Goal: Task Accomplishment & Management: Manage account settings

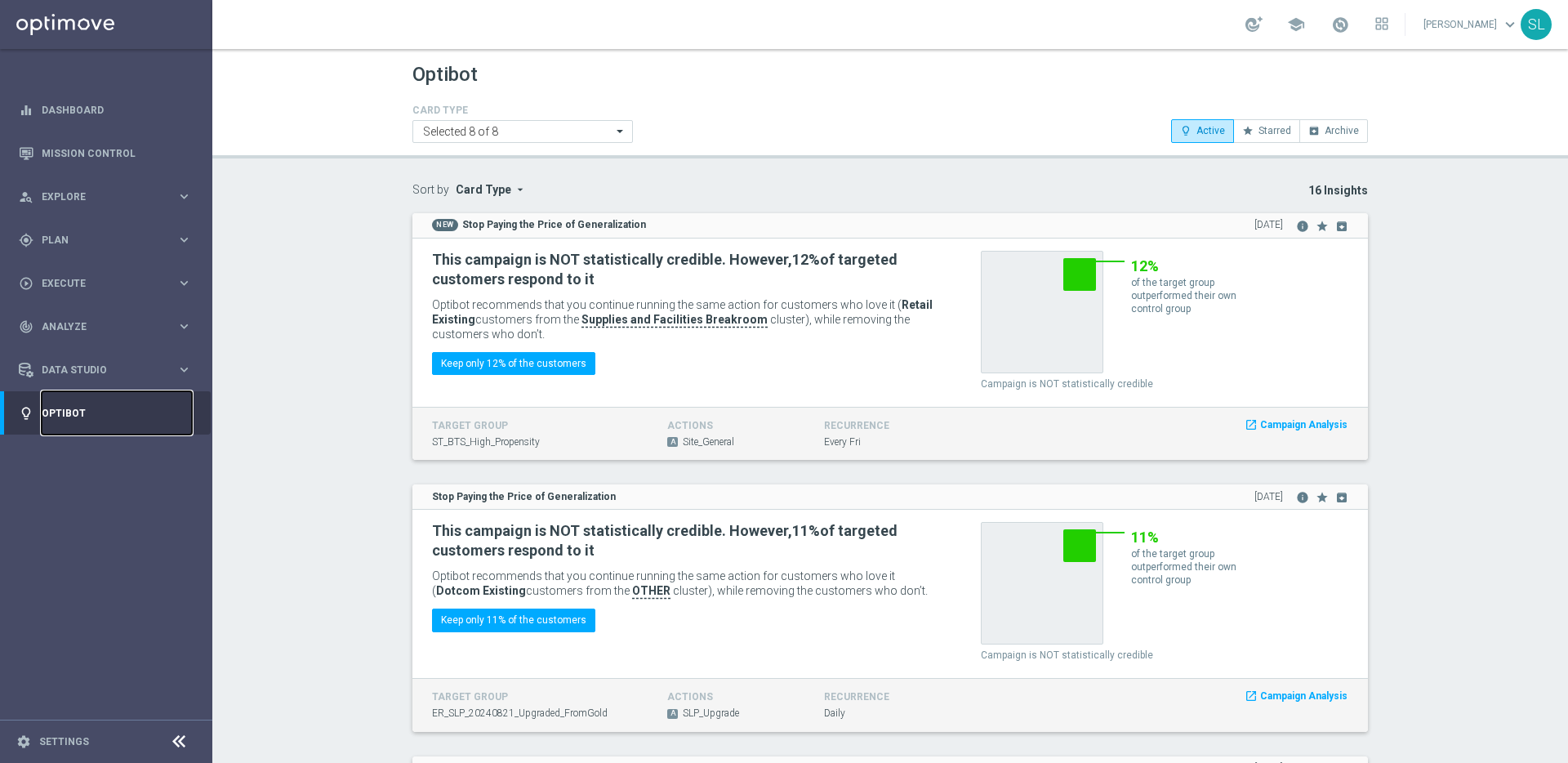
scroll to position [3806, 0]
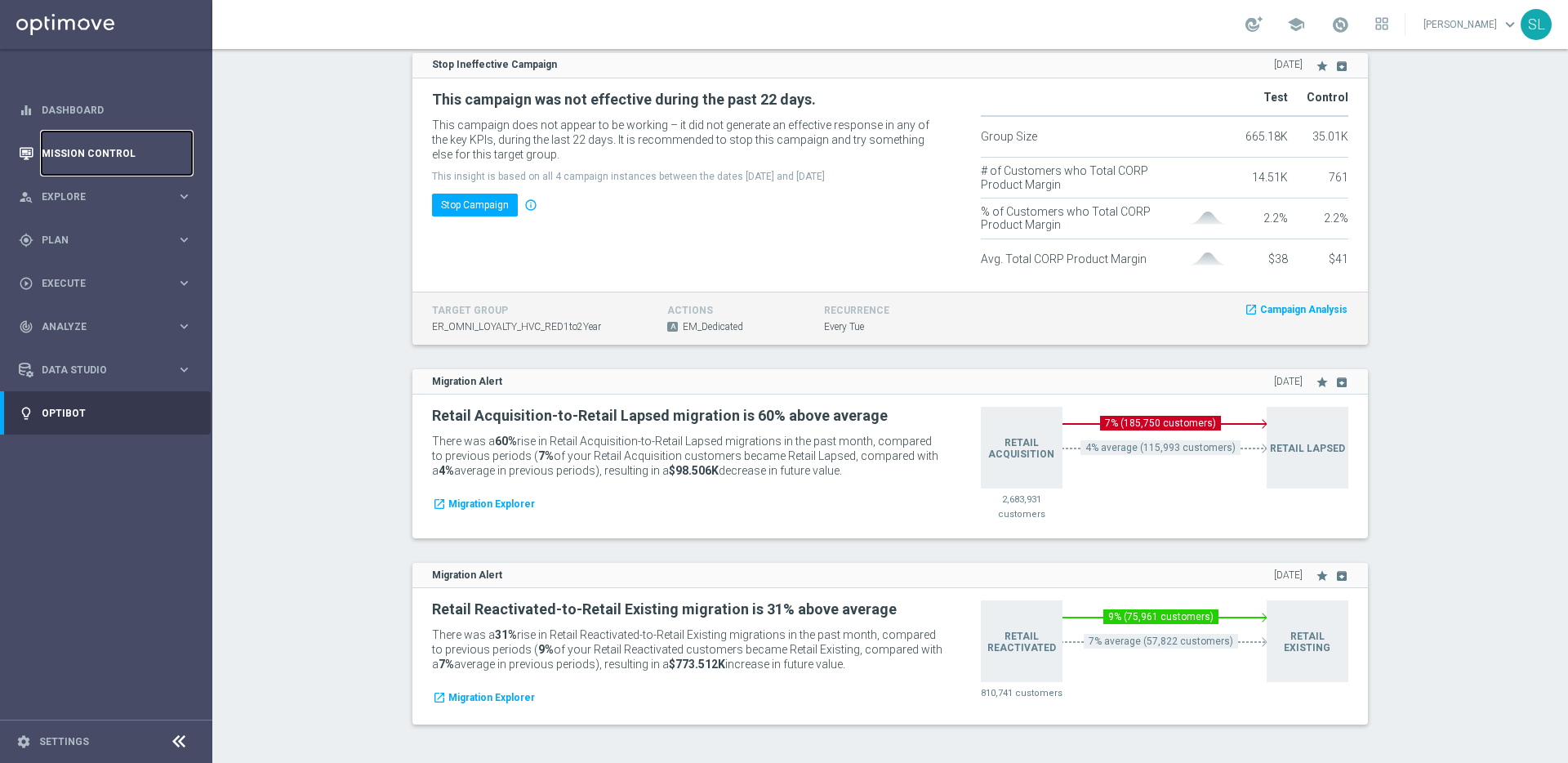
click at [111, 150] on link "Mission Control" at bounding box center [116, 153] width 150 height 43
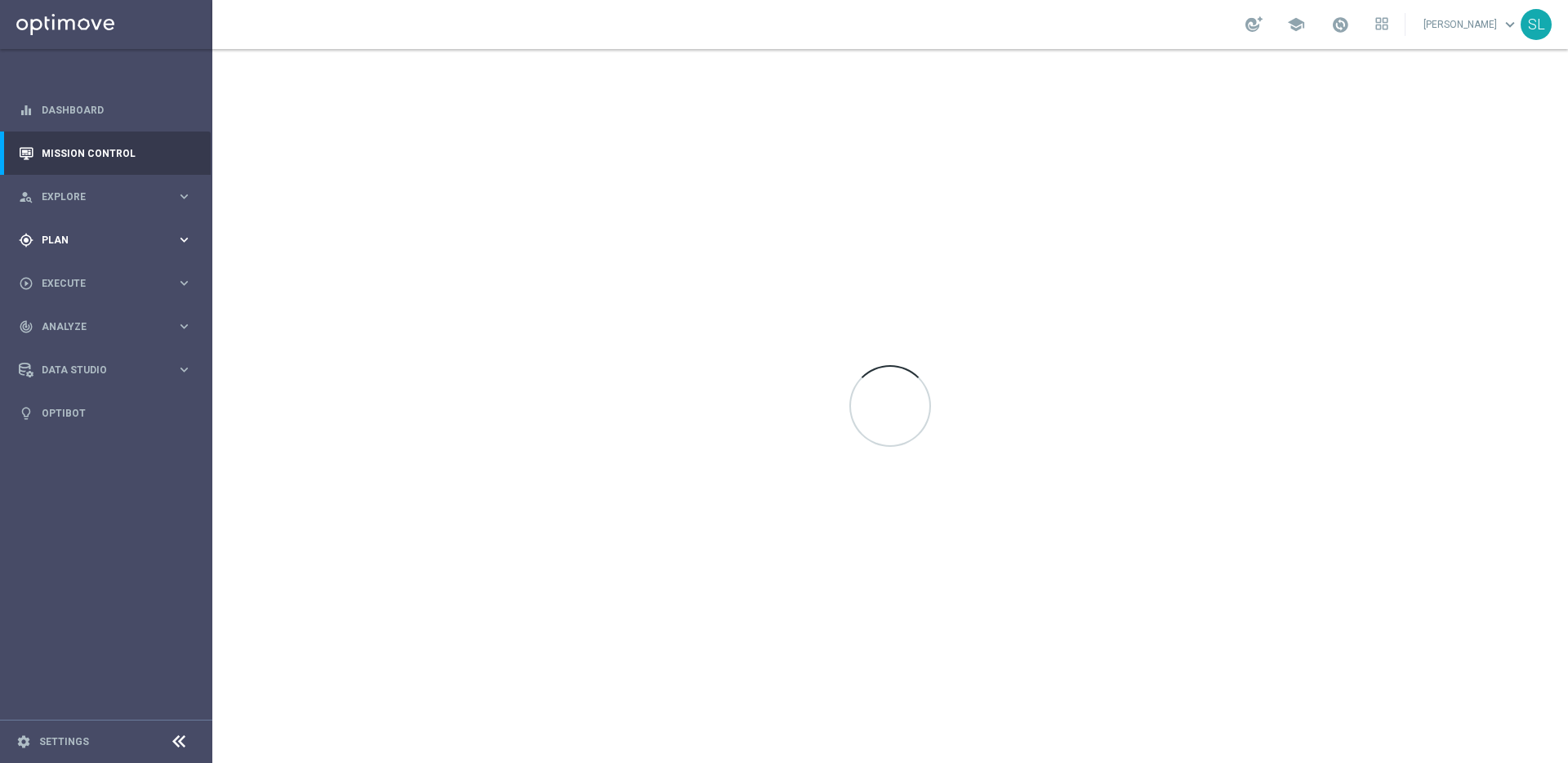
click at [80, 241] on span "Plan" at bounding box center [108, 240] width 134 height 10
click at [89, 273] on link "Target Groups" at bounding box center [106, 274] width 127 height 13
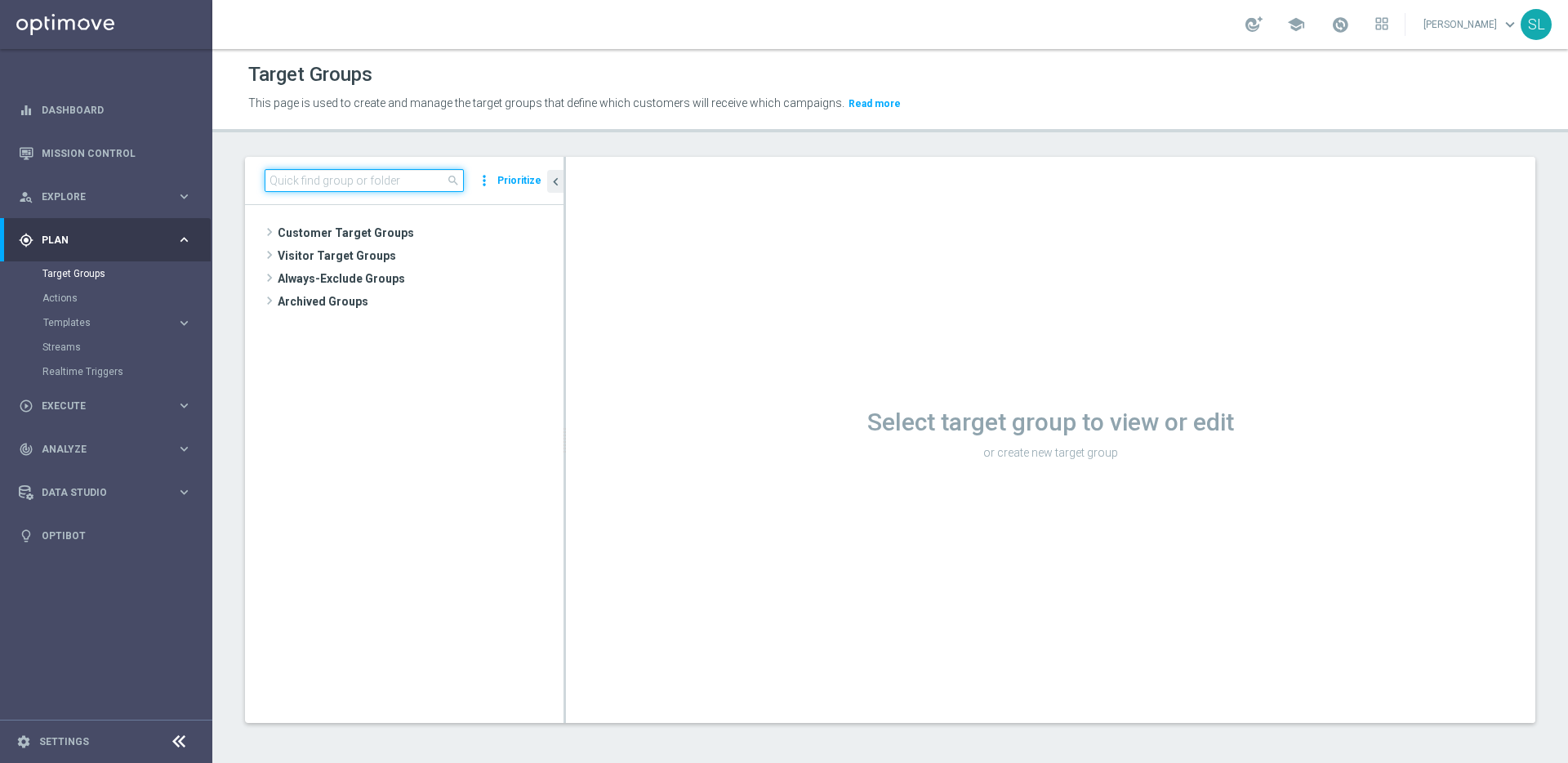
click at [306, 182] on input at bounding box center [365, 181] width 200 height 23
paste input "ER_OMNI_Growth_NonBuyer_Tech_T1"
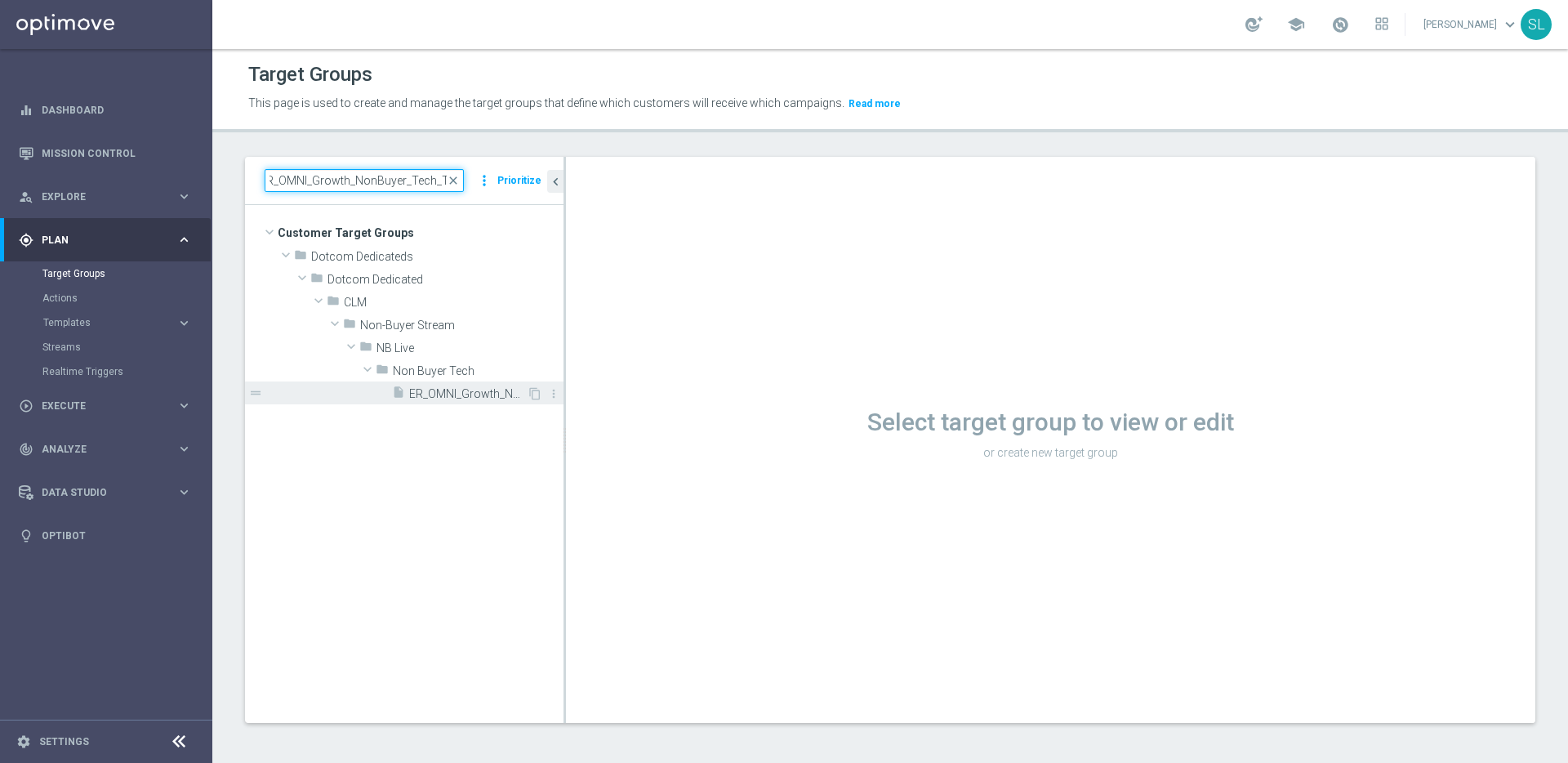
type input "ER_OMNI_Growth_NonBuyer_Tech_T1"
click at [462, 388] on span "ER_OMNI_Growth_NonBuyer_Tech_T1" at bounding box center [468, 393] width 118 height 14
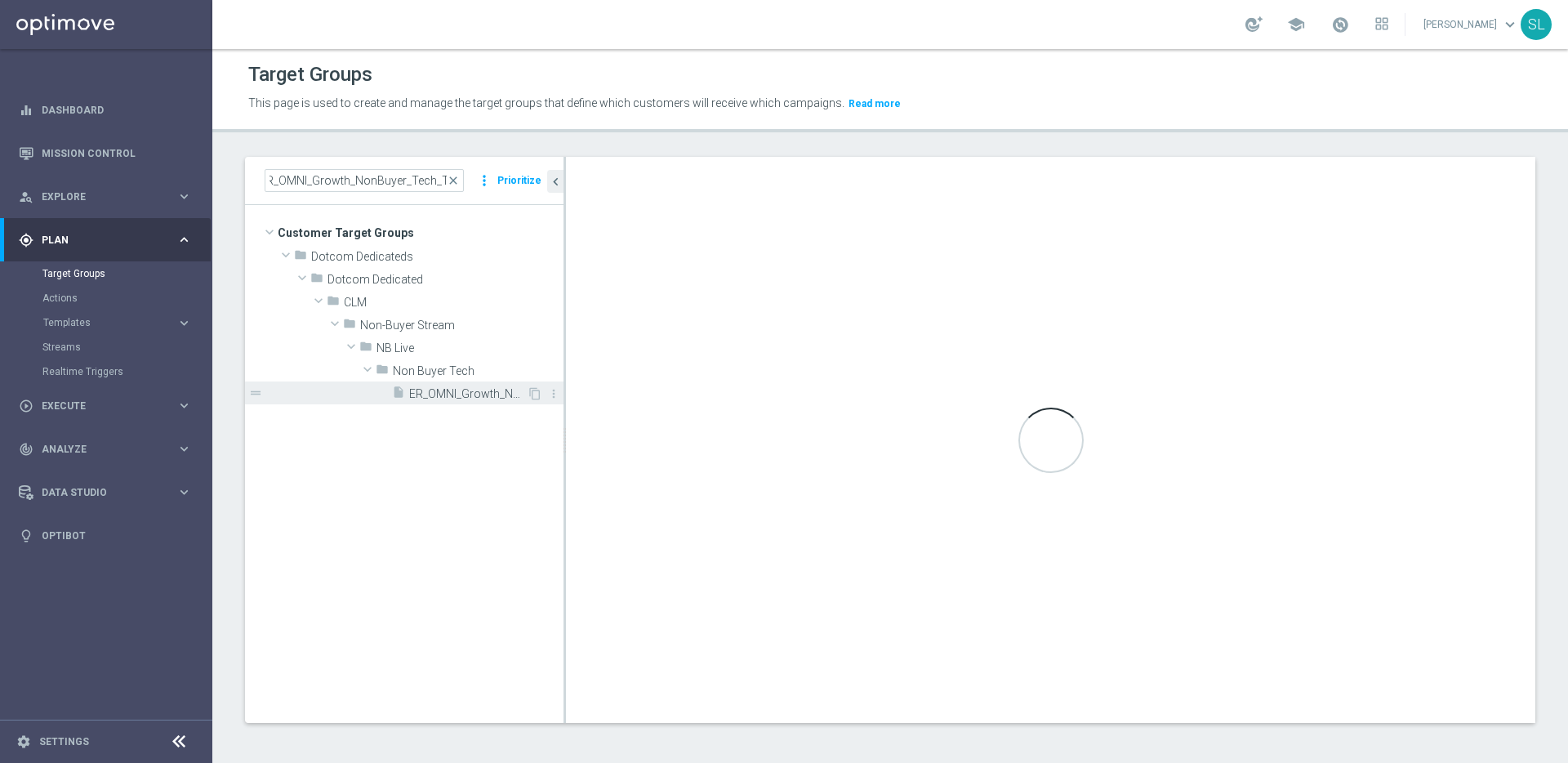
scroll to position [0, 0]
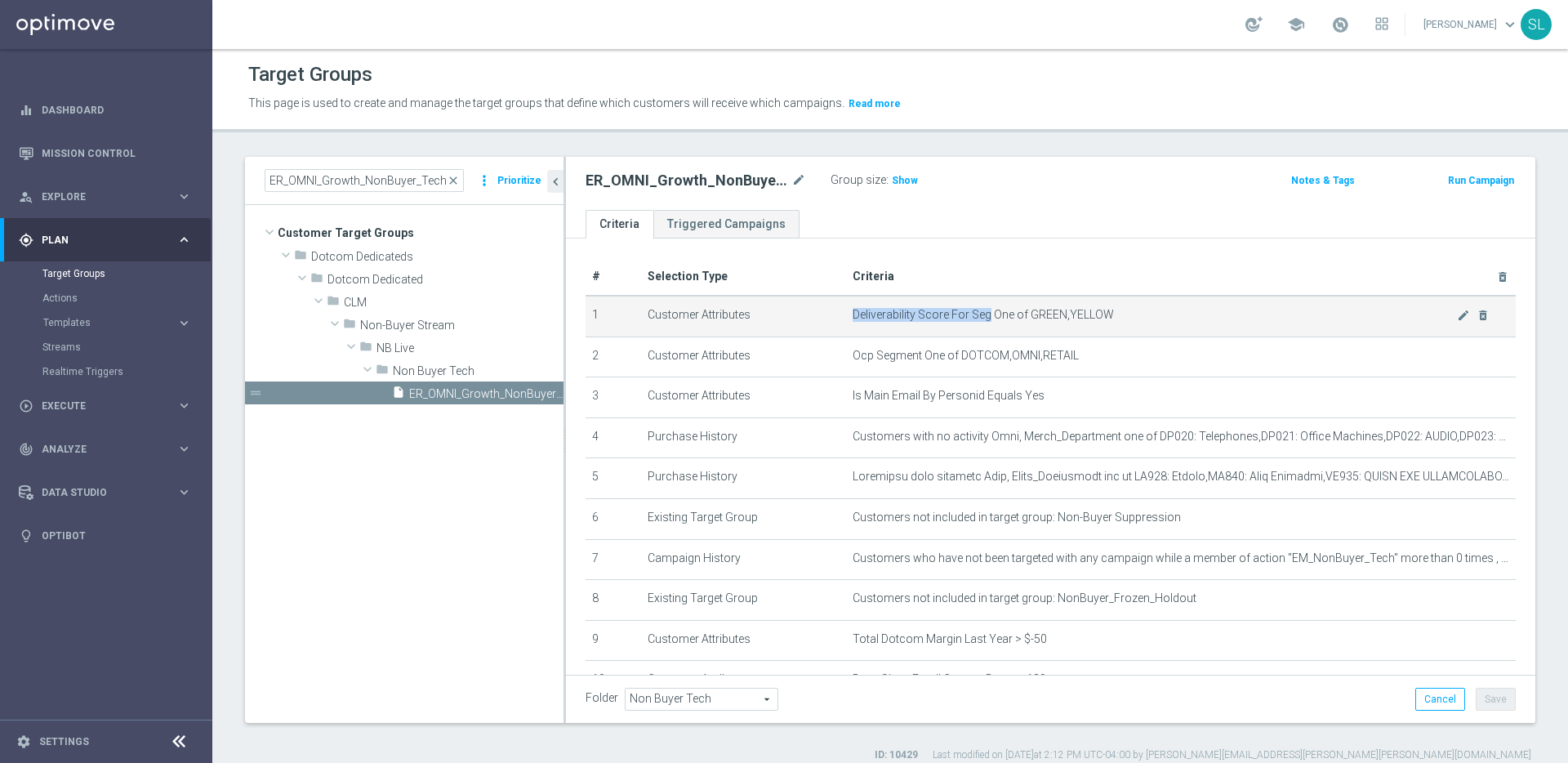
drag, startPoint x: 850, startPoint y: 314, endPoint x: 988, endPoint y: 319, distance: 138.1
click at [988, 319] on td "Deliverability Score For Seg One of GREEN,YELLOW mode_edit delete_forever" at bounding box center [1181, 315] width 670 height 40
copy span "Deliverability Score For Seg"
click at [897, 182] on span "Show" at bounding box center [905, 181] width 26 height 12
click at [1121, 327] on td "Deliverability Score For Seg One of GREEN,YELLOW mode_edit delete_forever" at bounding box center [1181, 315] width 670 height 40
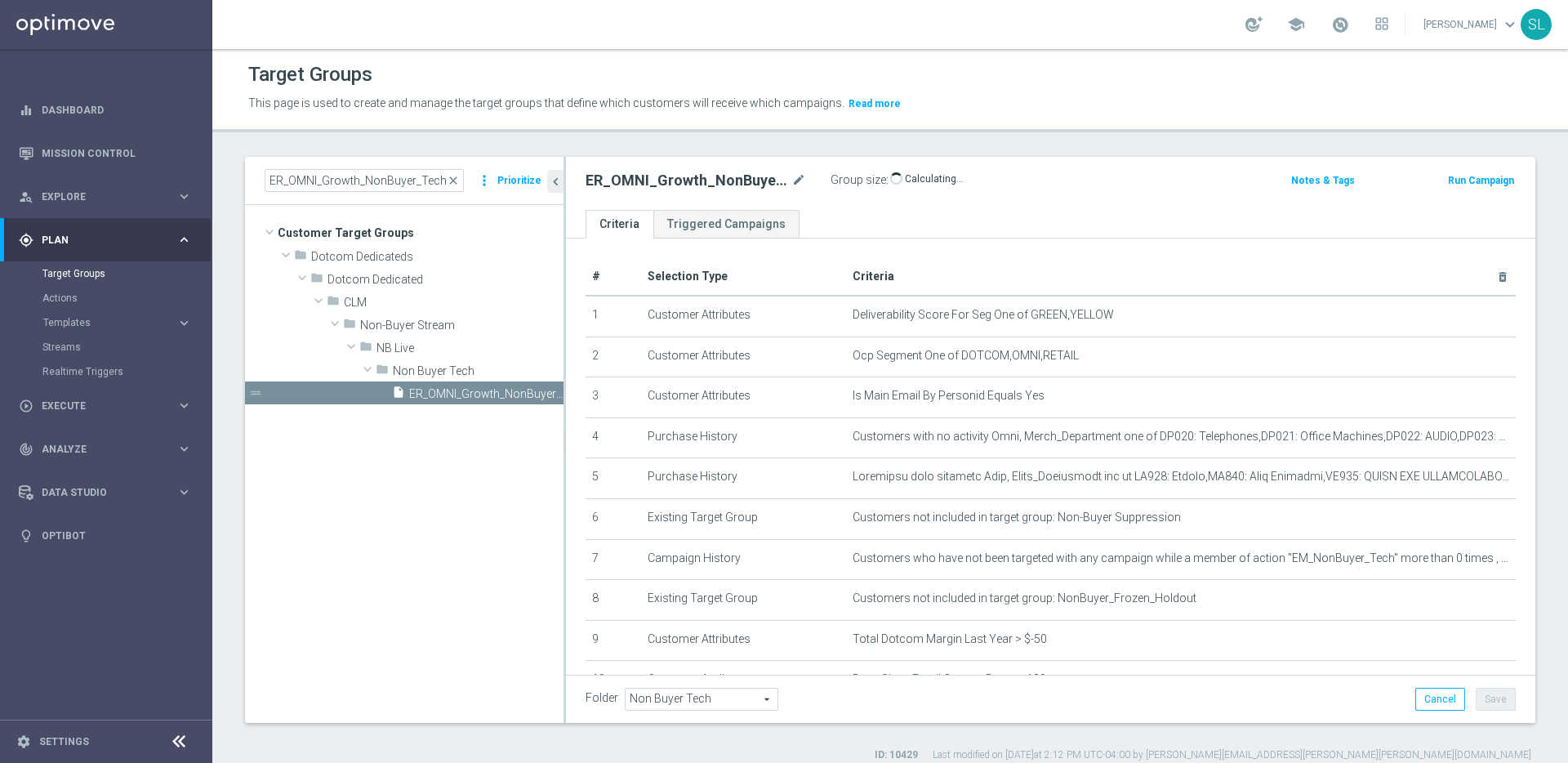
click at [1468, 26] on link "[PERSON_NAME] keyboard_arrow_down" at bounding box center [1471, 25] width 99 height 25
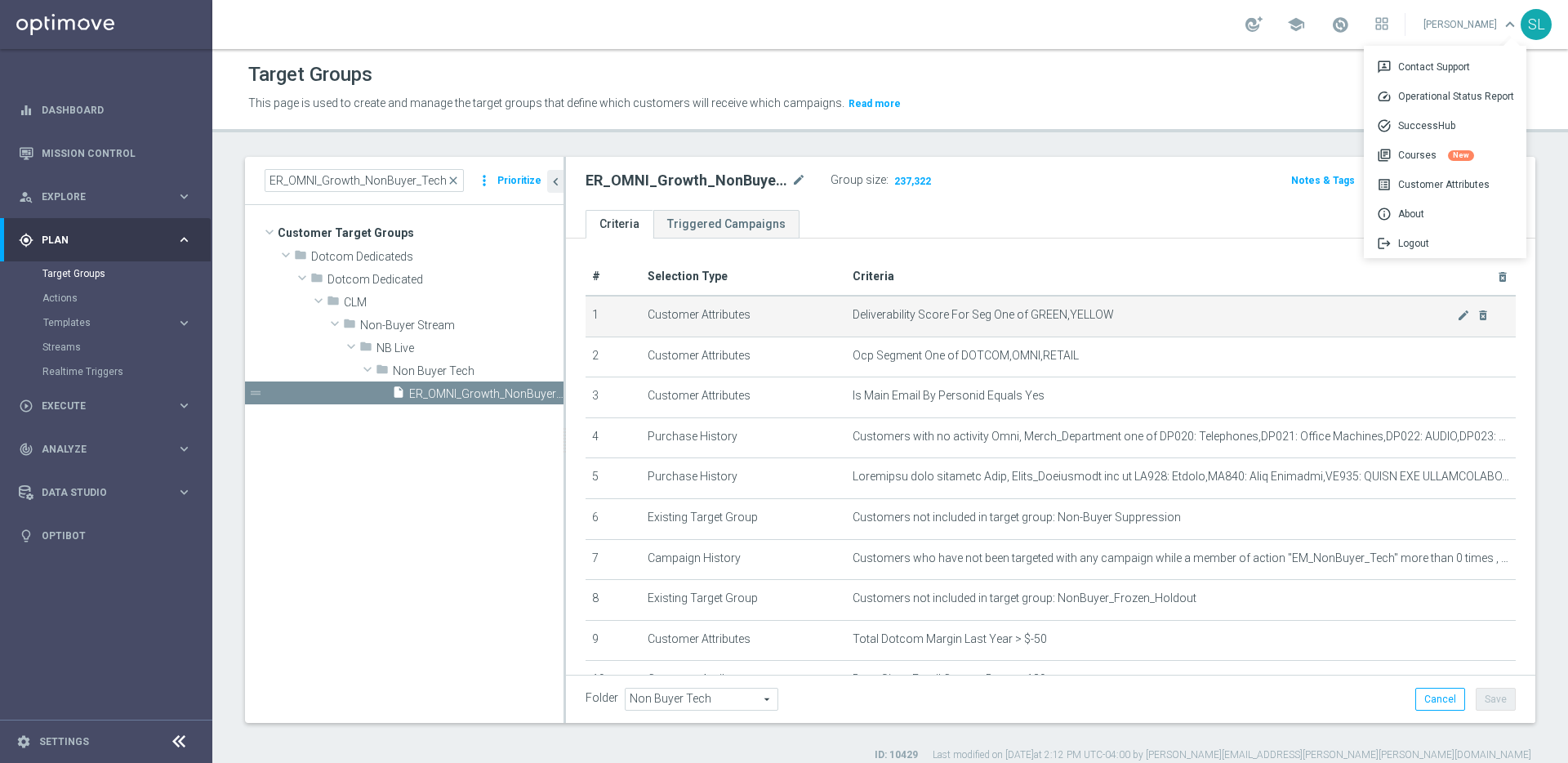
click at [1504, 313] on td "Deliverability Score For Seg One of GREEN,YELLOW mode_edit delete_forever" at bounding box center [1181, 315] width 670 height 40
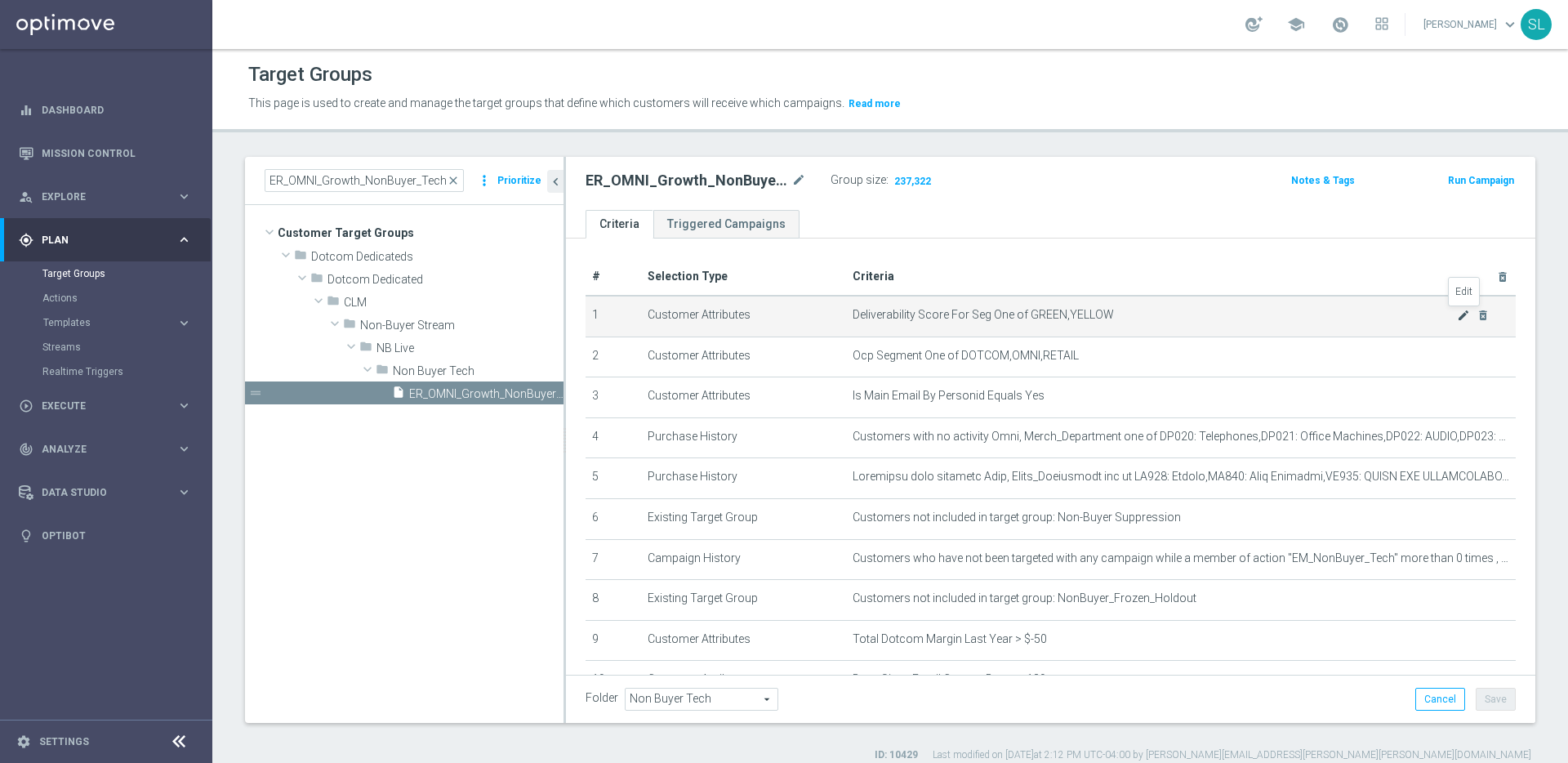
click at [1459, 313] on icon "mode_edit" at bounding box center [1463, 315] width 13 height 13
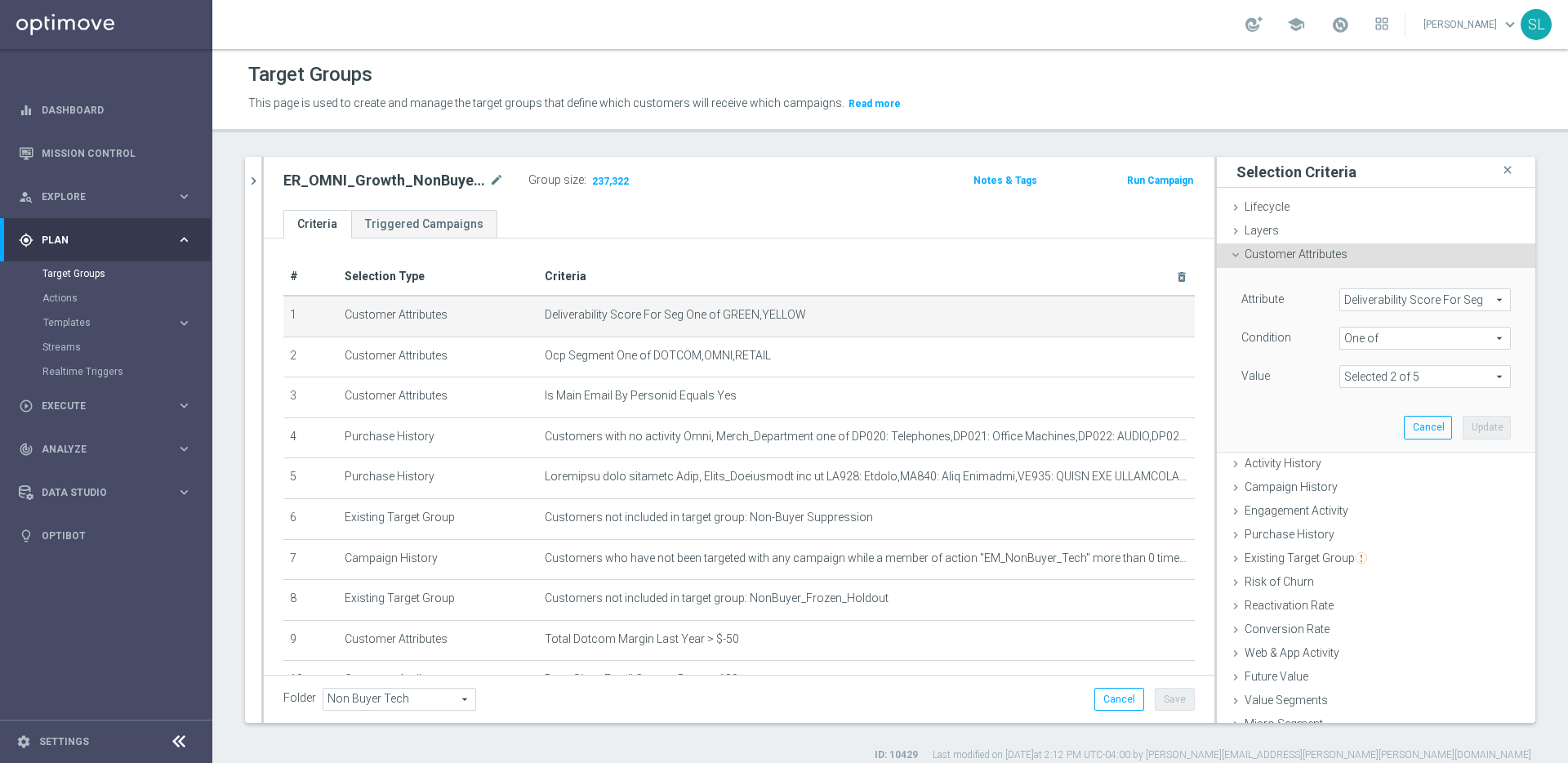
click at [1425, 305] on span "Deliverability Score For Seg" at bounding box center [1424, 299] width 170 height 21
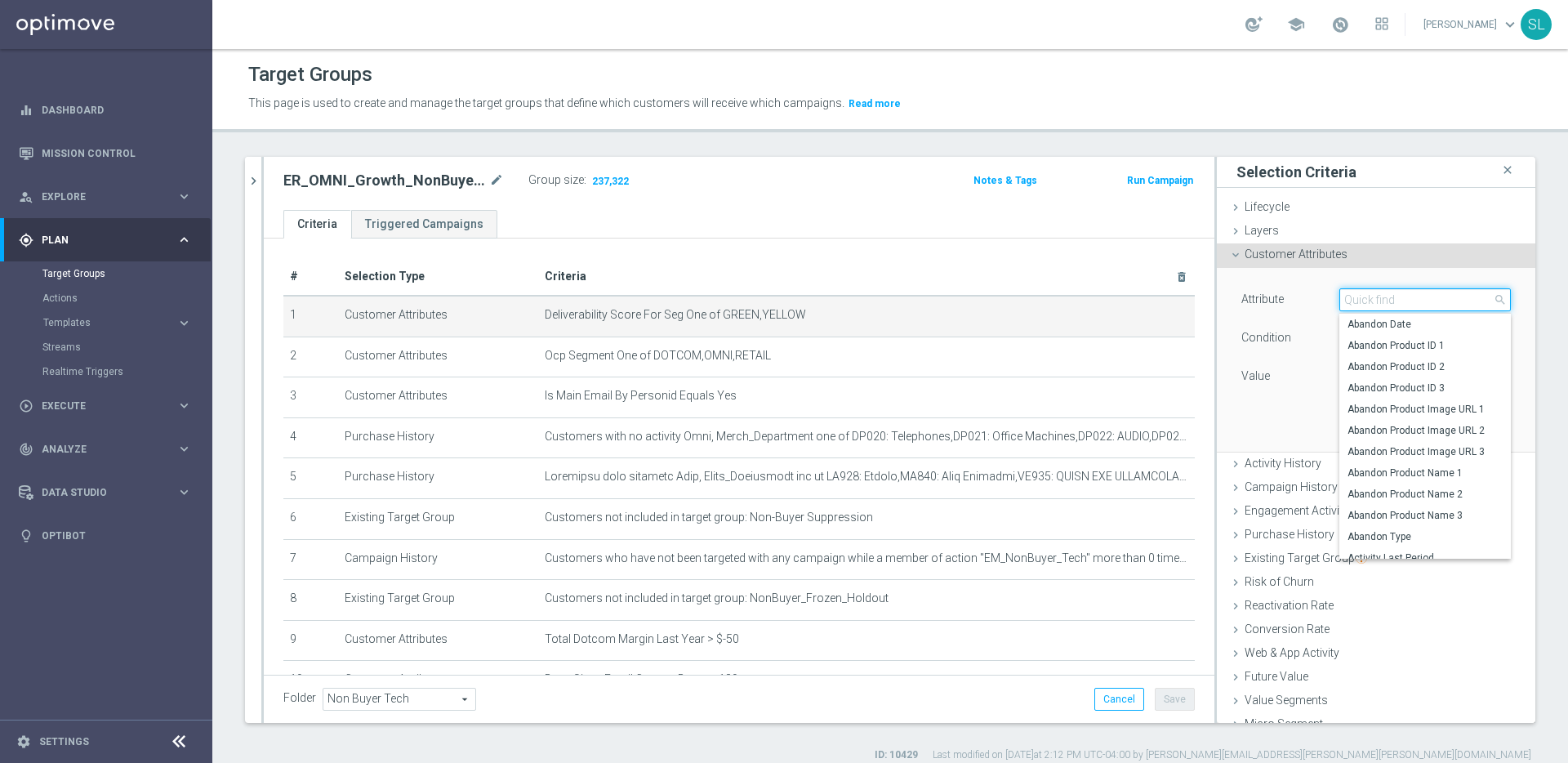
click at [1424, 299] on input "search" at bounding box center [1424, 299] width 172 height 23
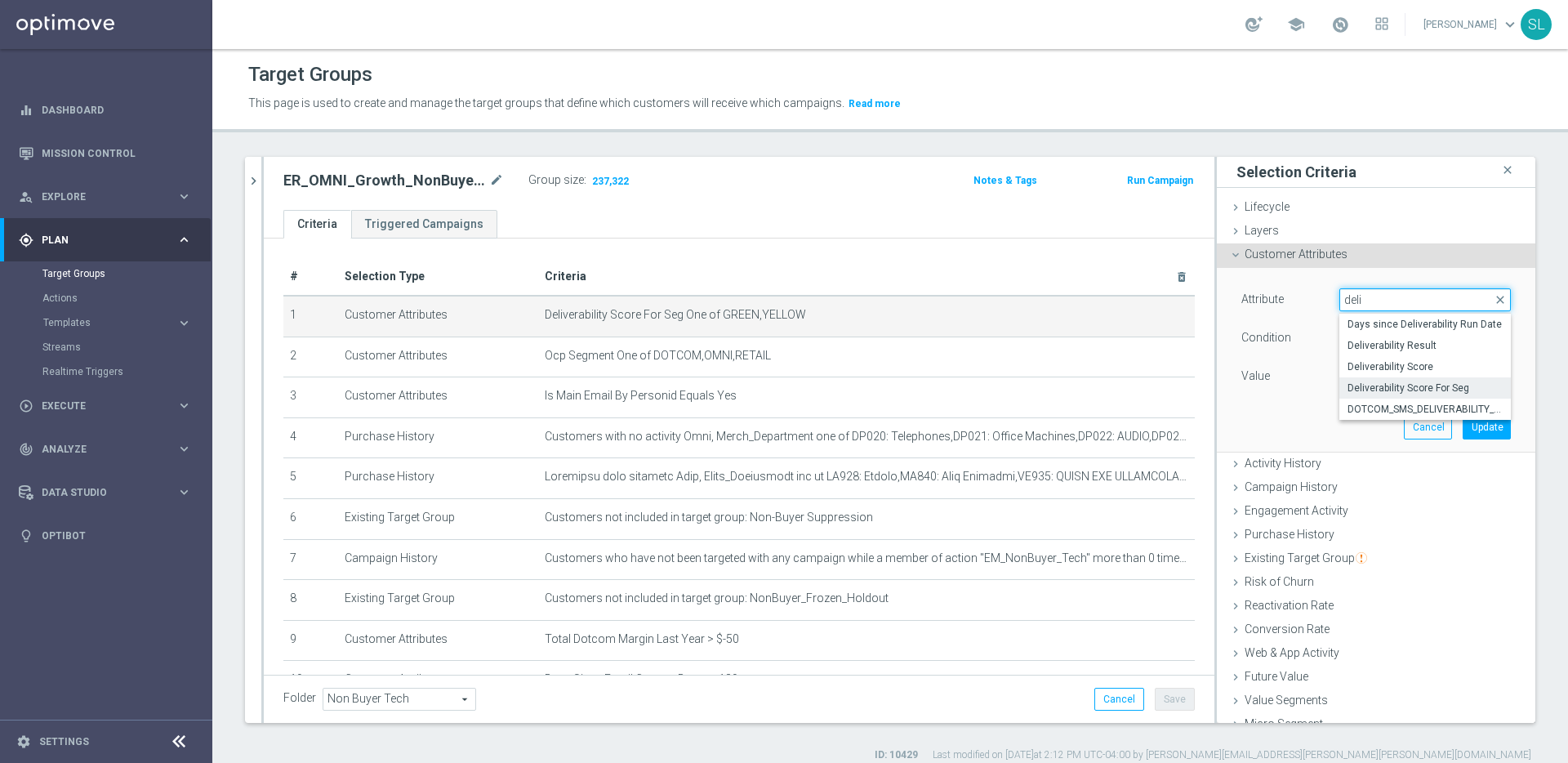
type input "deli"
click at [1431, 361] on span "Deliverability Score" at bounding box center [1424, 367] width 155 height 13
type input "Deliverability Score"
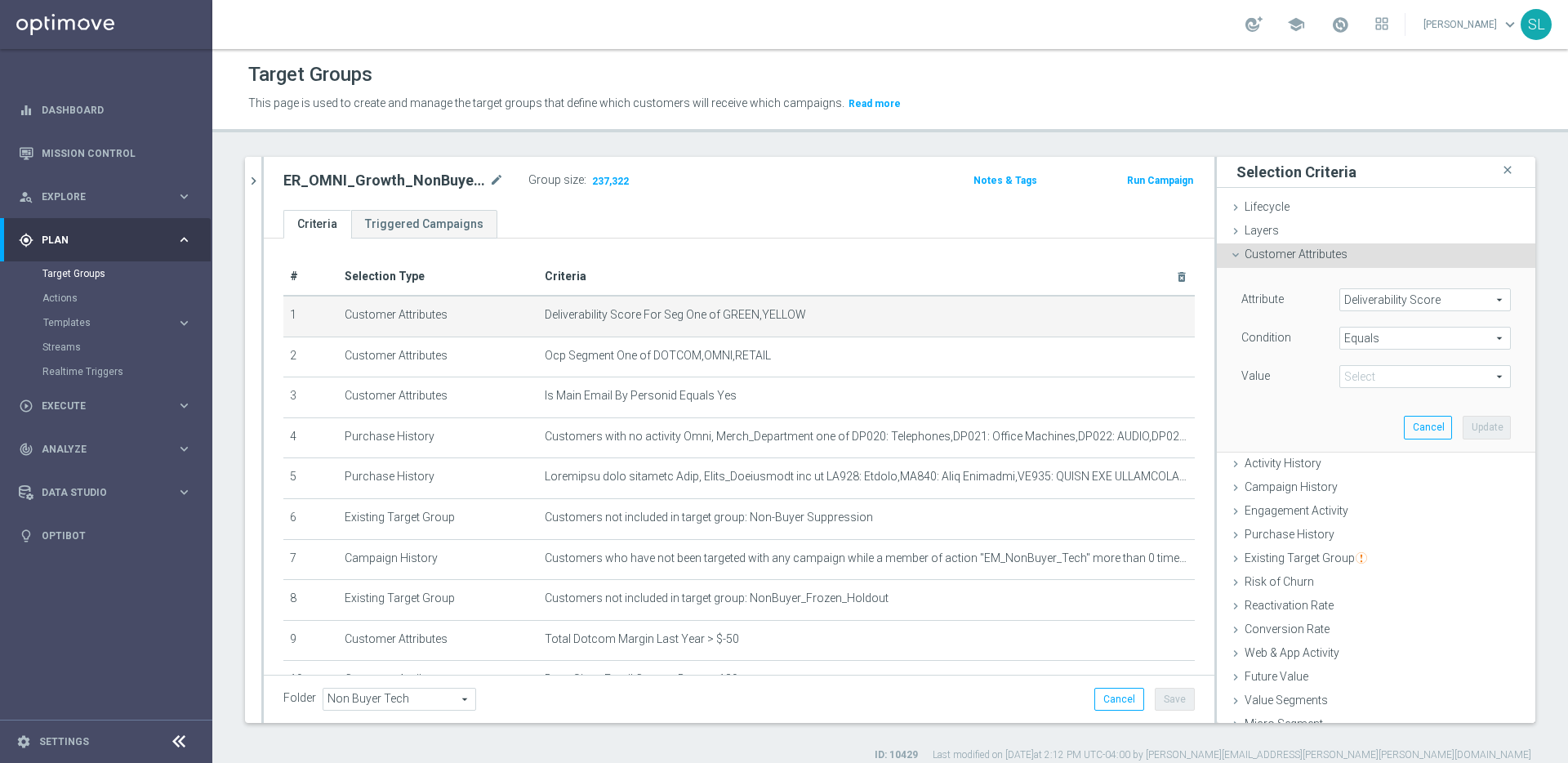
click at [1382, 332] on span "Equals" at bounding box center [1424, 338] width 170 height 21
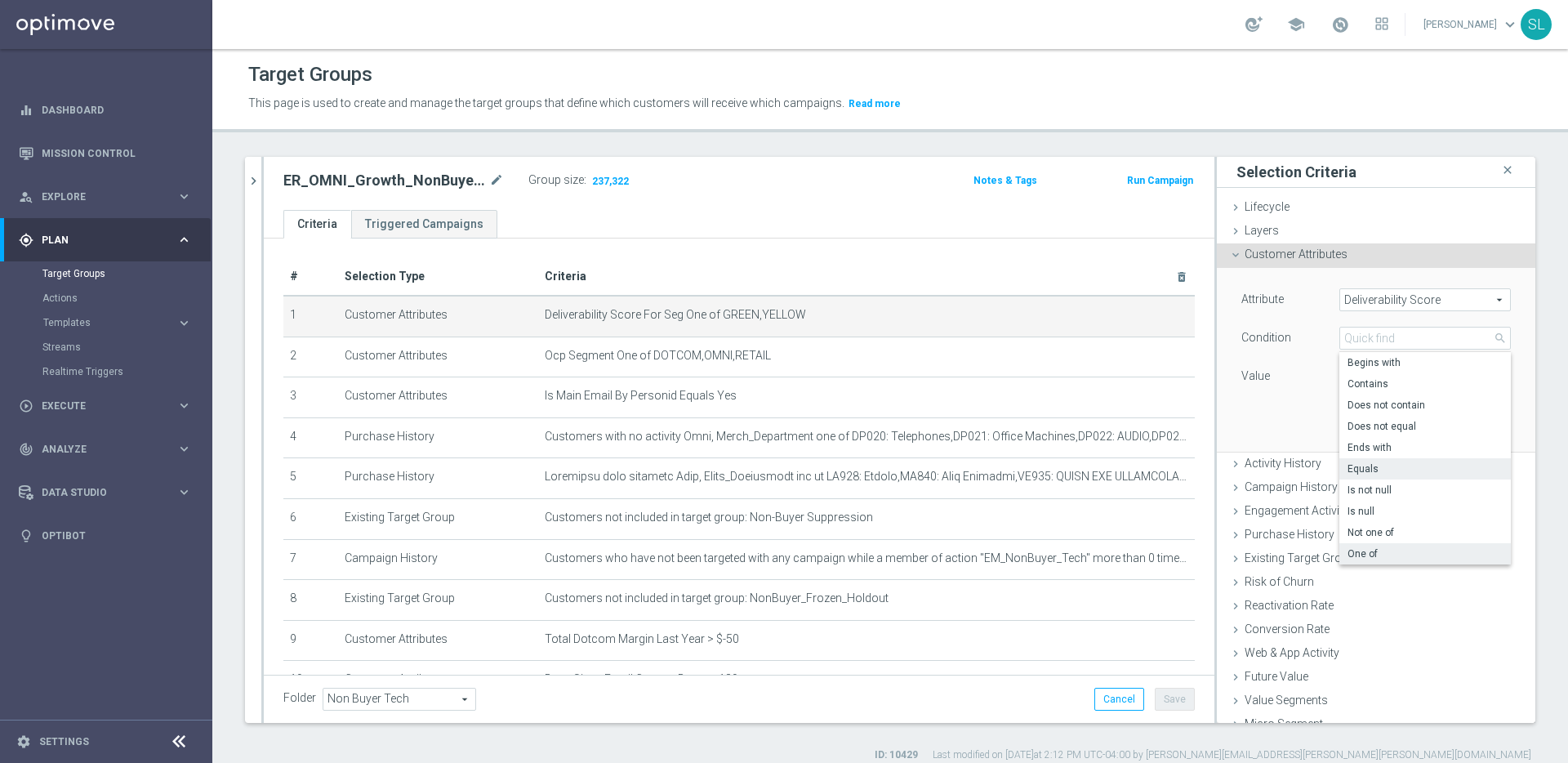
click at [1401, 553] on span "One of" at bounding box center [1424, 553] width 155 height 13
type input "One of"
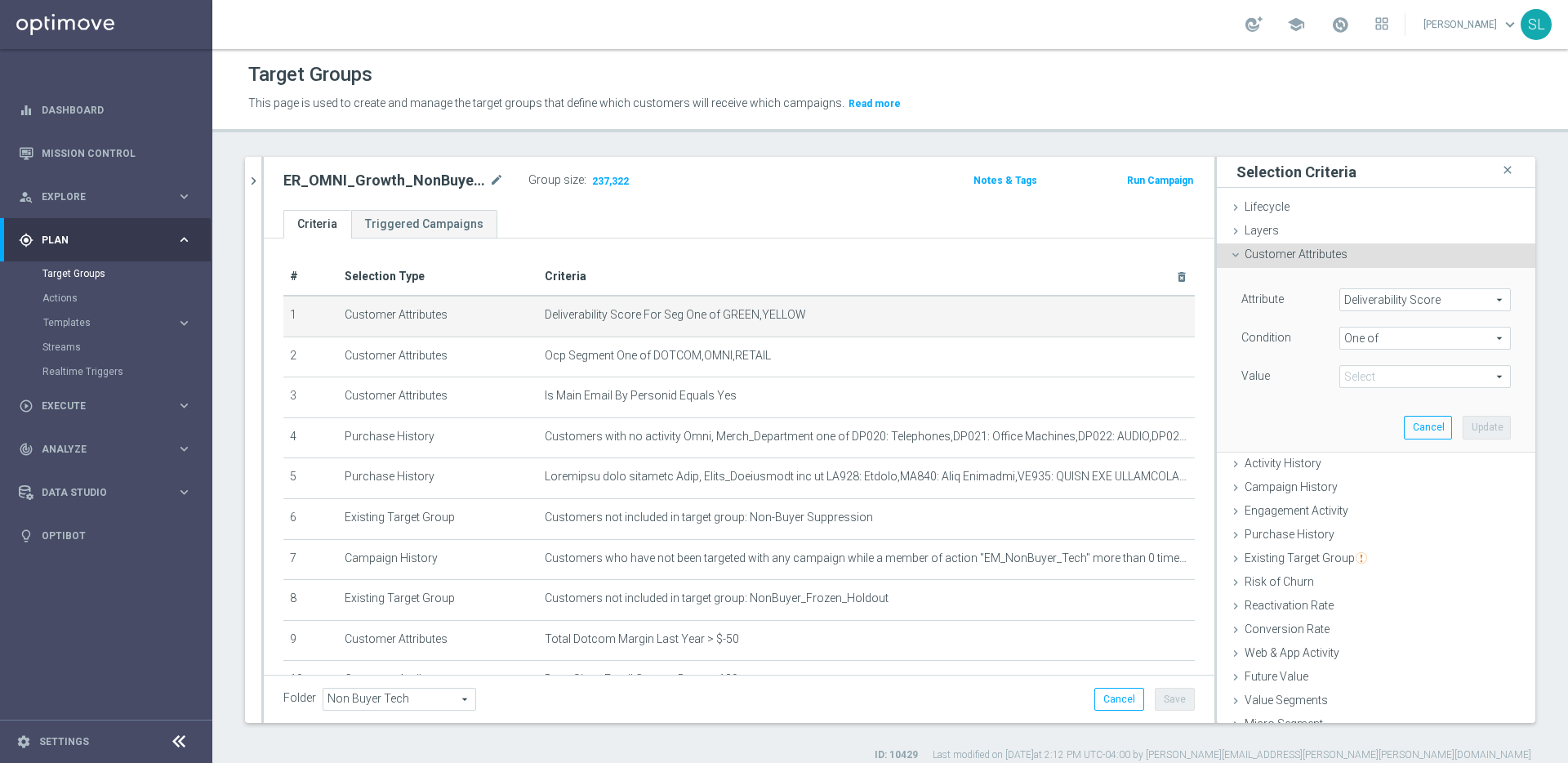
click at [1391, 372] on span at bounding box center [1424, 376] width 170 height 21
click at [1379, 467] on span "GREEN" at bounding box center [1436, 464] width 148 height 13
click at [1362, 467] on input "GREEN" at bounding box center [1356, 464] width 11 height 11
checkbox input "true"
type input "GREEN"
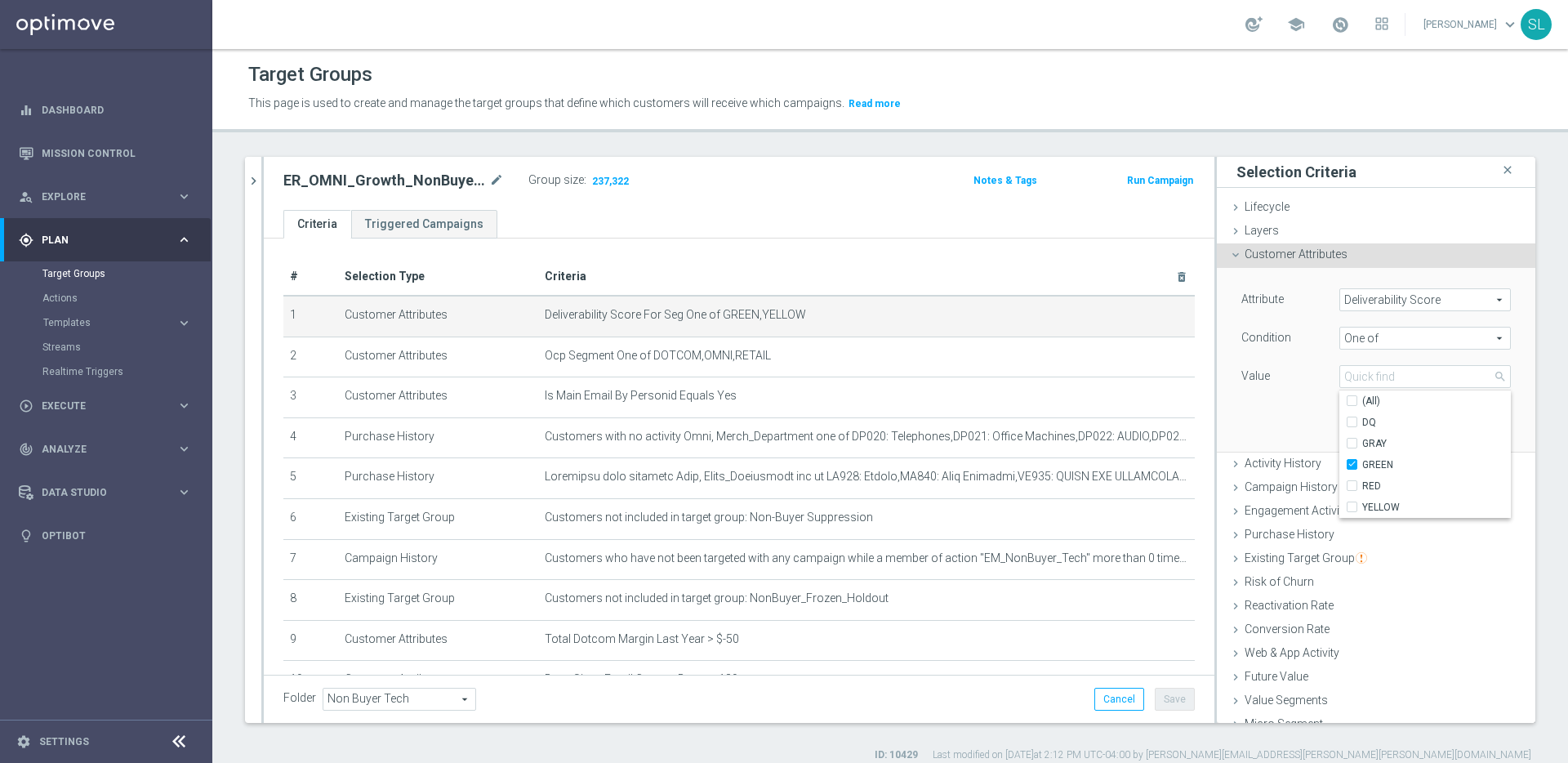
drag, startPoint x: 1375, startPoint y: 504, endPoint x: 1310, endPoint y: 435, distance: 94.8
click at [1375, 504] on span "YELLOW" at bounding box center [1436, 507] width 148 height 13
click at [1362, 504] on input "YELLOW" at bounding box center [1356, 507] width 11 height 11
checkbox input "true"
type input "Selected 2 of 5"
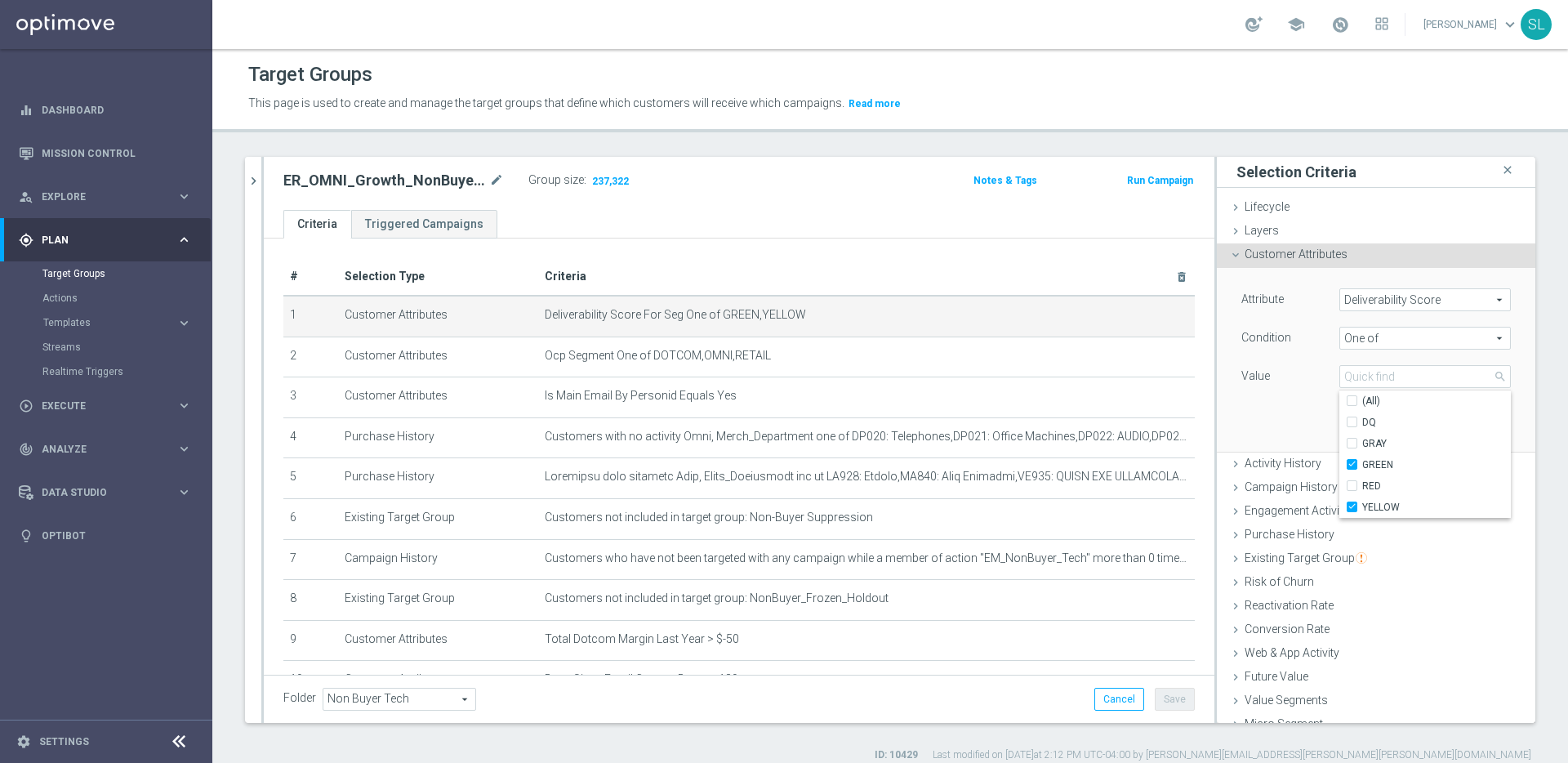
drag, startPoint x: 1251, startPoint y: 384, endPoint x: 1265, endPoint y: 384, distance: 14.0
click at [1253, 384] on div "Value" at bounding box center [1278, 378] width 98 height 26
click at [1491, 425] on button "Update" at bounding box center [1486, 427] width 48 height 23
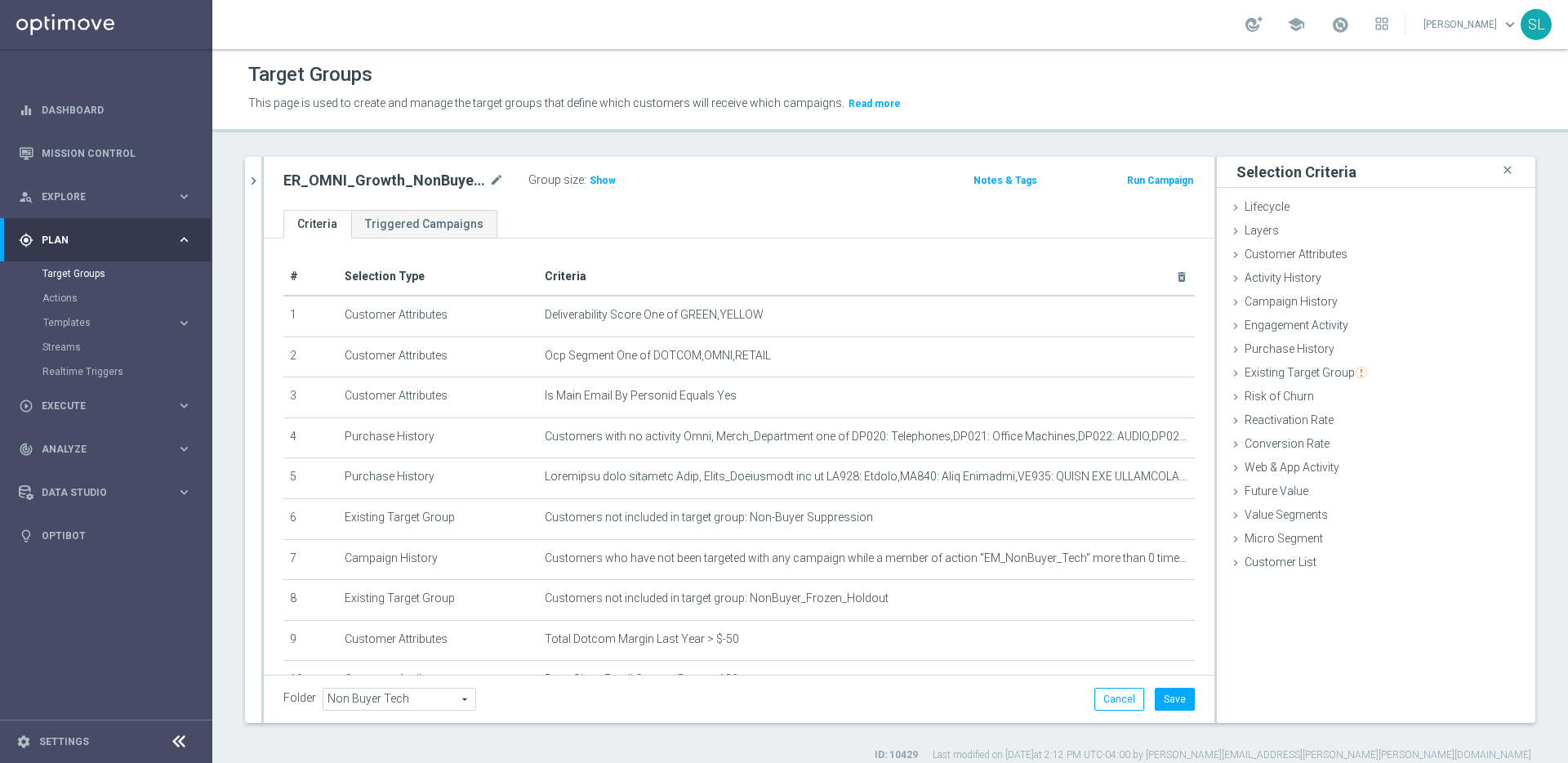
drag, startPoint x: 603, startPoint y: 182, endPoint x: 633, endPoint y: 193, distance: 32.0
click at [605, 184] on span "Show" at bounding box center [603, 181] width 26 height 12
drag, startPoint x: 1114, startPoint y: 695, endPoint x: 1086, endPoint y: 692, distance: 28.2
click at [1114, 695] on button "Cancel" at bounding box center [1118, 699] width 49 height 23
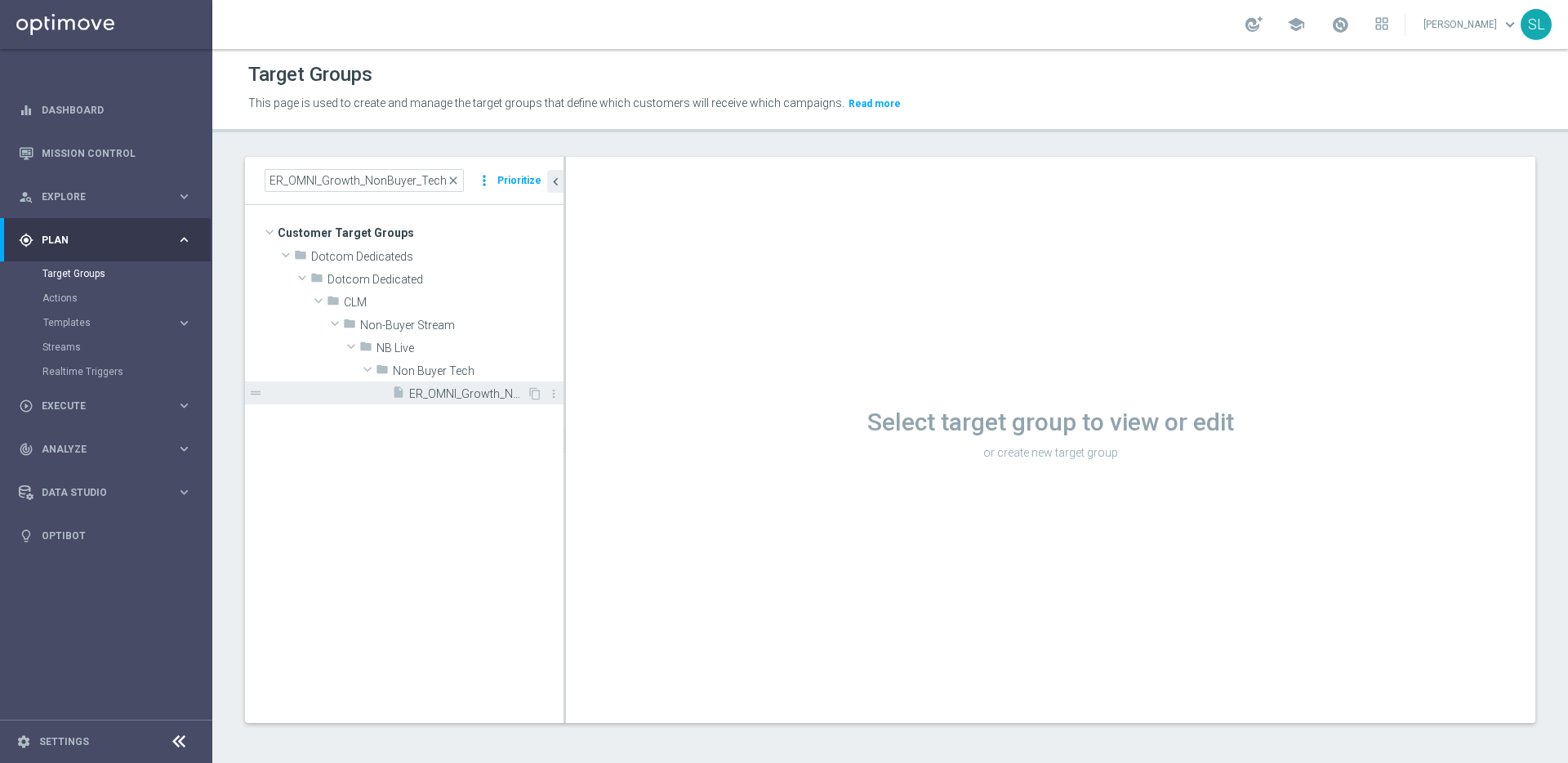
drag, startPoint x: 460, startPoint y: 398, endPoint x: 448, endPoint y: 400, distance: 12.2
click at [460, 398] on span "ER_OMNI_Growth_NonBuyer_Tech_T1" at bounding box center [468, 393] width 118 height 14
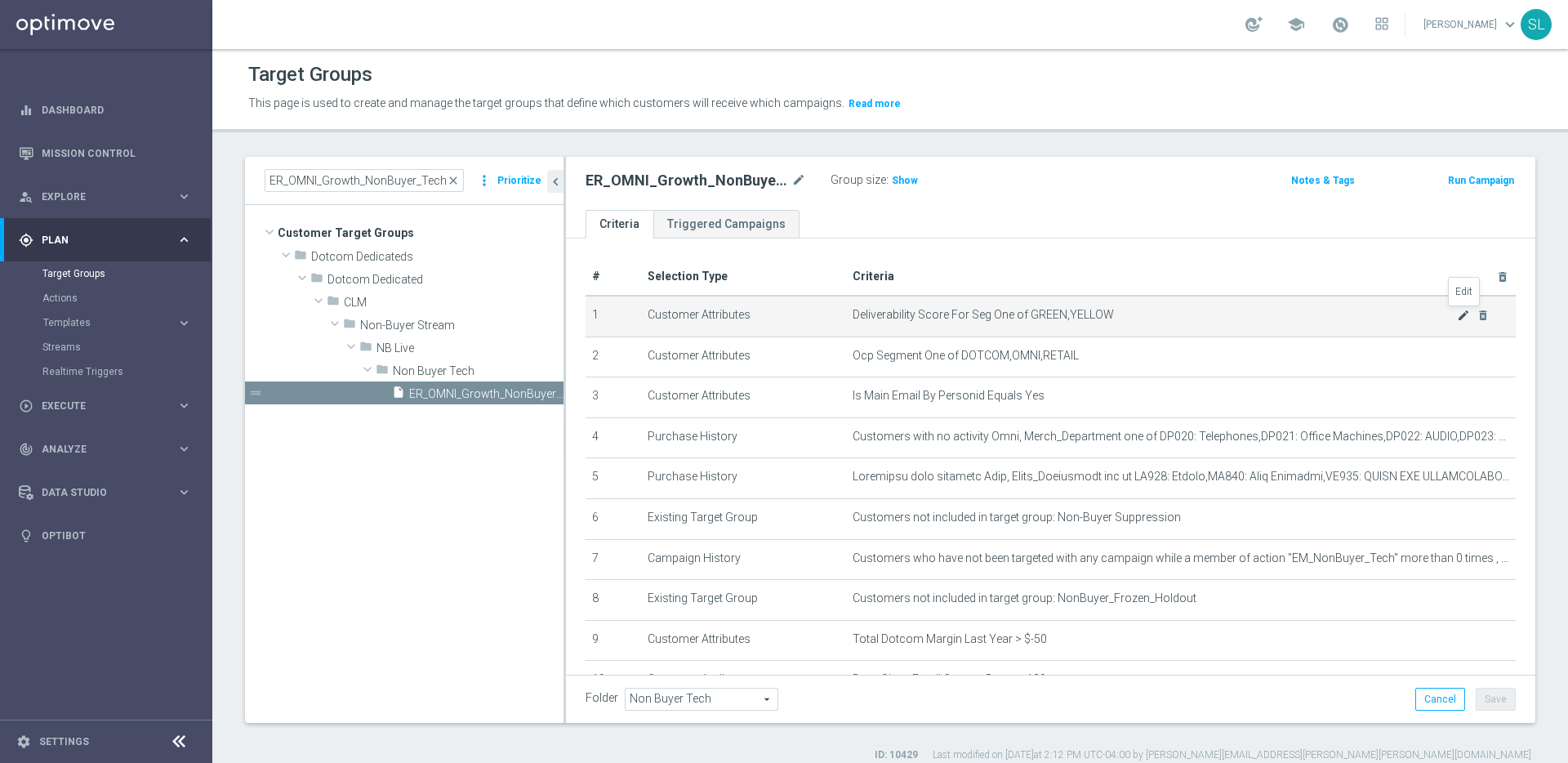
click at [1460, 313] on icon "mode_edit" at bounding box center [1463, 315] width 13 height 13
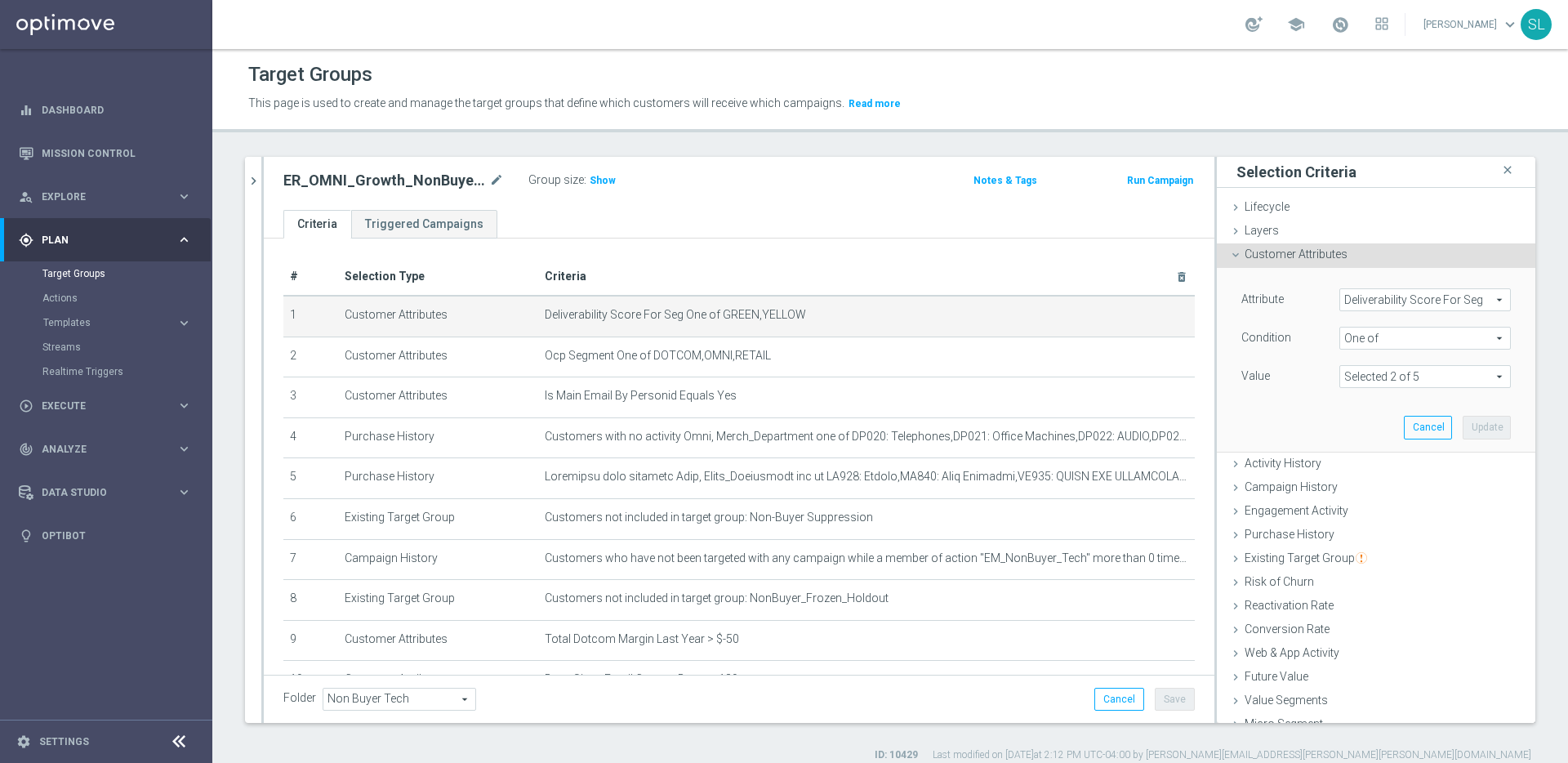
click at [1390, 304] on span "Deliverability Score For Seg" at bounding box center [1424, 299] width 170 height 21
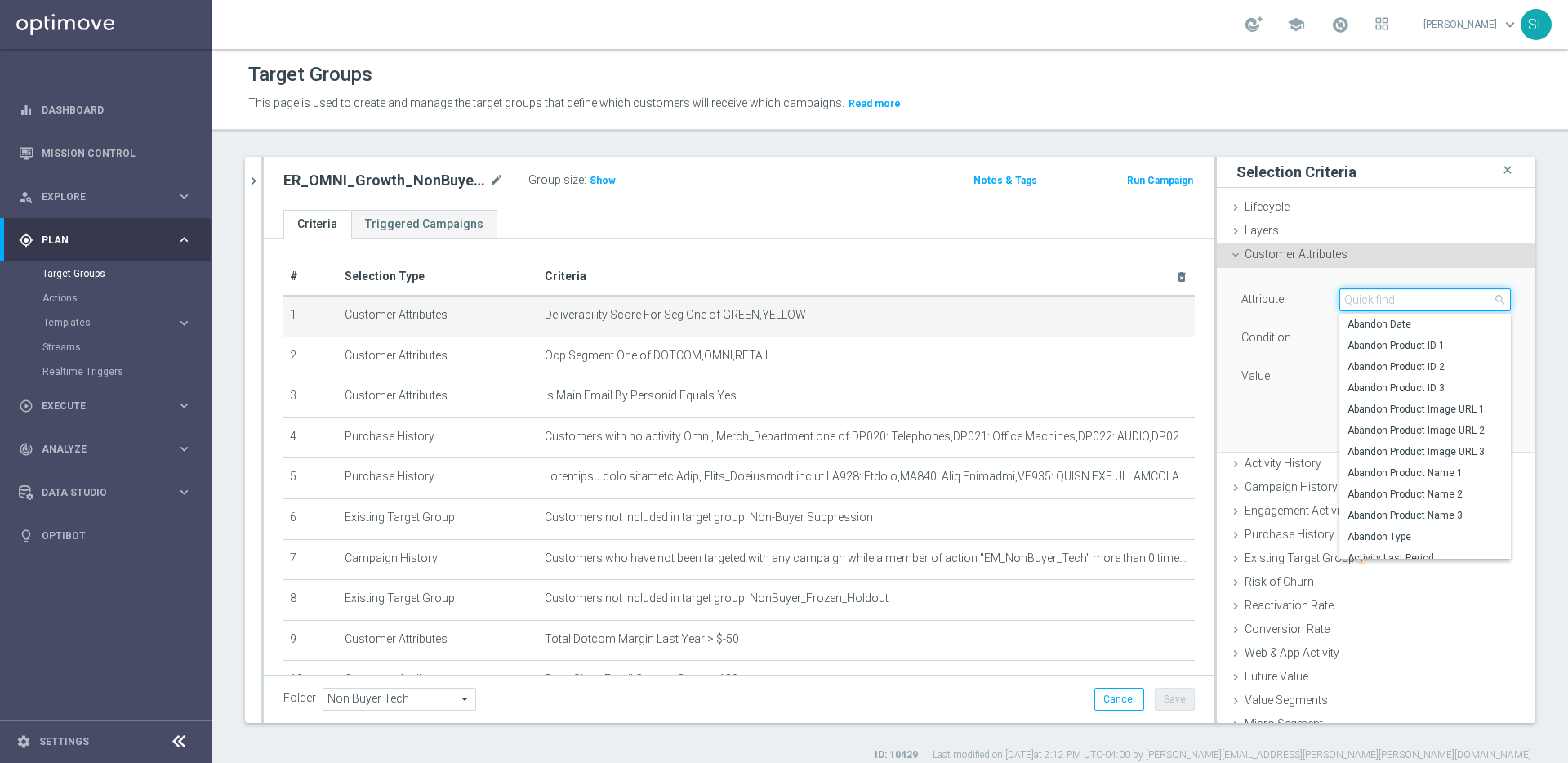
click at [1374, 303] on input "search" at bounding box center [1424, 299] width 172 height 23
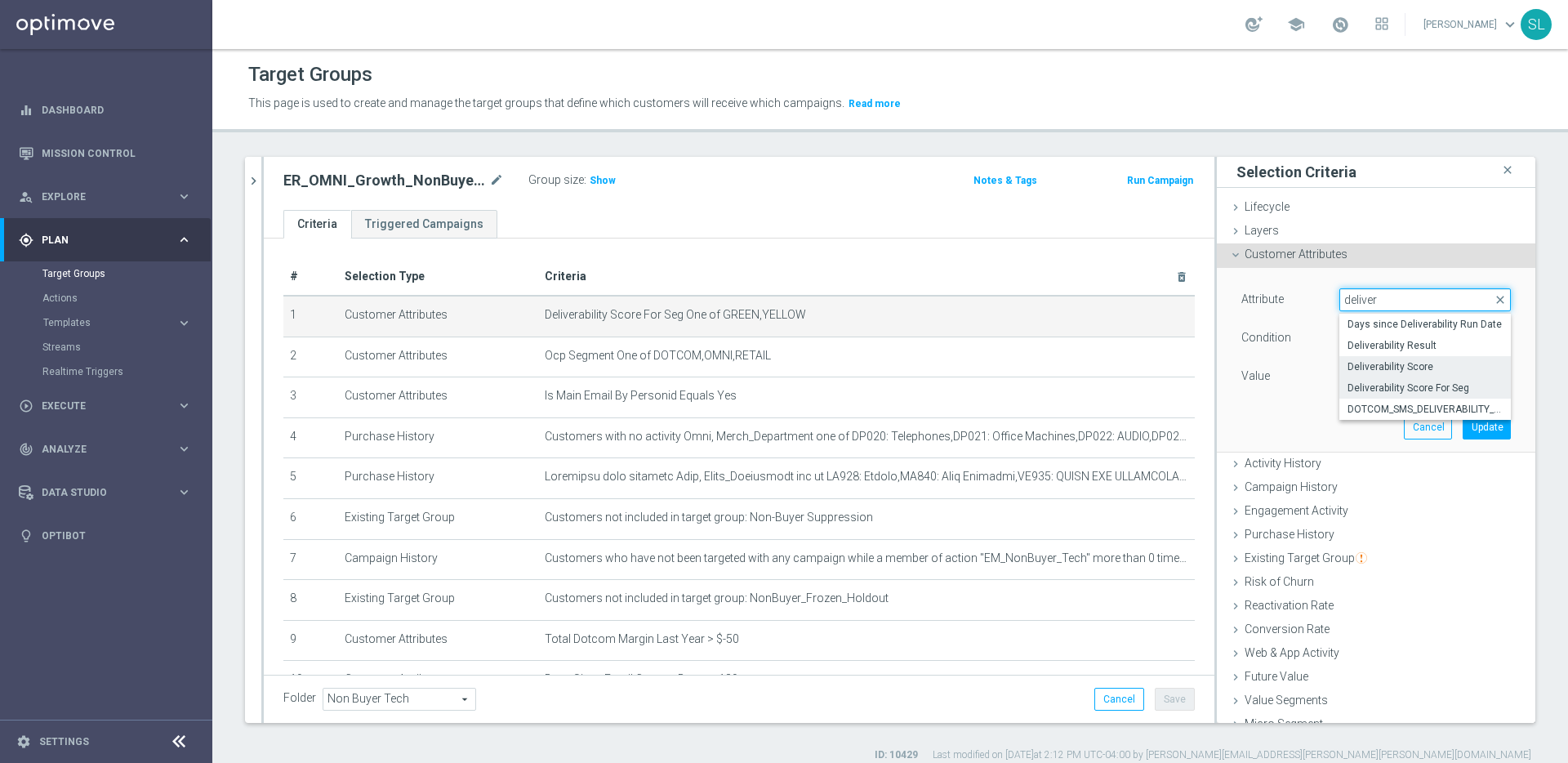
type input "deliver"
click at [1377, 365] on span "Deliverability Score" at bounding box center [1424, 367] width 155 height 13
type input "Deliverability Score"
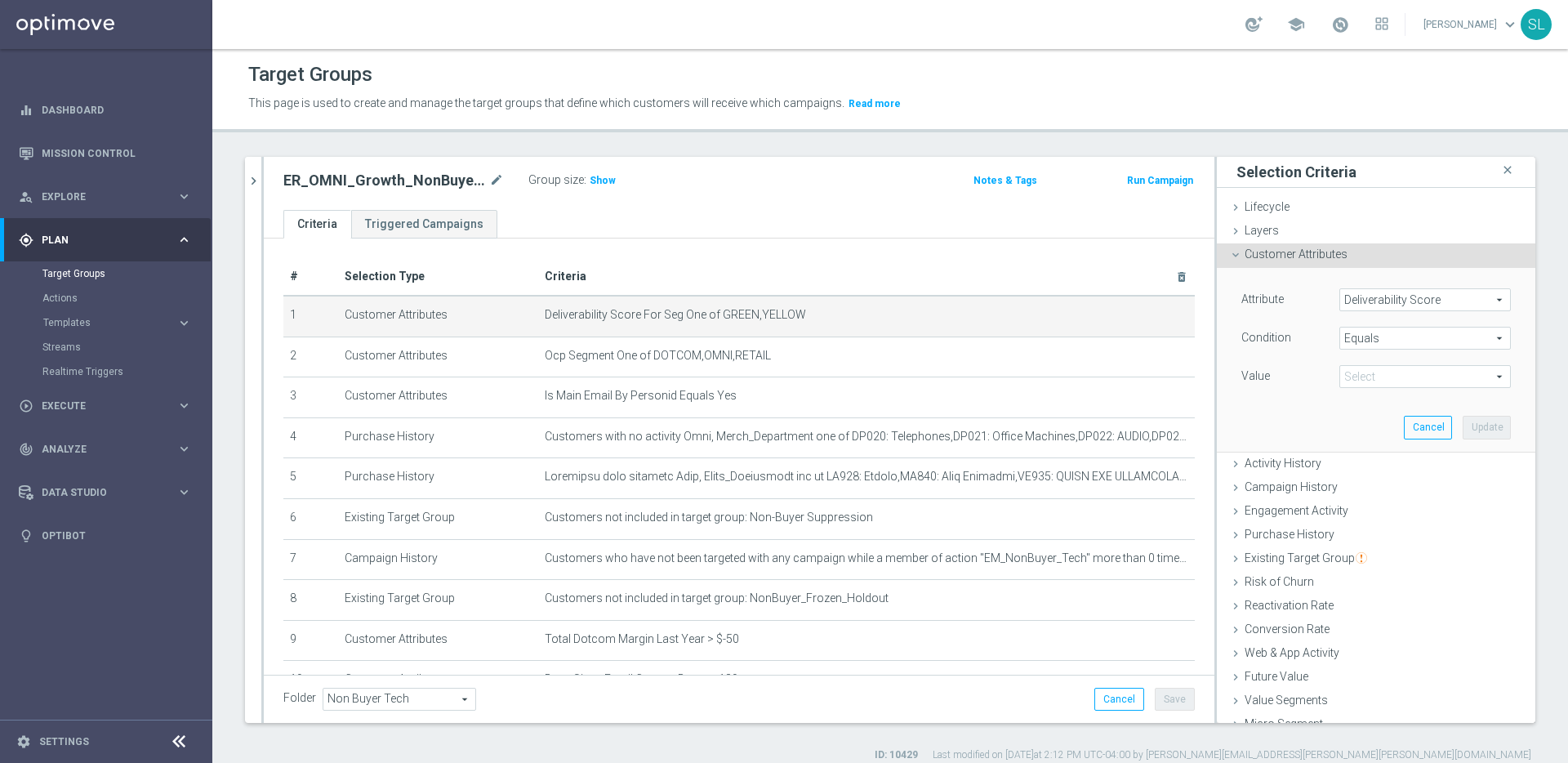
click at [1378, 339] on span "Equals" at bounding box center [1424, 338] width 170 height 21
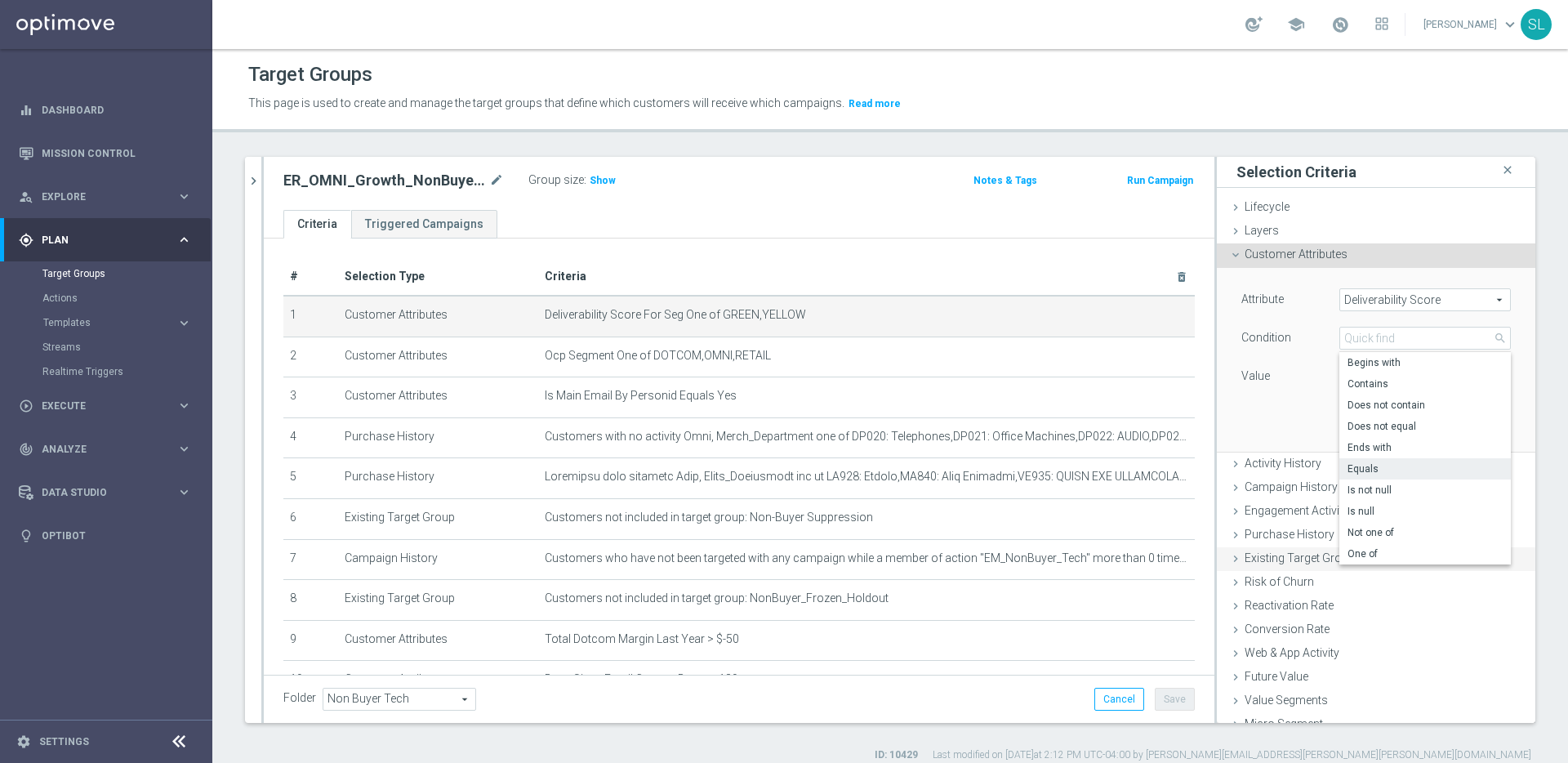
drag, startPoint x: 1371, startPoint y: 559, endPoint x: 1373, endPoint y: 549, distance: 10.2
click at [1370, 558] on span "One of" at bounding box center [1424, 553] width 155 height 13
type input "One of"
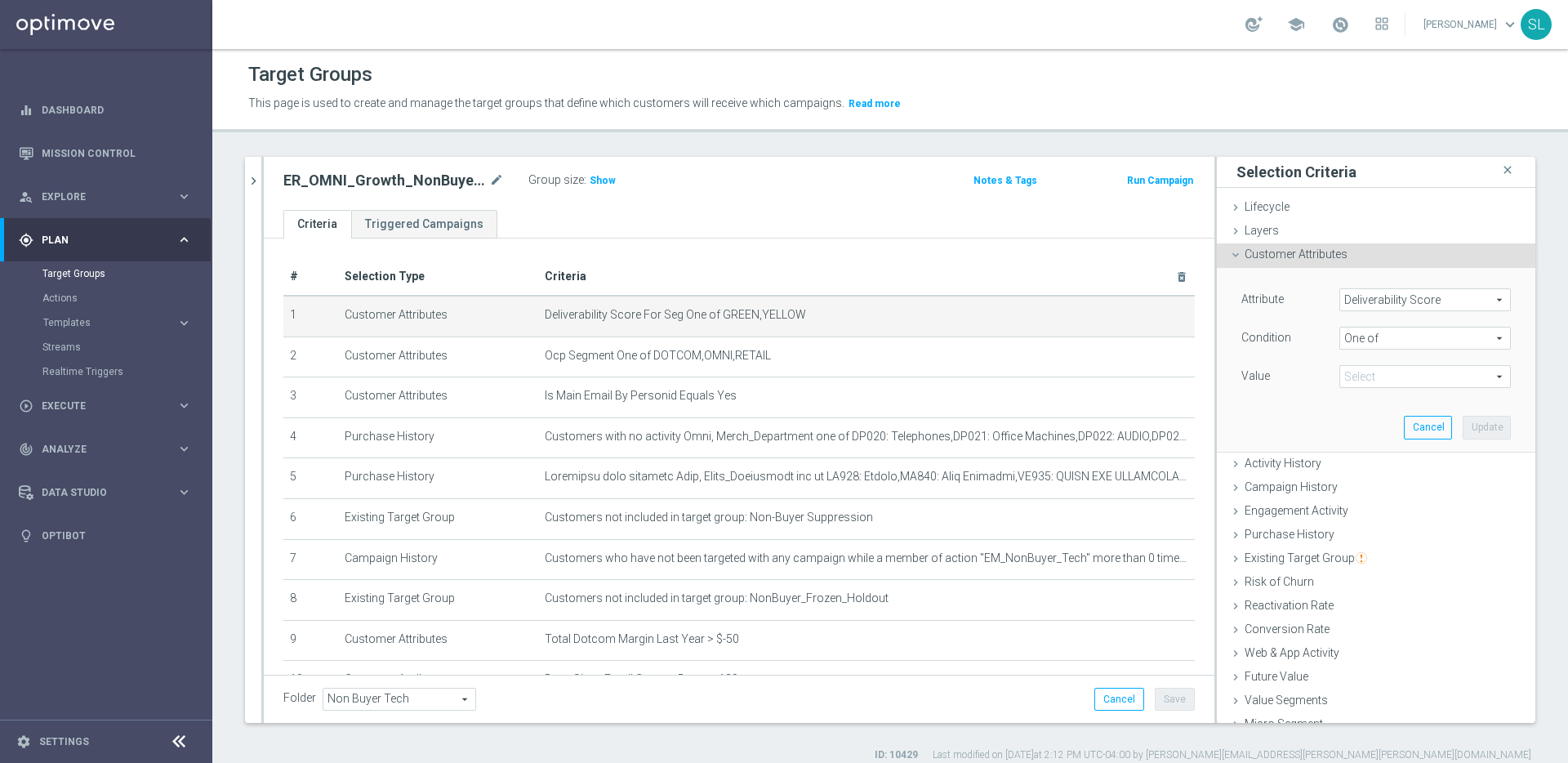
click at [1396, 382] on span at bounding box center [1424, 376] width 170 height 21
drag, startPoint x: 1385, startPoint y: 467, endPoint x: 1382, endPoint y: 488, distance: 21.2
click at [1385, 471] on span "GREEN" at bounding box center [1436, 464] width 148 height 13
click at [1362, 470] on input "GREEN" at bounding box center [1356, 464] width 11 height 11
checkbox input "true"
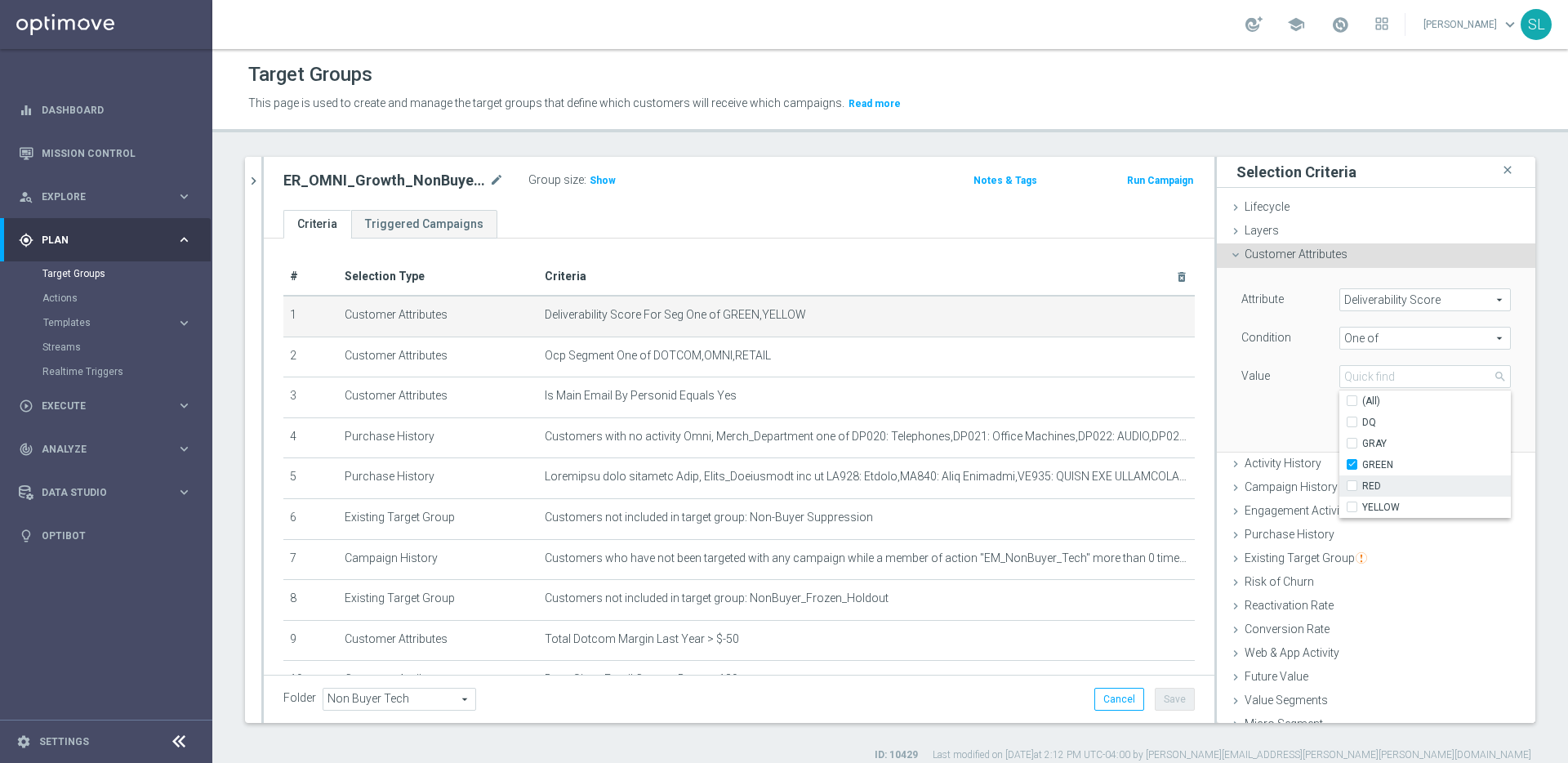
type input "GREEN"
drag, startPoint x: 1379, startPoint y: 505, endPoint x: 1343, endPoint y: 454, distance: 62.4
click at [1379, 505] on span "YELLOW" at bounding box center [1436, 507] width 148 height 13
click at [1362, 505] on input "YELLOW" at bounding box center [1356, 507] width 11 height 11
checkbox input "true"
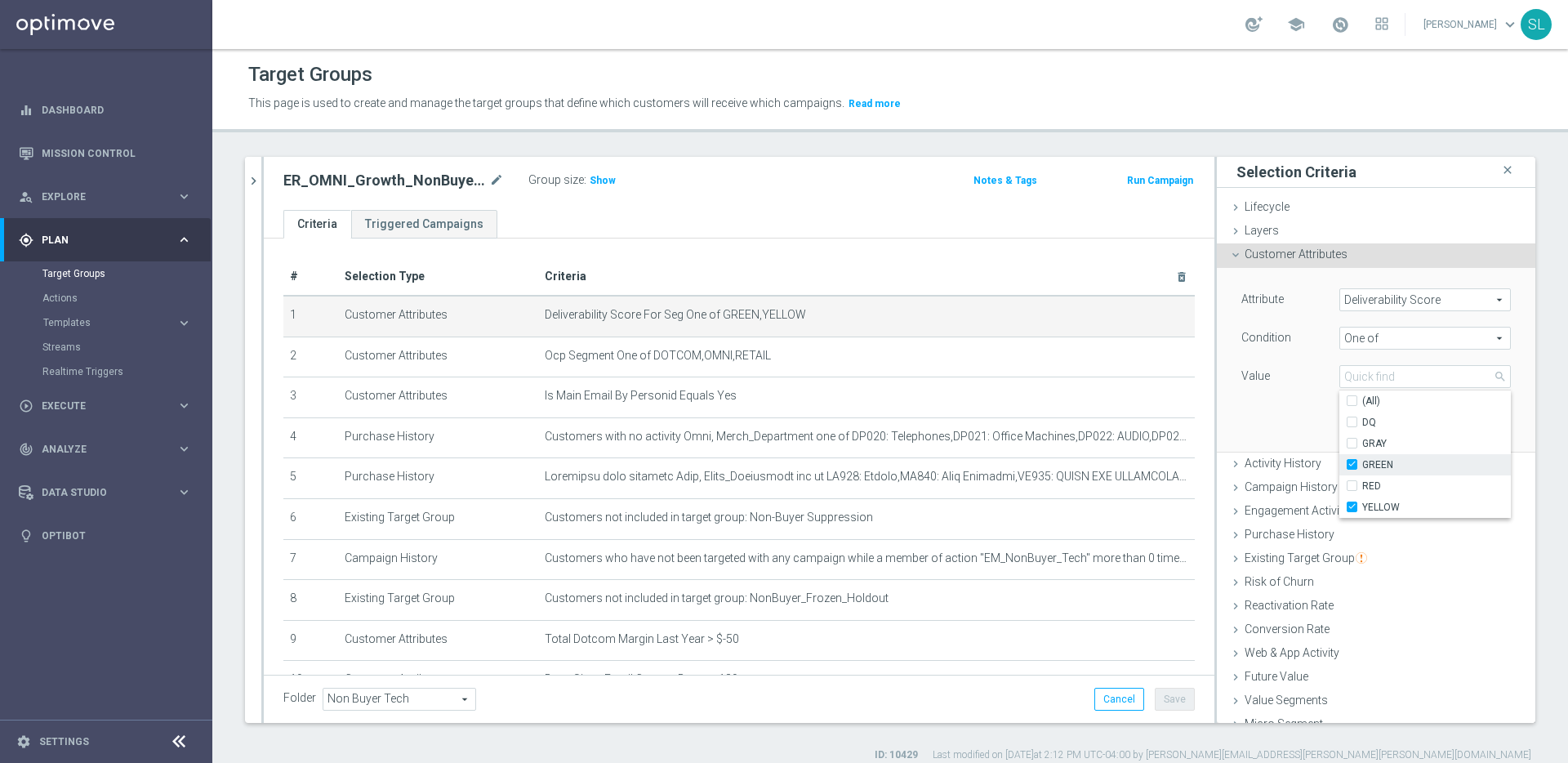
type input "Selected 2 of 5"
drag, startPoint x: 1311, startPoint y: 407, endPoint x: 1321, endPoint y: 407, distance: 10.0
click at [1315, 407] on div "Attribute Deliverability Score Deliverability Score arrow_drop_down search Cond…" at bounding box center [1376, 360] width 294 height 183
click at [1481, 422] on button "Update" at bounding box center [1486, 427] width 48 height 23
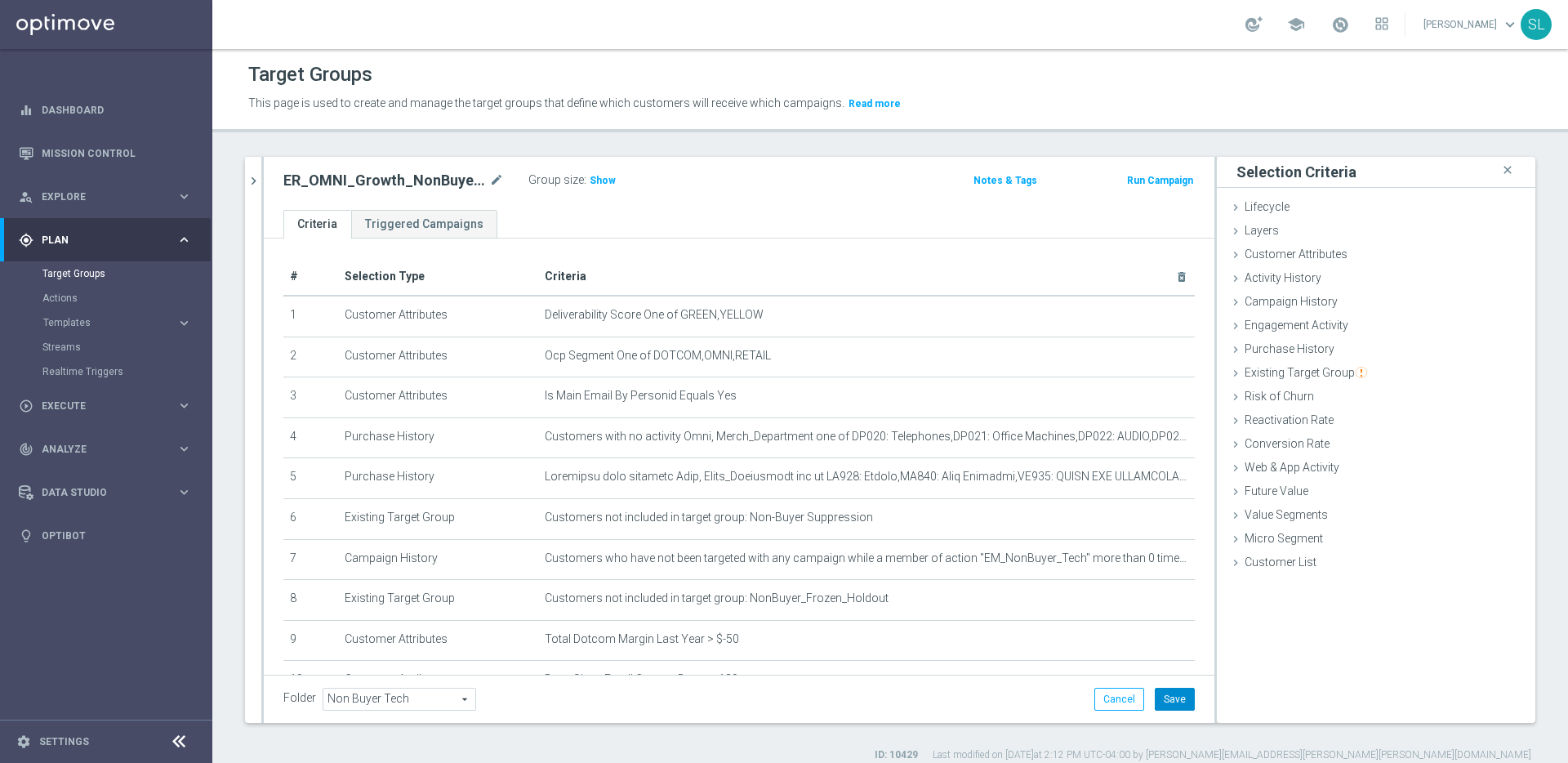
click at [1170, 703] on button "Save" at bounding box center [1175, 699] width 40 height 23
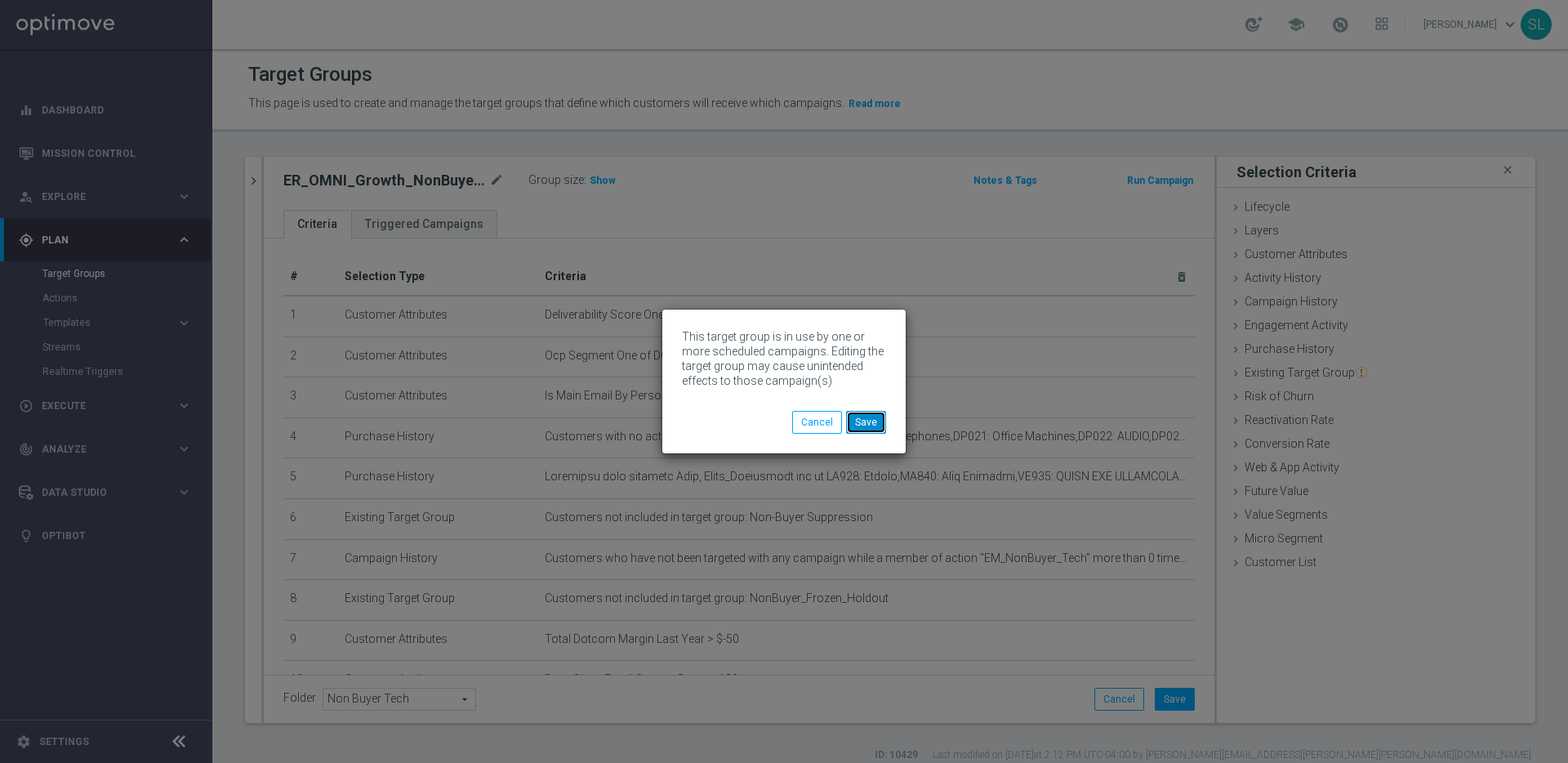
click at [872, 417] on button "Save" at bounding box center [866, 422] width 40 height 23
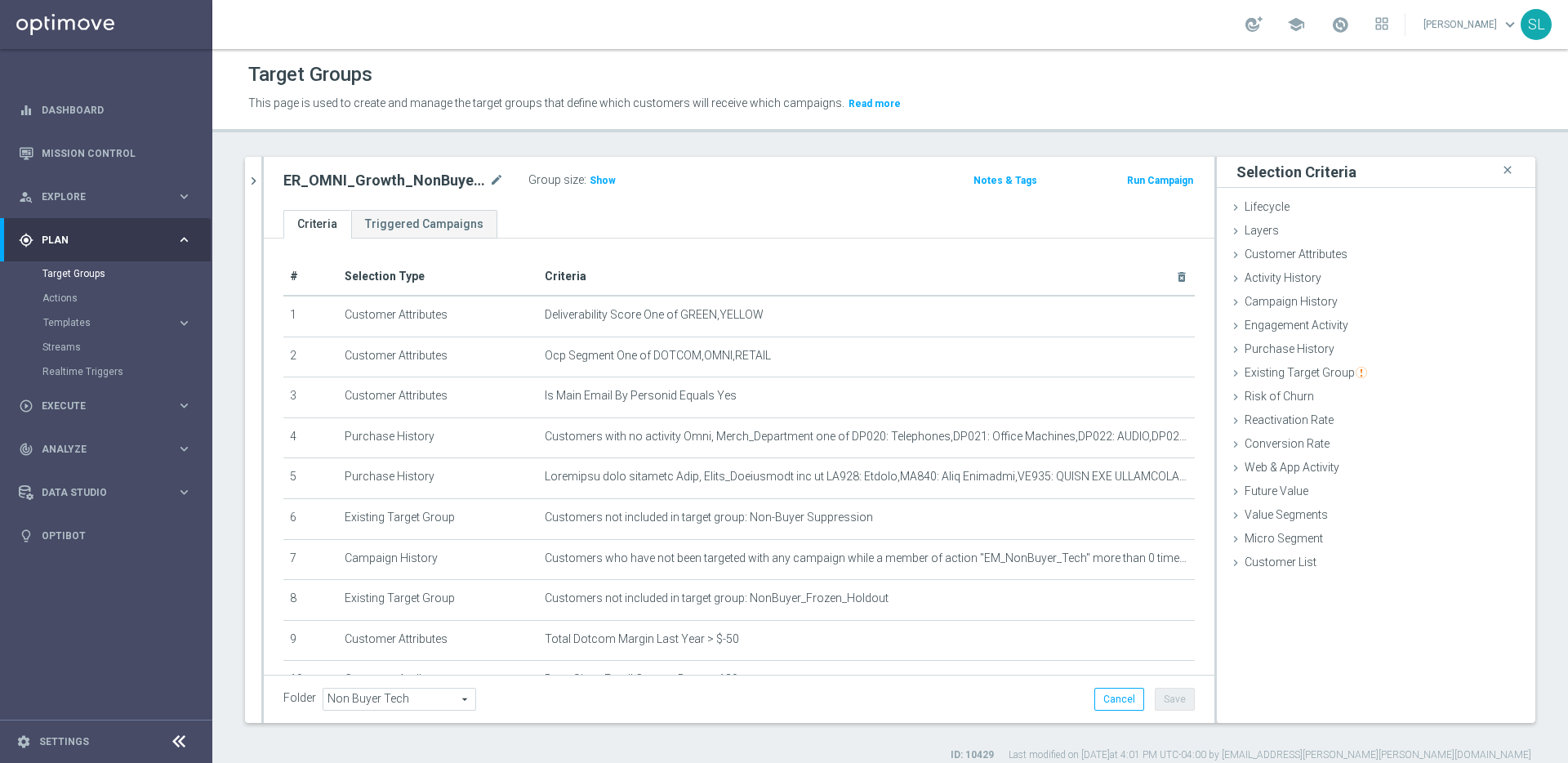
click at [255, 173] on icon "chevron_right" at bounding box center [253, 181] width 16 height 16
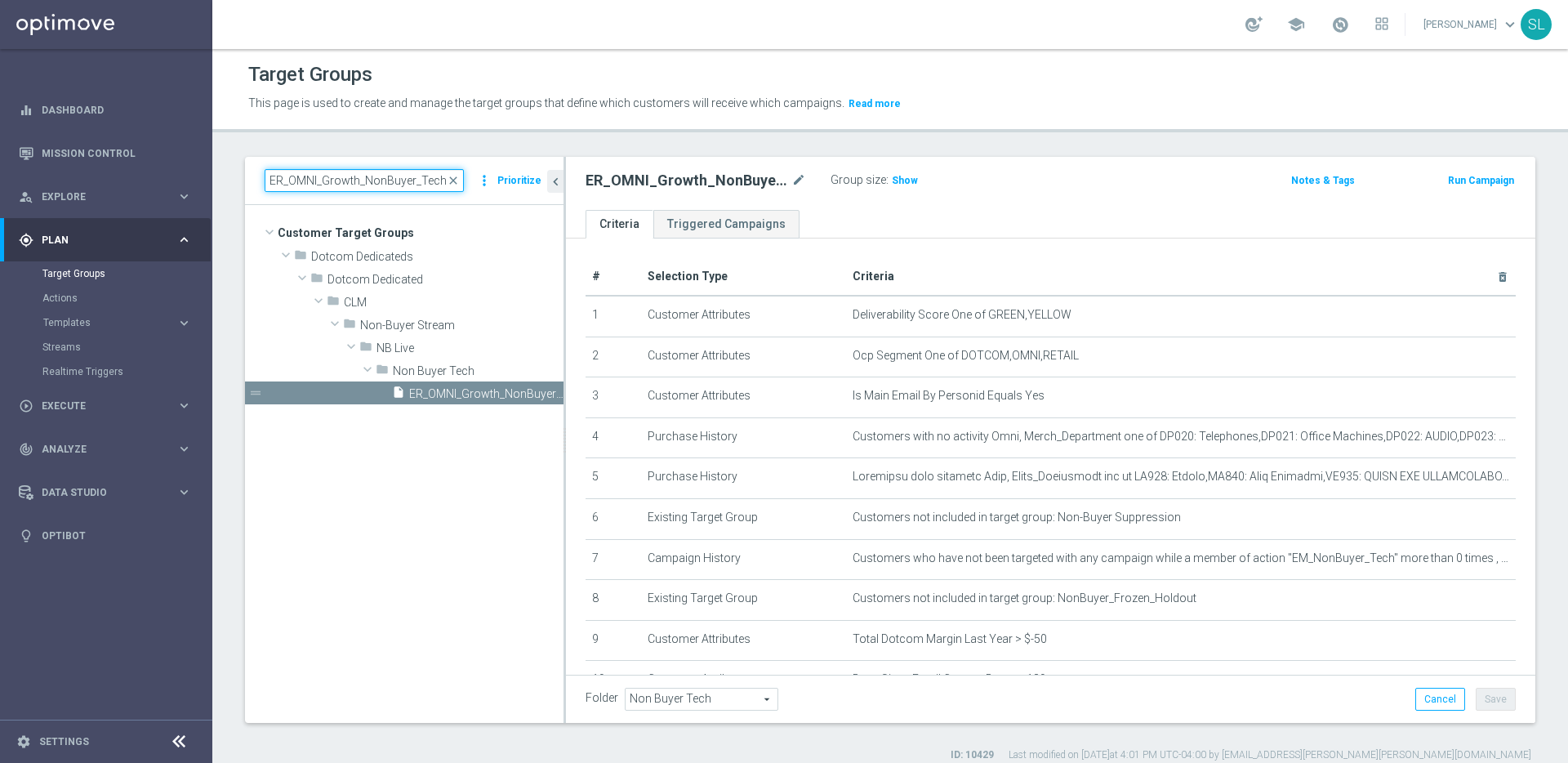
click at [312, 181] on input "ER_OMNI_Growth_NonBuyer_Tech_T1" at bounding box center [365, 181] width 200 height 23
paste input "Paper"
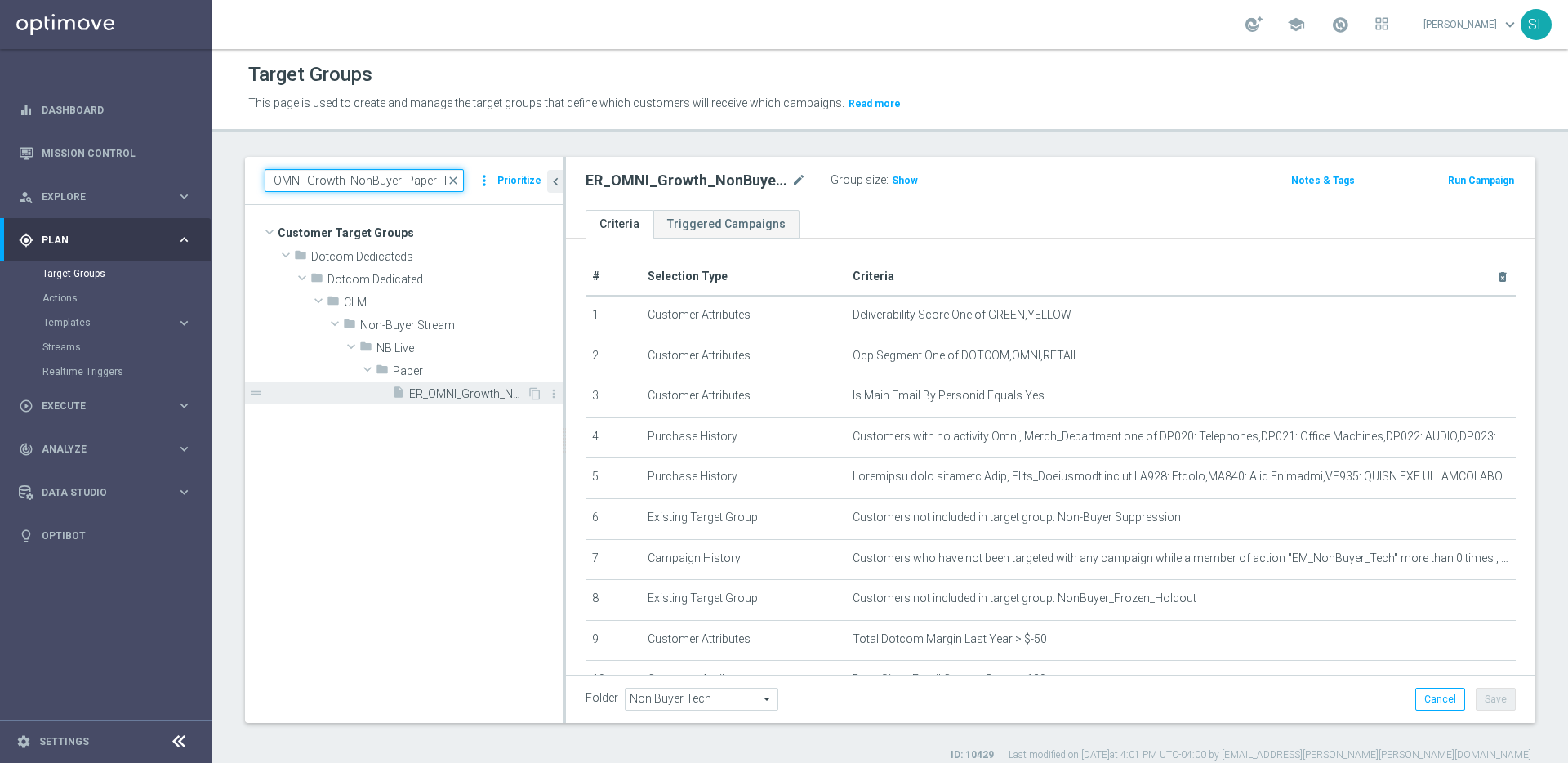
type input "ER_OMNI_Growth_NonBuyer_Paper_T1"
click at [440, 397] on span "ER_OMNI_Growth_NonBuyer_Paper_T1" at bounding box center [468, 393] width 118 height 14
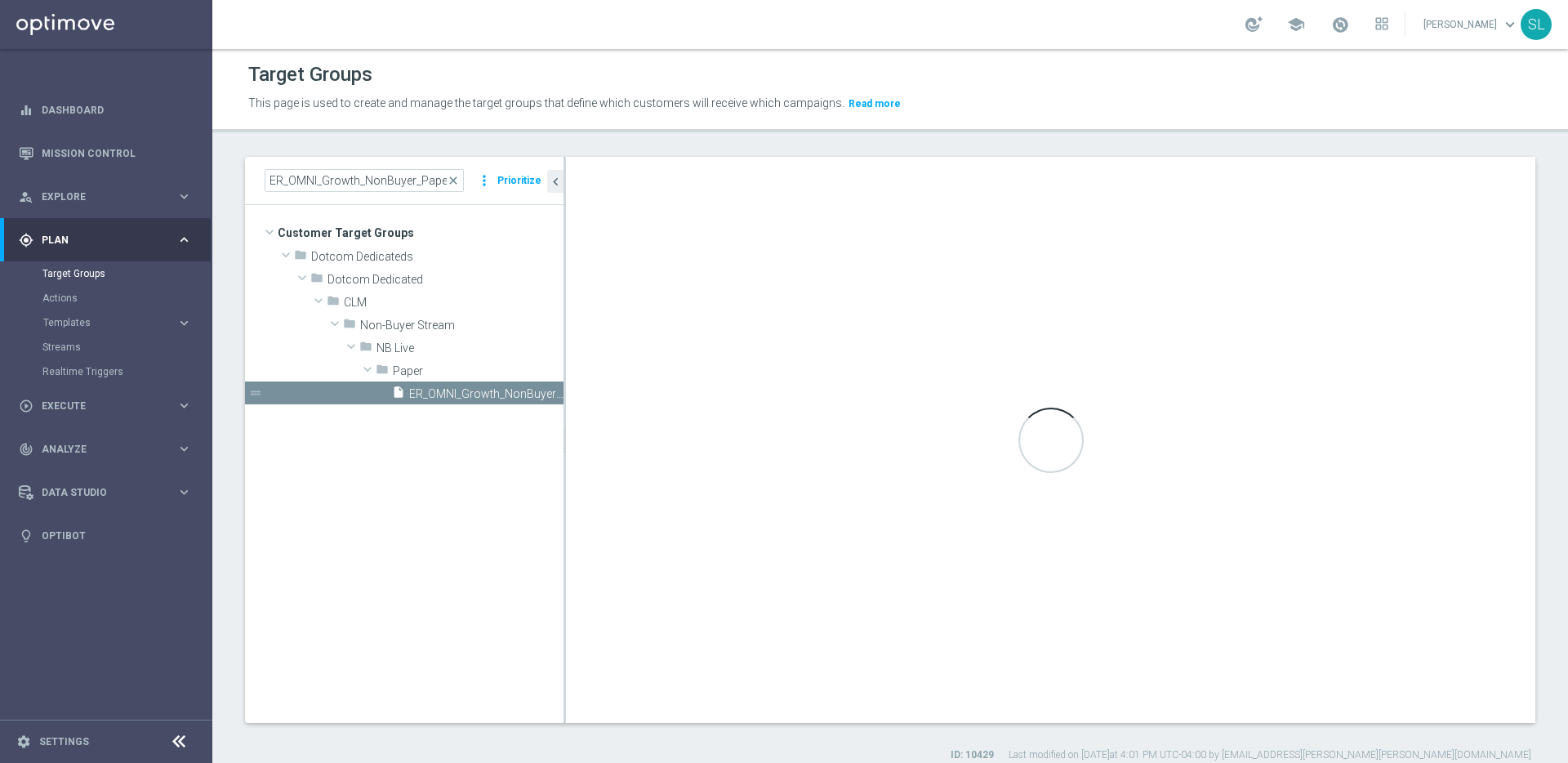
checkbox input "true"
type input "Paper"
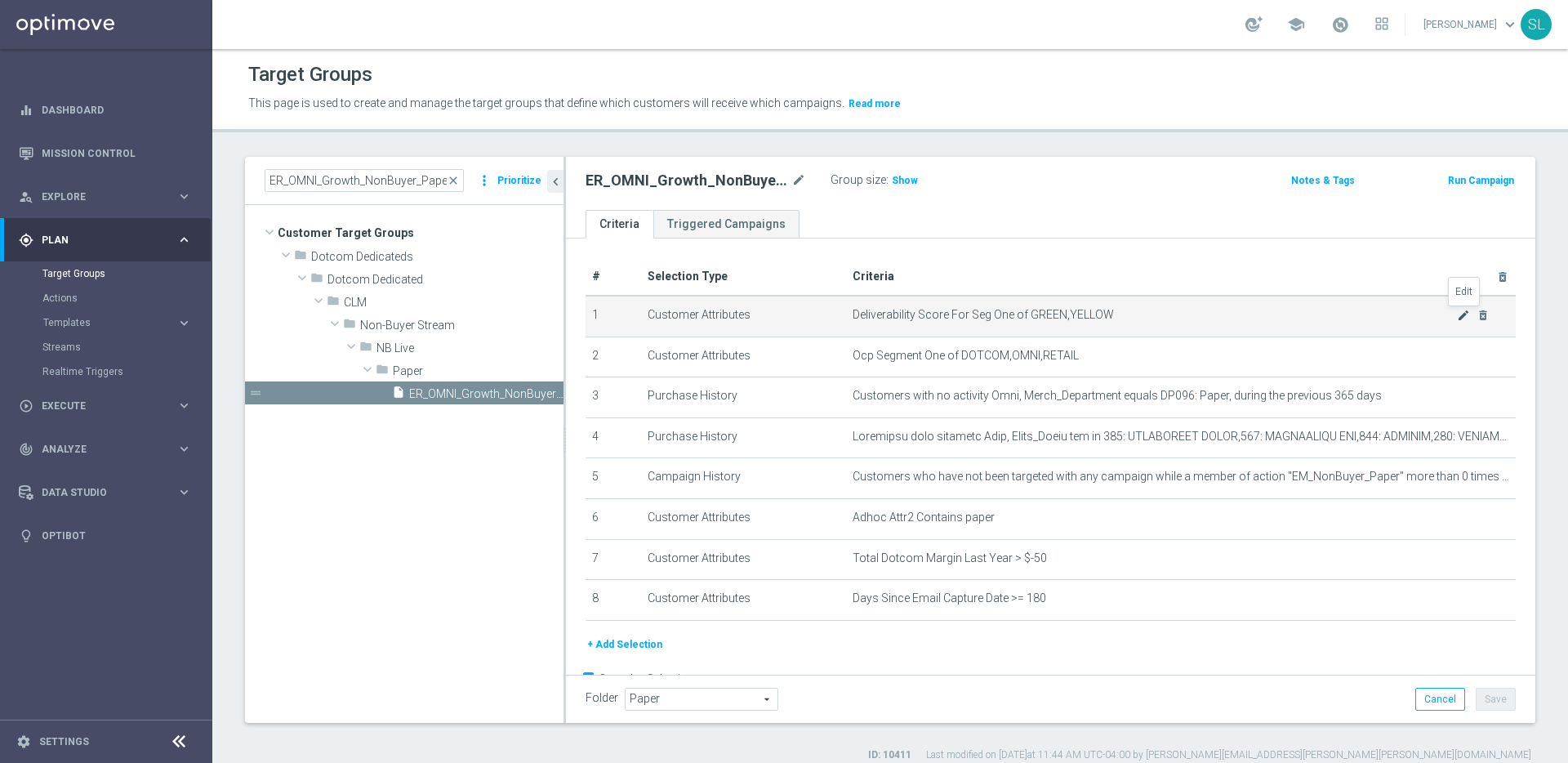
click at [1463, 313] on icon "mode_edit" at bounding box center [1463, 315] width 13 height 13
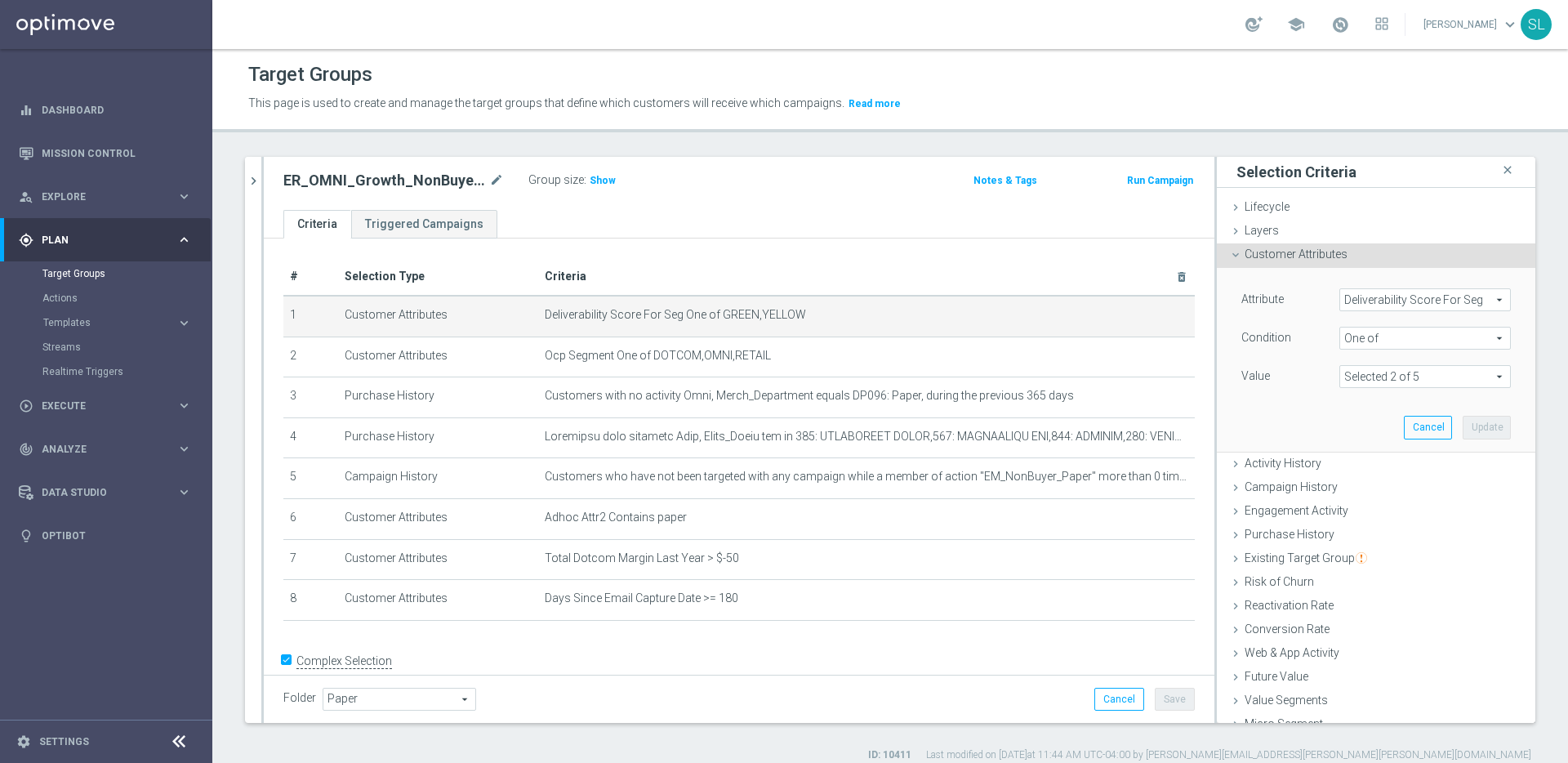
click at [1415, 302] on span "Deliverability Score For Seg" at bounding box center [1424, 299] width 170 height 21
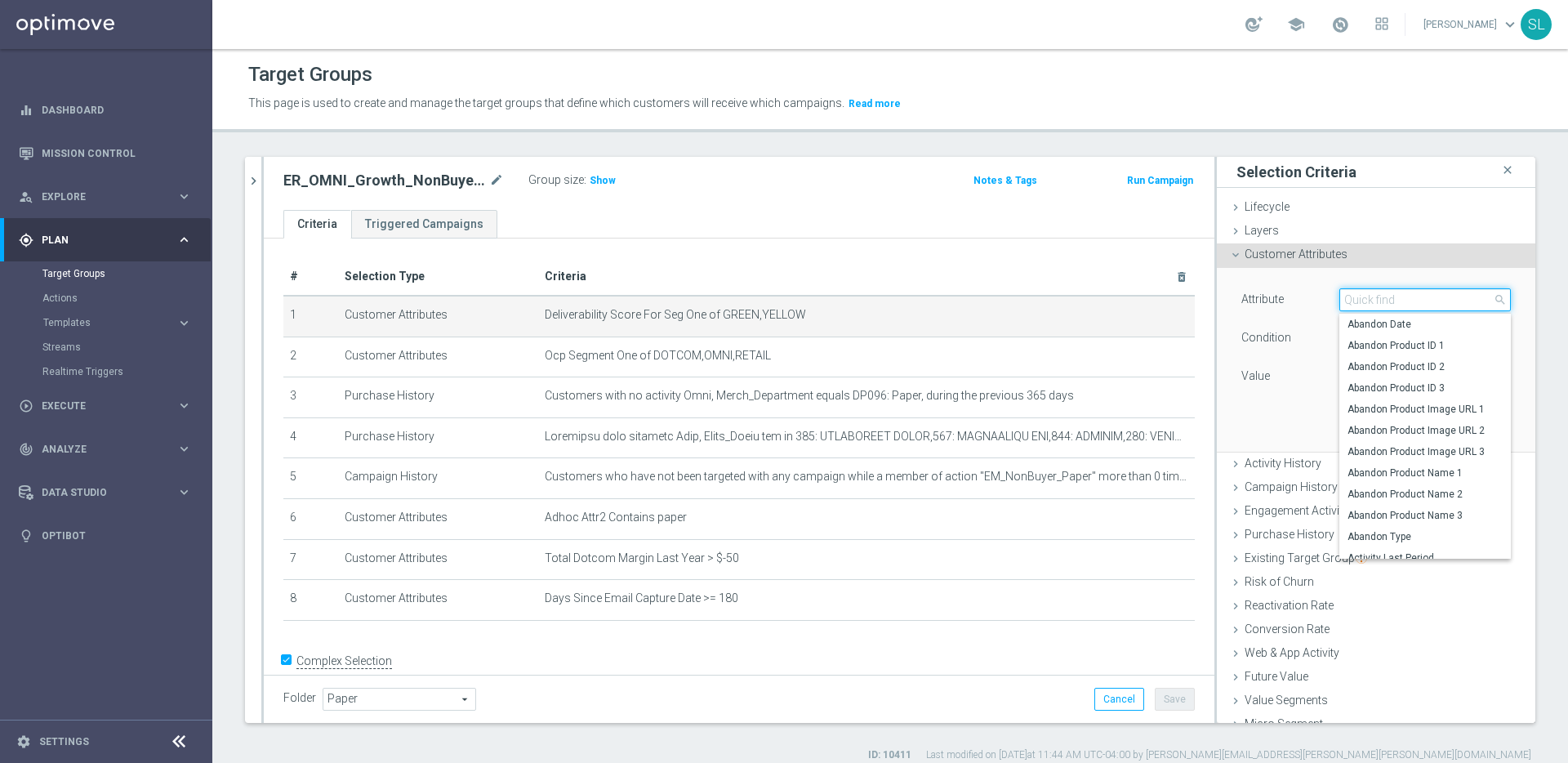
click at [1404, 300] on input "search" at bounding box center [1424, 299] width 172 height 23
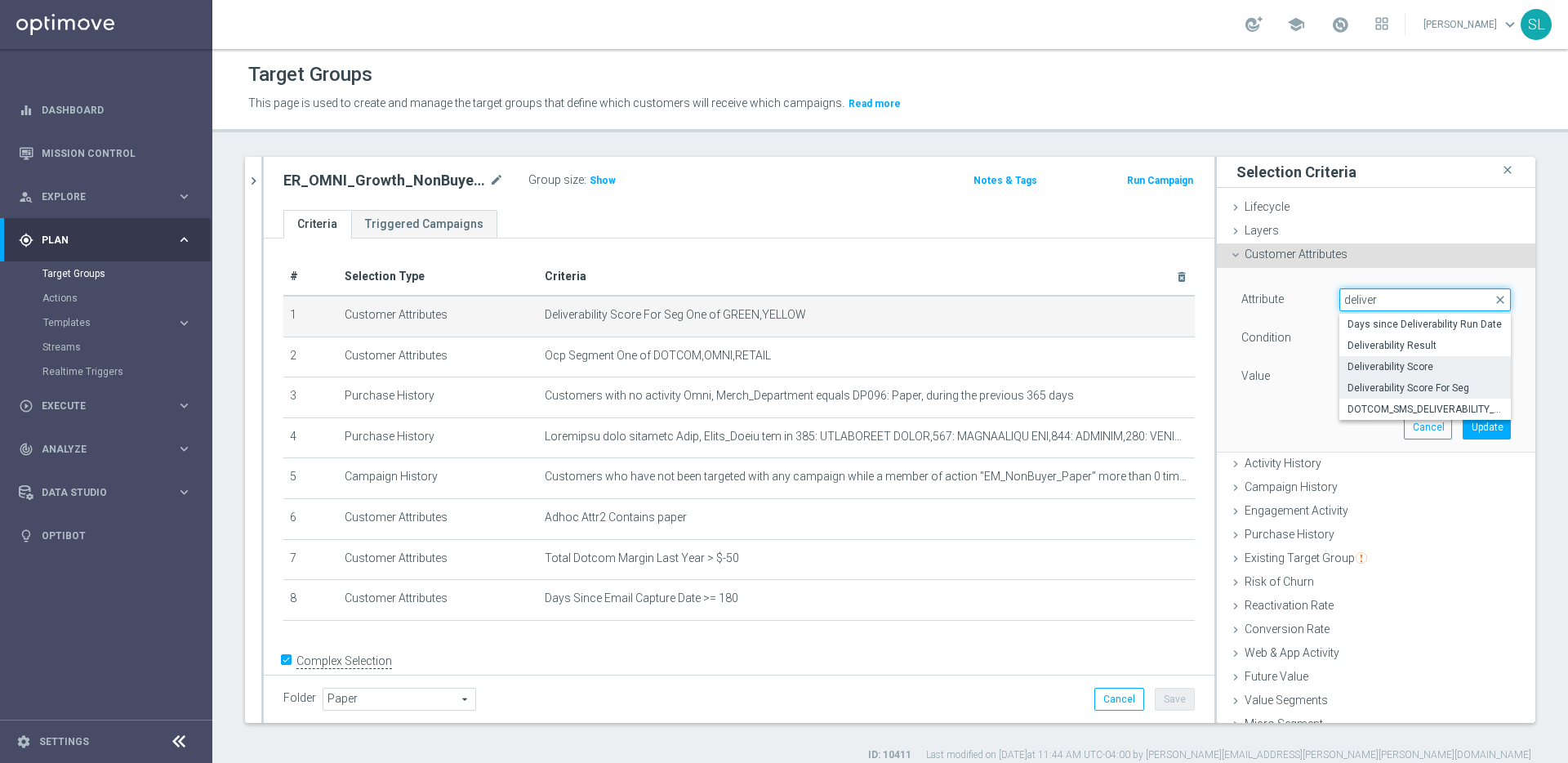
type input "deliver"
click at [1423, 365] on span "Deliverability Score" at bounding box center [1424, 367] width 155 height 13
type input "Deliverability Score"
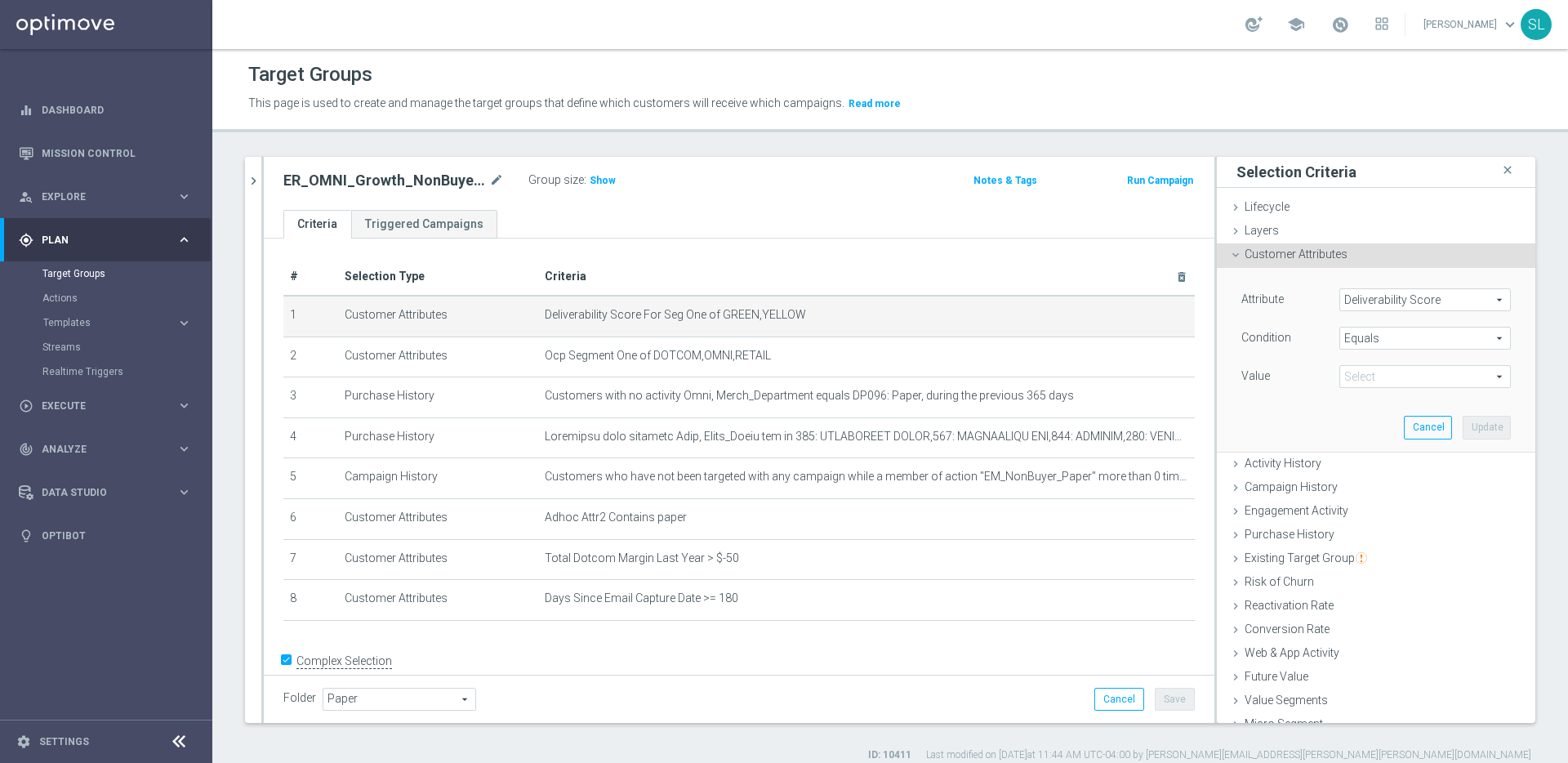
click at [1404, 333] on span "Equals" at bounding box center [1424, 338] width 170 height 21
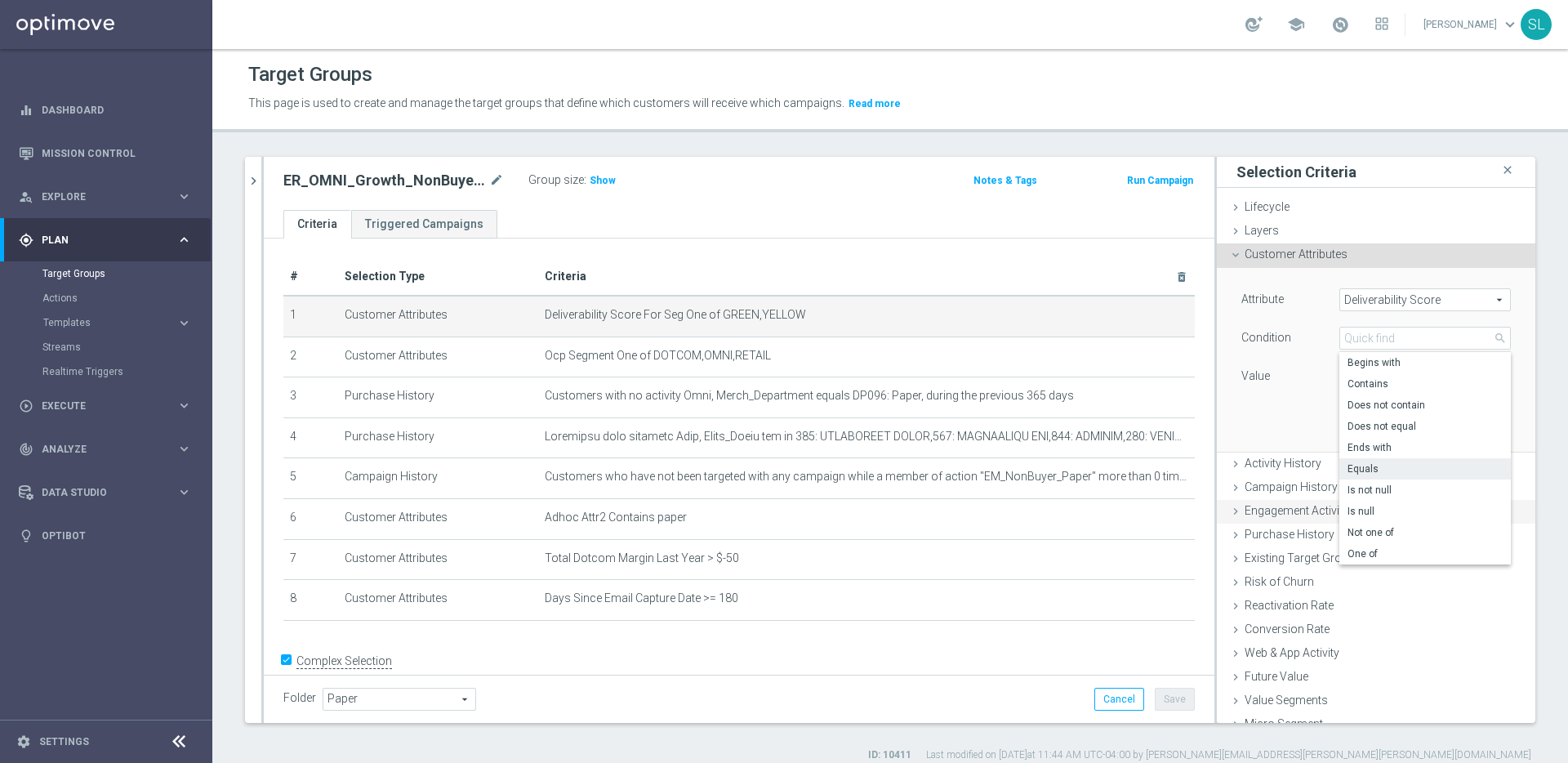
drag, startPoint x: 1381, startPoint y: 551, endPoint x: 1373, endPoint y: 513, distance: 38.8
click at [1381, 551] on span "One of" at bounding box center [1424, 553] width 155 height 13
type input "One of"
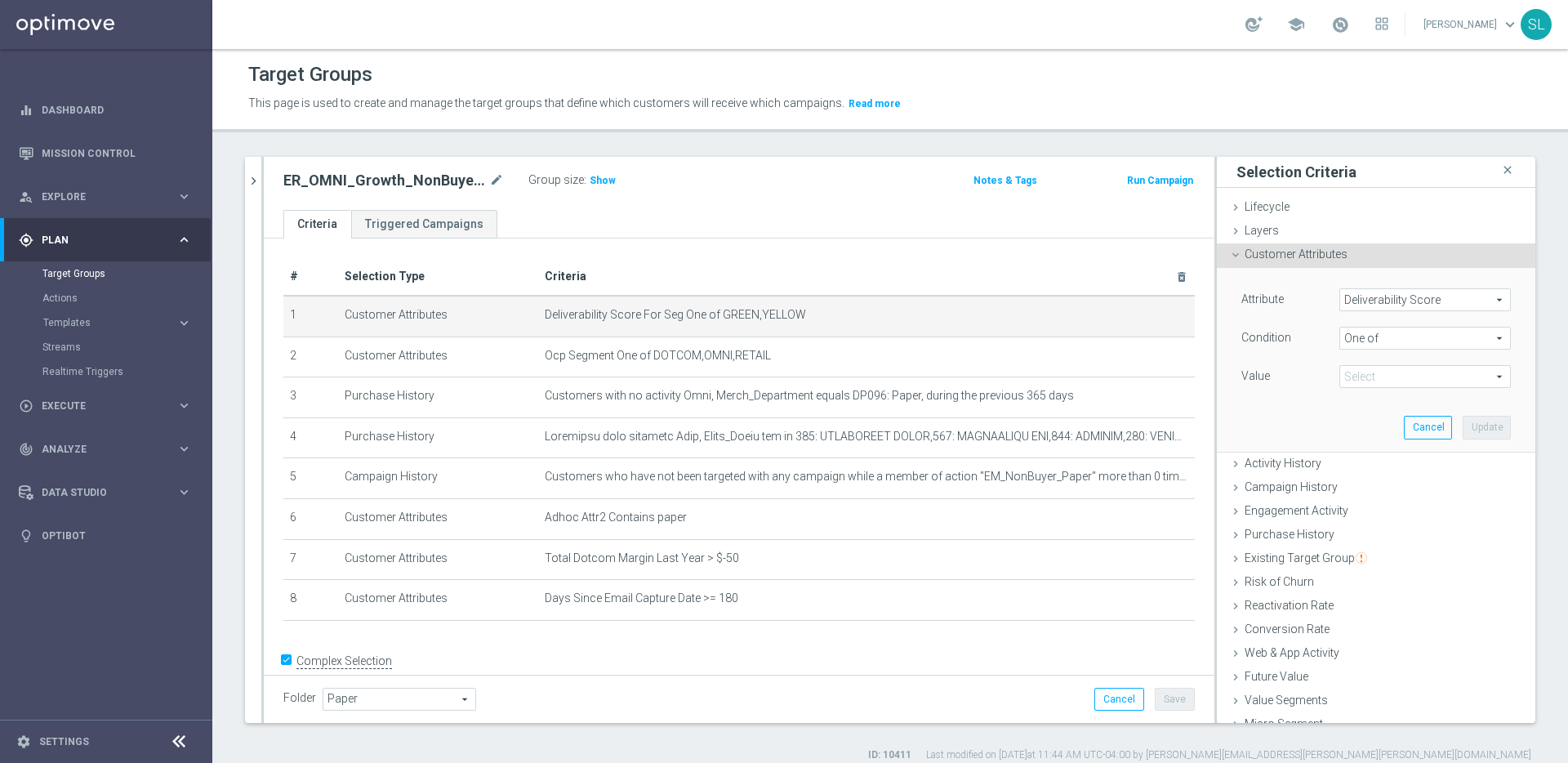
click at [1369, 374] on span at bounding box center [1424, 376] width 170 height 21
click at [1383, 461] on span "GREEN" at bounding box center [1436, 464] width 148 height 13
click at [1362, 461] on input "GREEN" at bounding box center [1356, 464] width 11 height 11
checkbox input "true"
type input "GREEN"
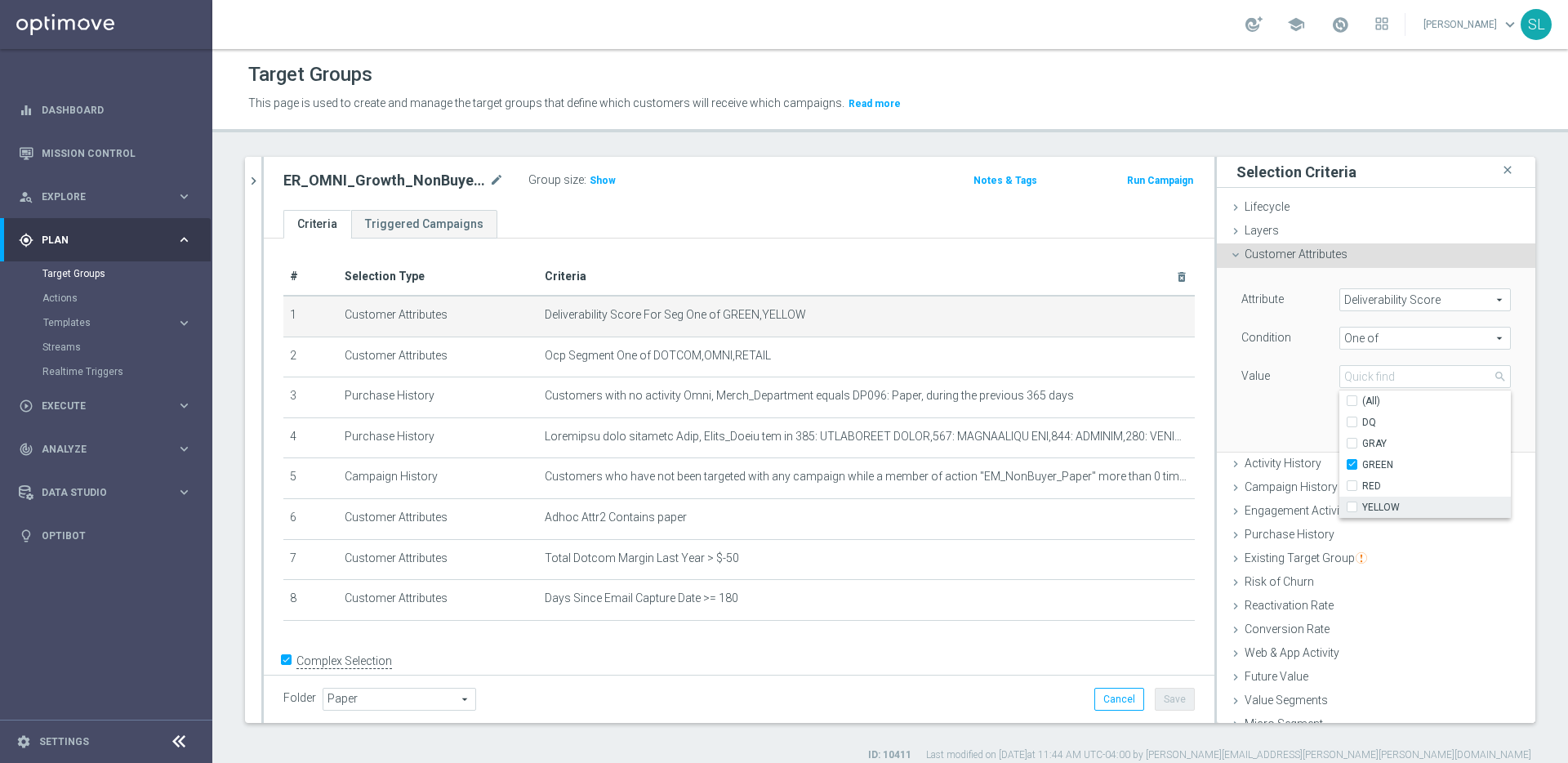
click at [1367, 504] on span "YELLOW" at bounding box center [1436, 507] width 148 height 13
click at [1362, 504] on input "YELLOW" at bounding box center [1356, 507] width 11 height 11
checkbox input "true"
type input "Selected 2 of 5"
drag, startPoint x: 1287, startPoint y: 431, endPoint x: 1302, endPoint y: 430, distance: 15.0
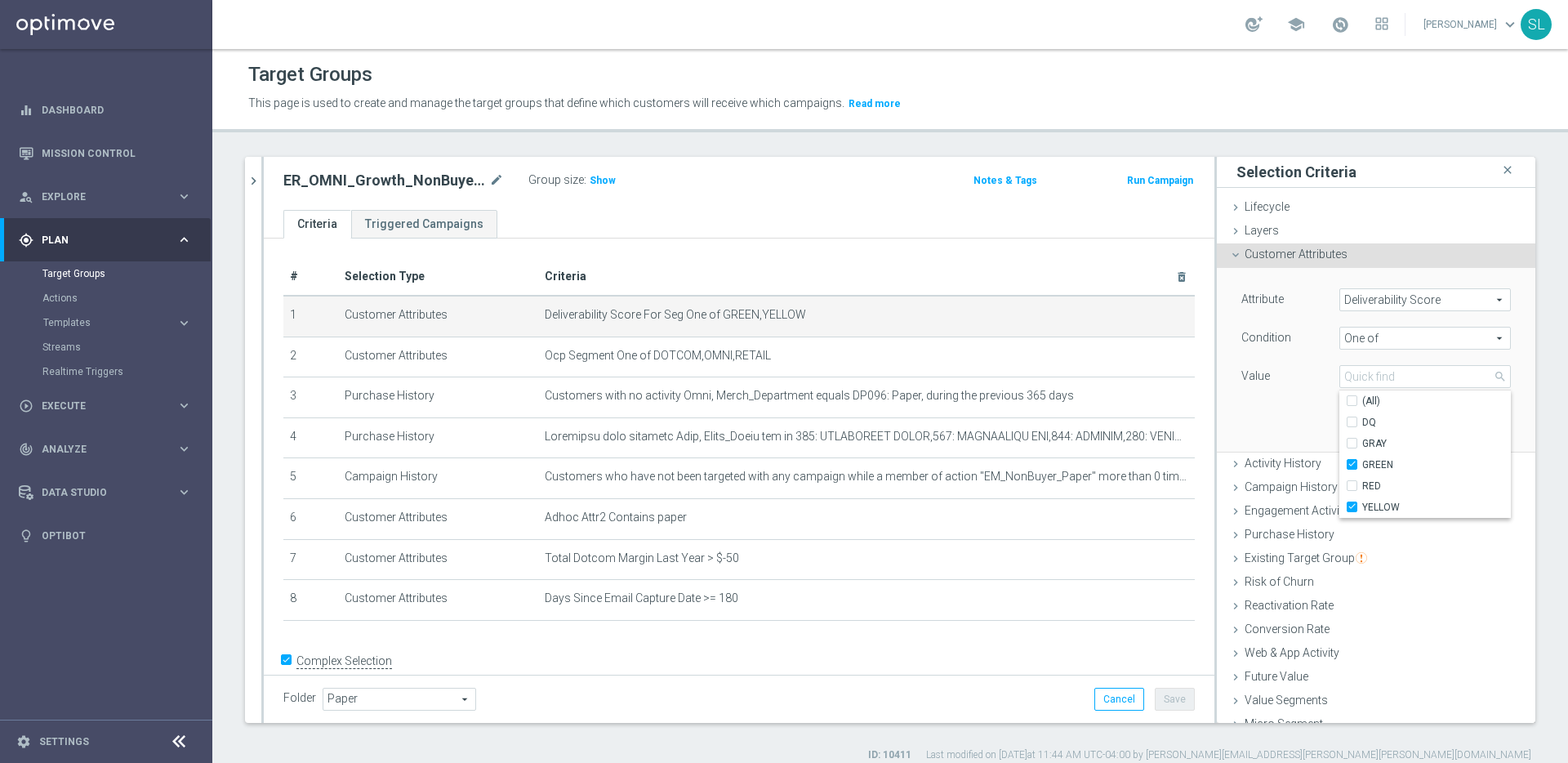
click at [1287, 431] on div "Attribute Deliverability Score Deliverability Score arrow_drop_down search Cond…" at bounding box center [1376, 360] width 294 height 183
click at [1491, 431] on button "Update" at bounding box center [1486, 427] width 48 height 23
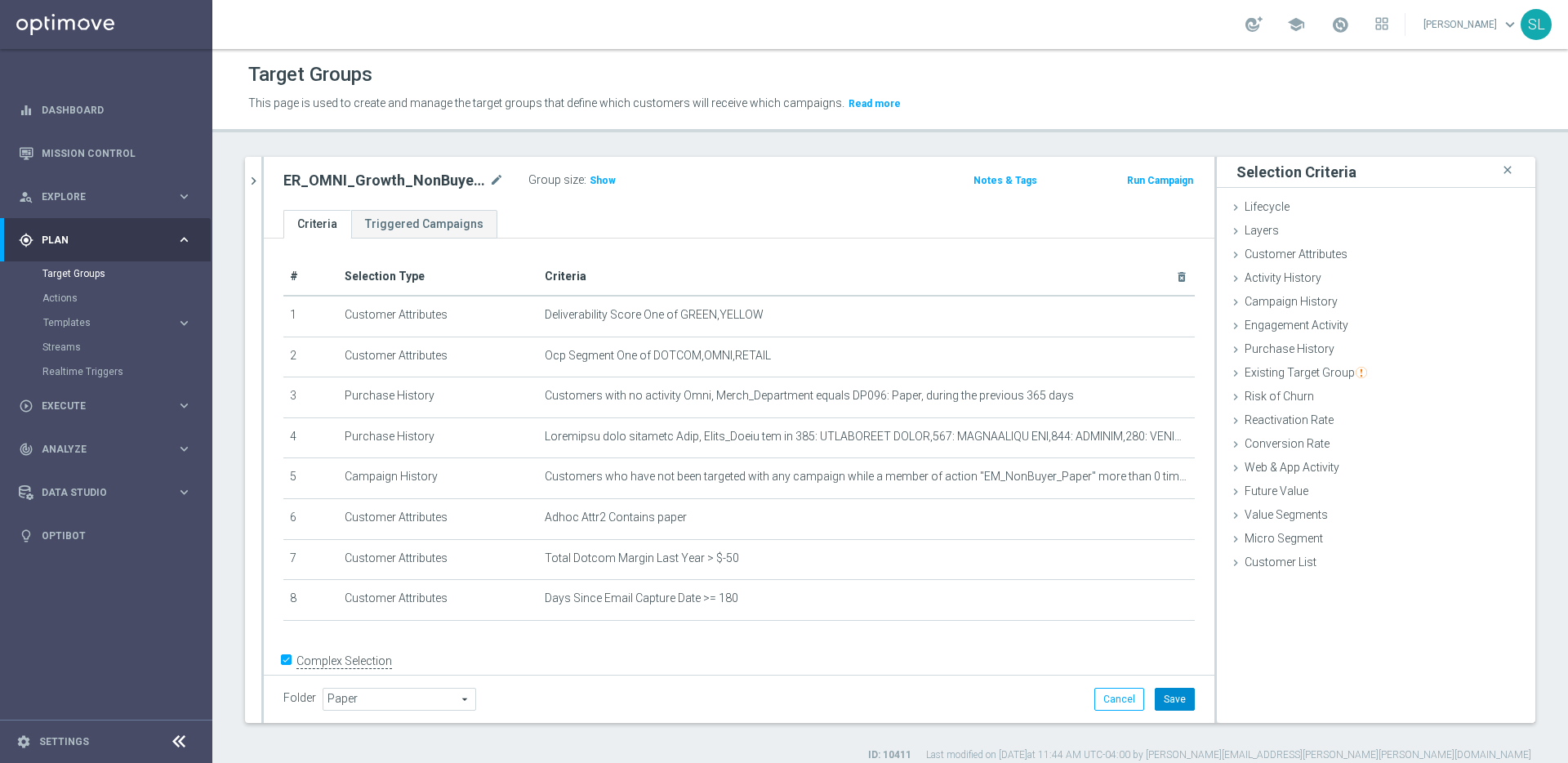
click at [1173, 705] on button "Save" at bounding box center [1175, 699] width 40 height 23
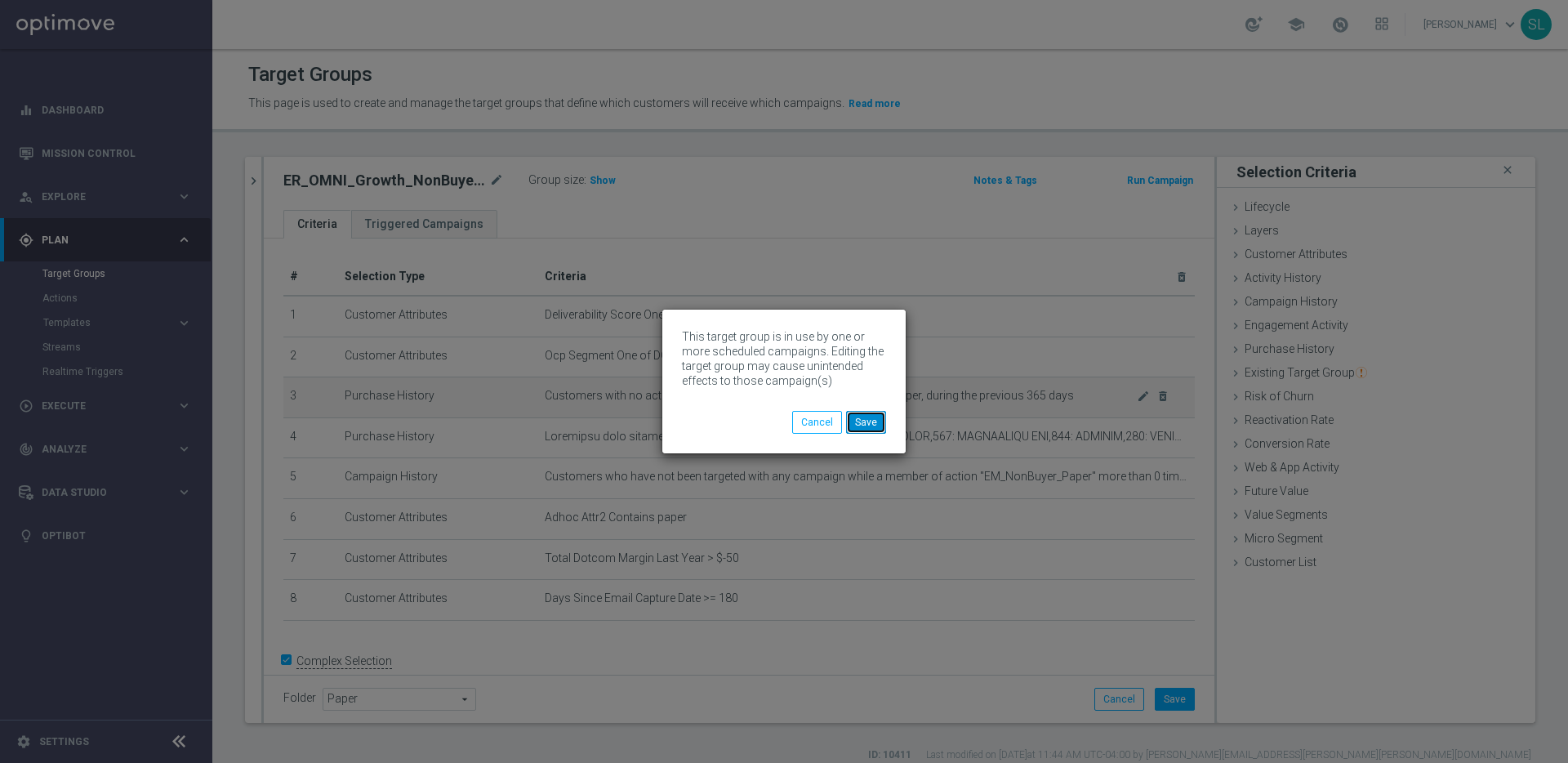
drag, startPoint x: 869, startPoint y: 422, endPoint x: 834, endPoint y: 407, distance: 38.1
click at [869, 422] on button "Save" at bounding box center [866, 422] width 40 height 23
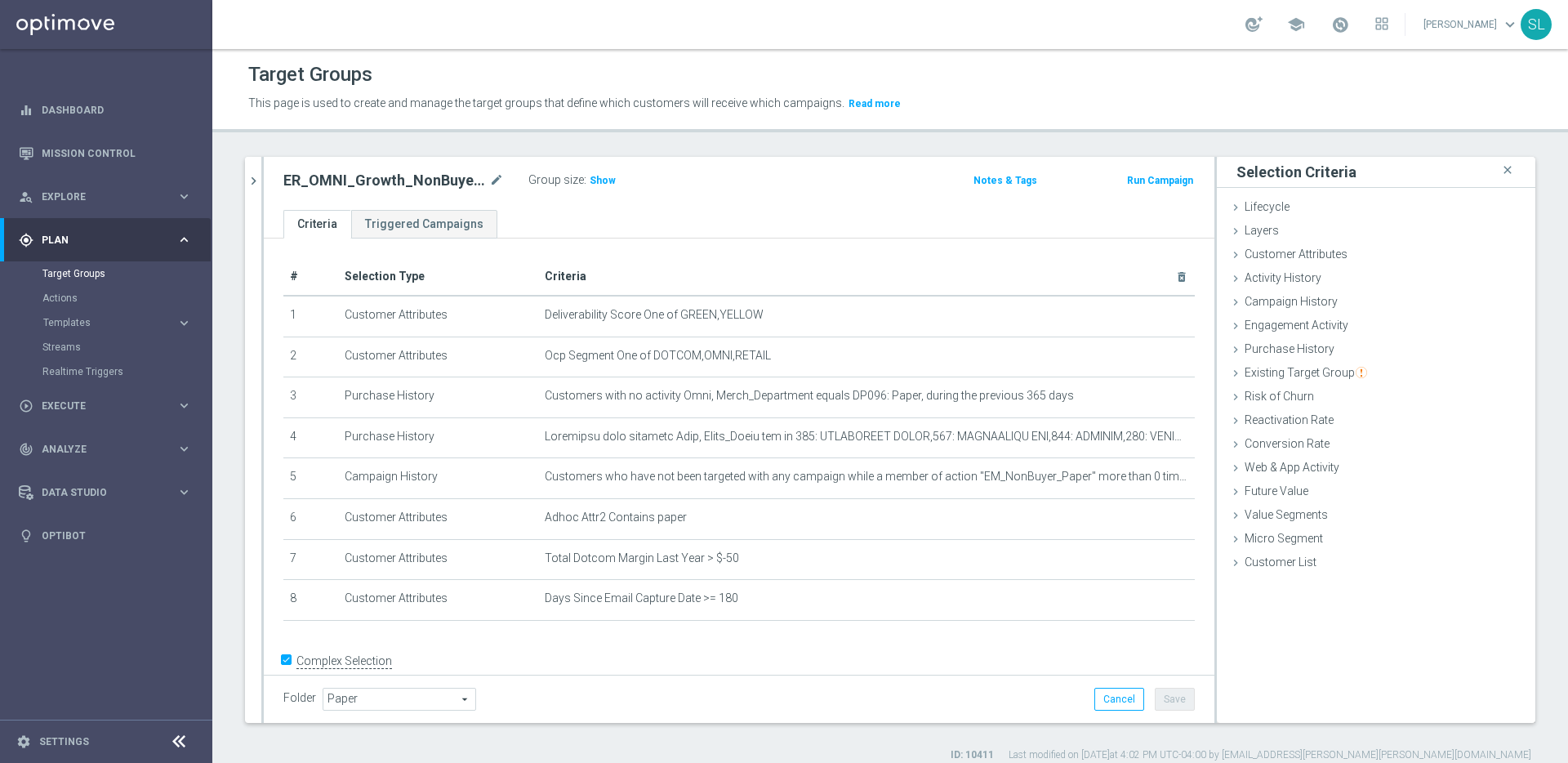
click at [252, 177] on icon "chevron_right" at bounding box center [253, 181] width 16 height 16
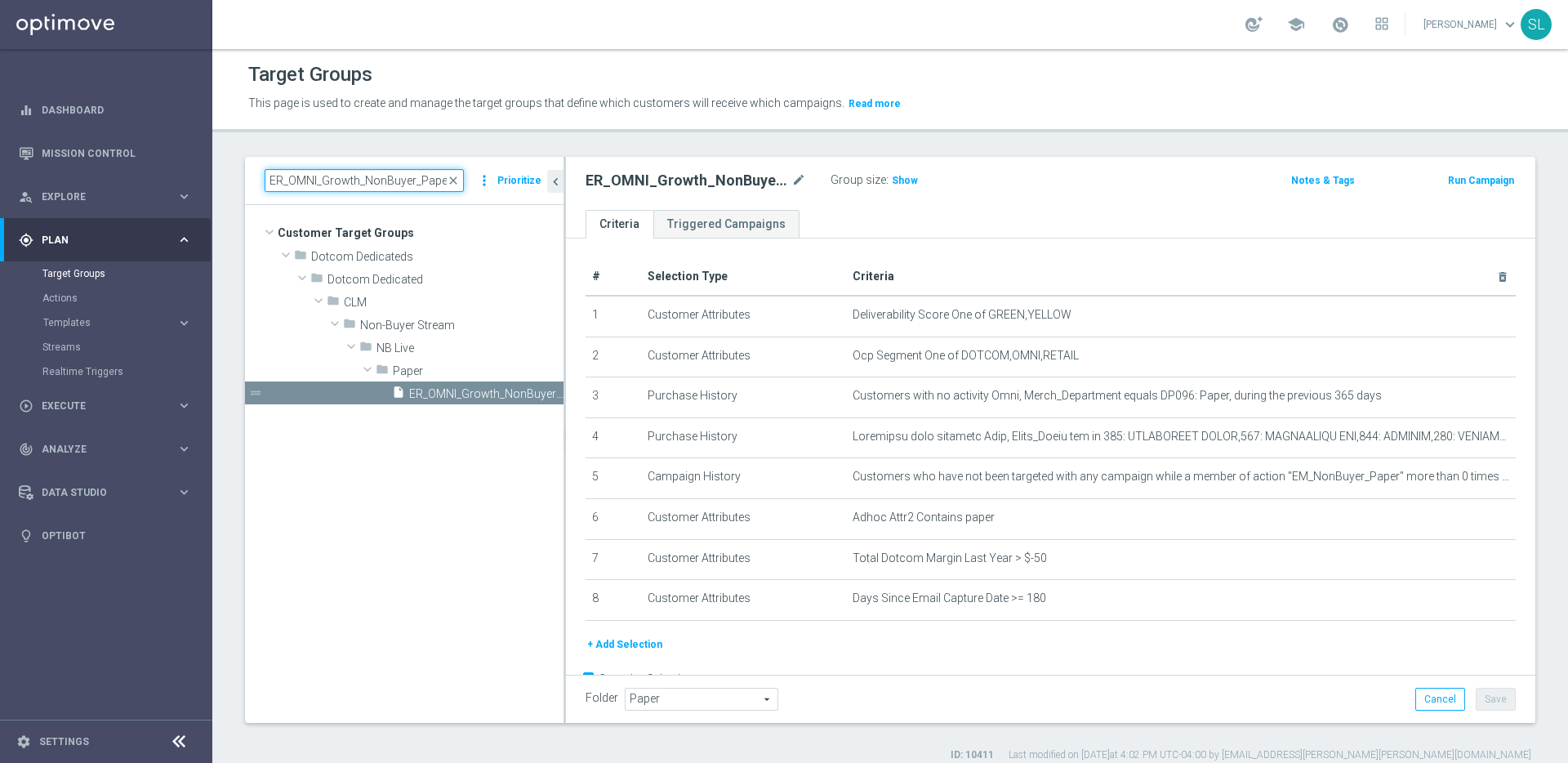
click at [425, 177] on input "ER_OMNI_Growth_NonBuyer_Paper_T1" at bounding box center [365, 181] width 200 height 23
paste input "Facilities"
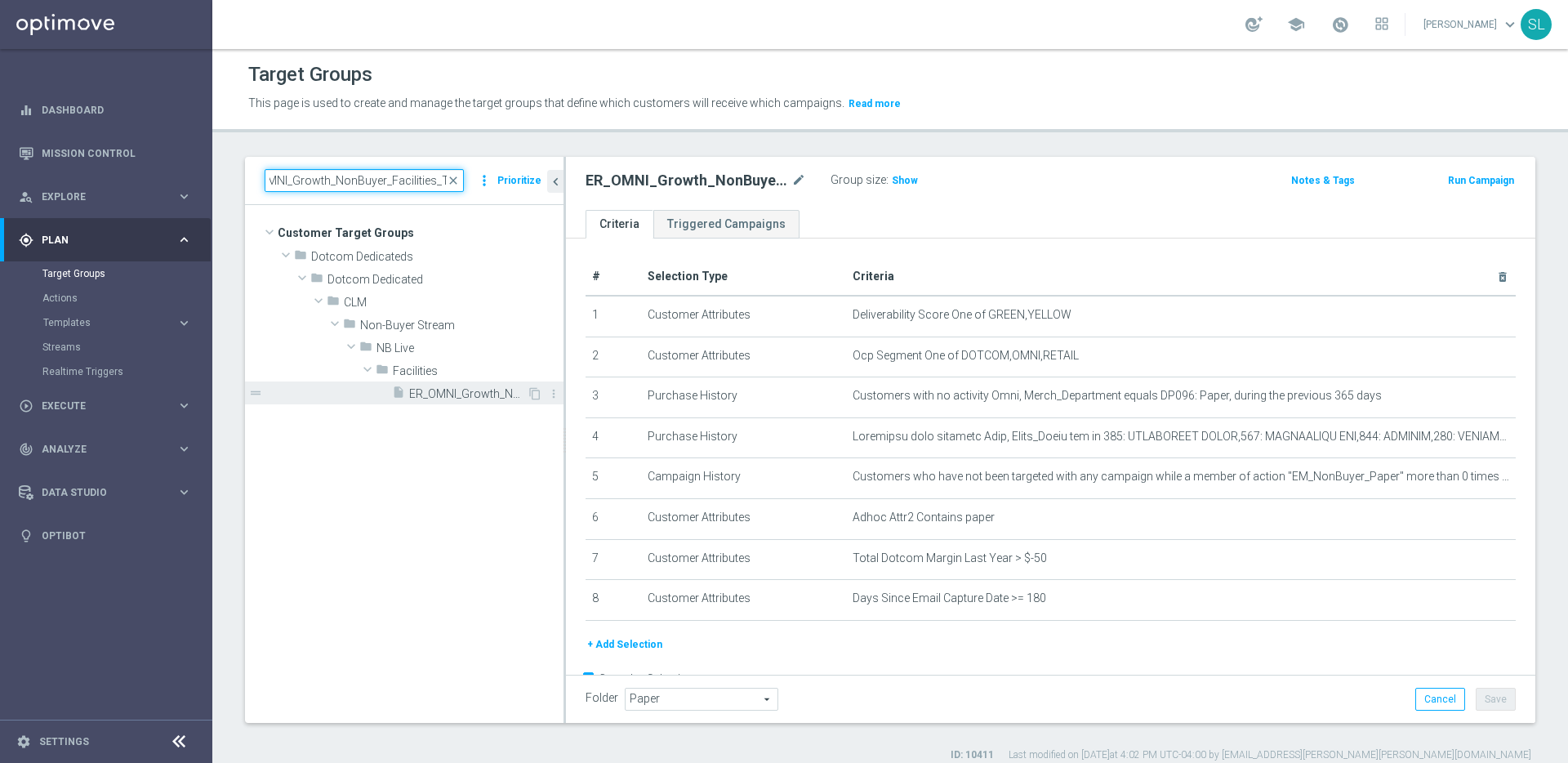
type input "ER_OMNI_Growth_NonBuyer_Facilities_T1"
click at [454, 395] on span "ER_OMNI_Growth_NonBuyer_Facilities_T1" at bounding box center [468, 393] width 118 height 14
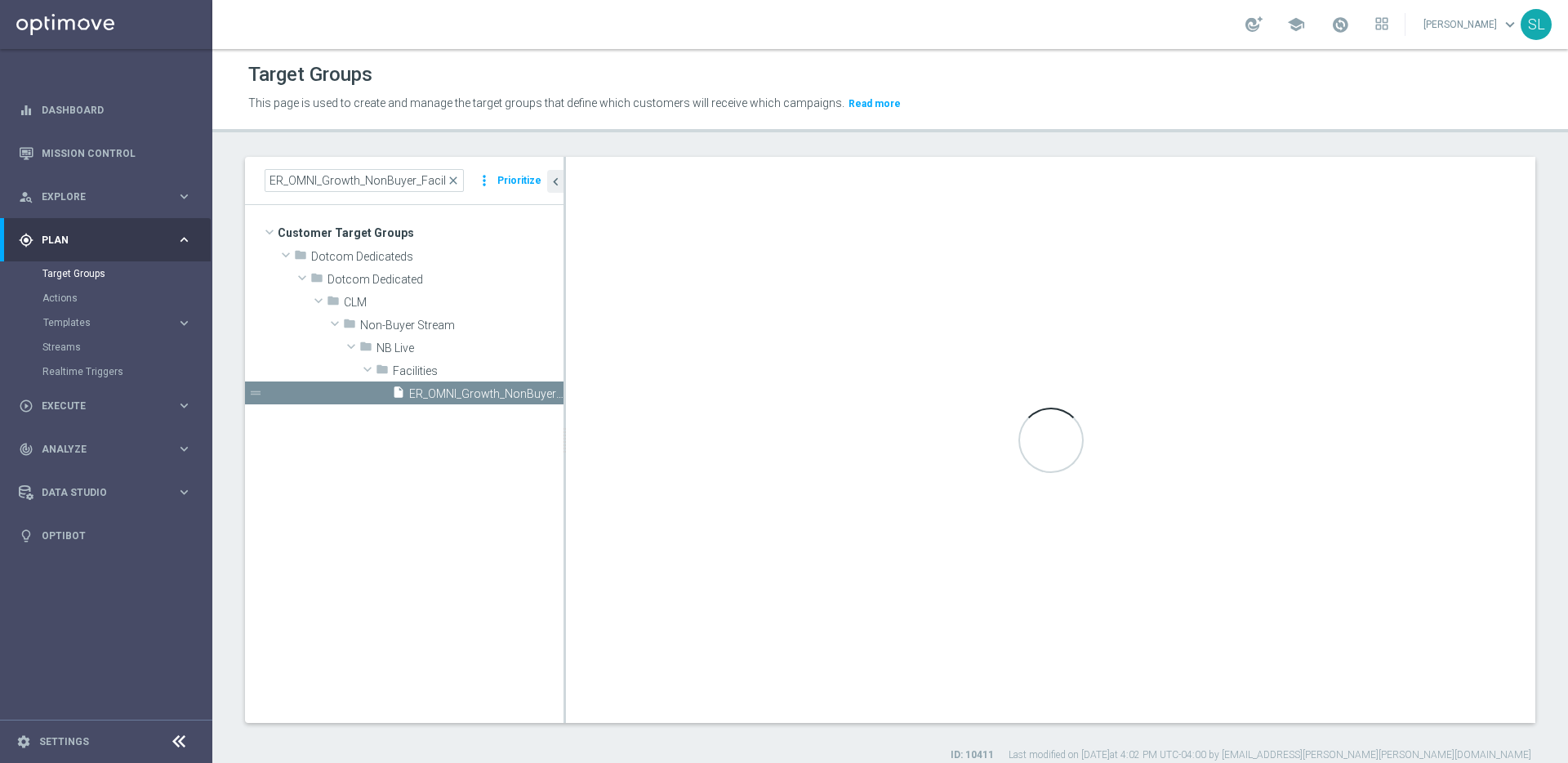
type input "Facilities"
type textarea "1 and 2 and 3 and ((4 and 5) or 9) and 6 and 7 and 8 and 10 and 11"
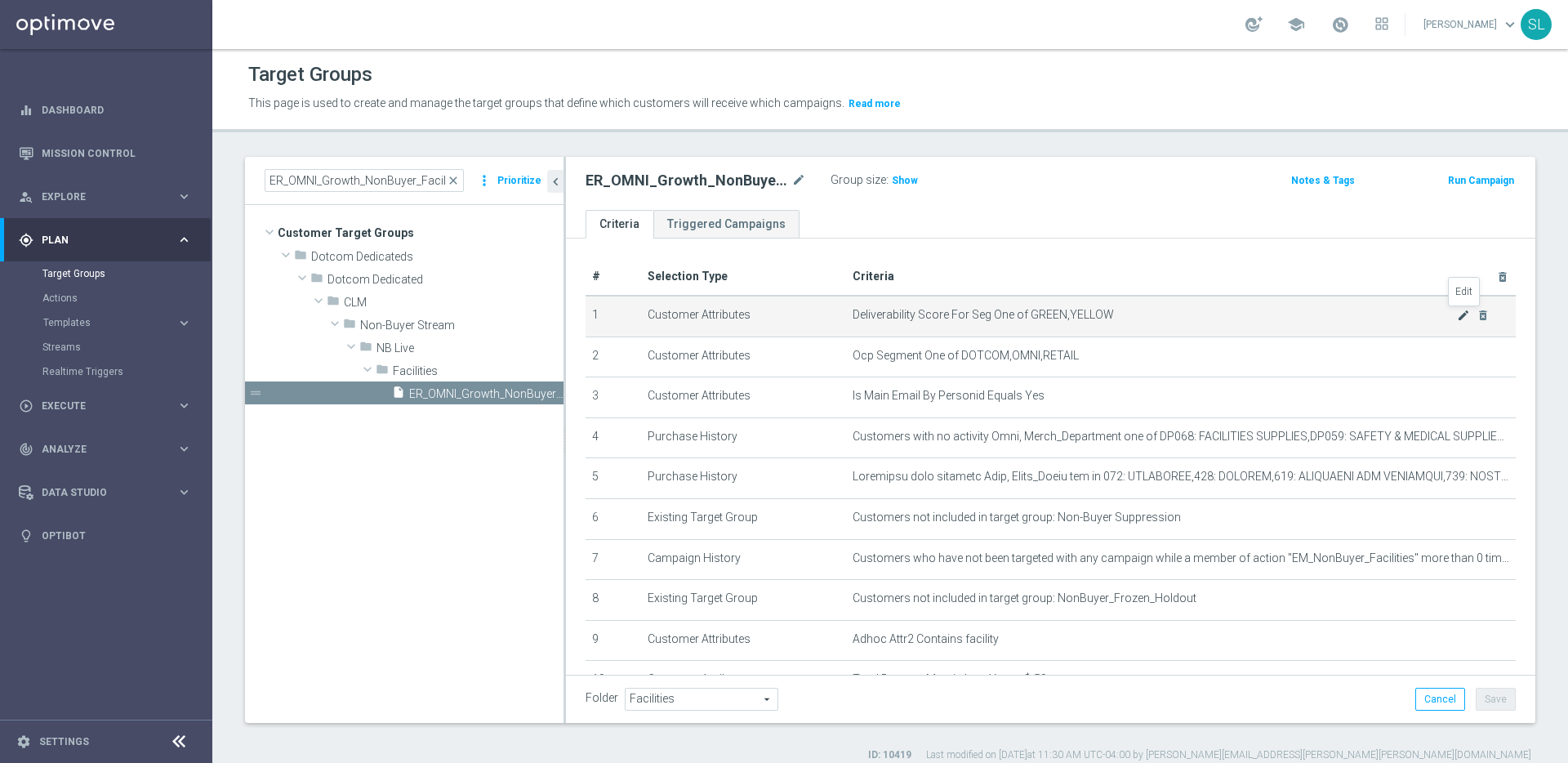
click at [1459, 309] on icon "mode_edit" at bounding box center [1463, 315] width 13 height 13
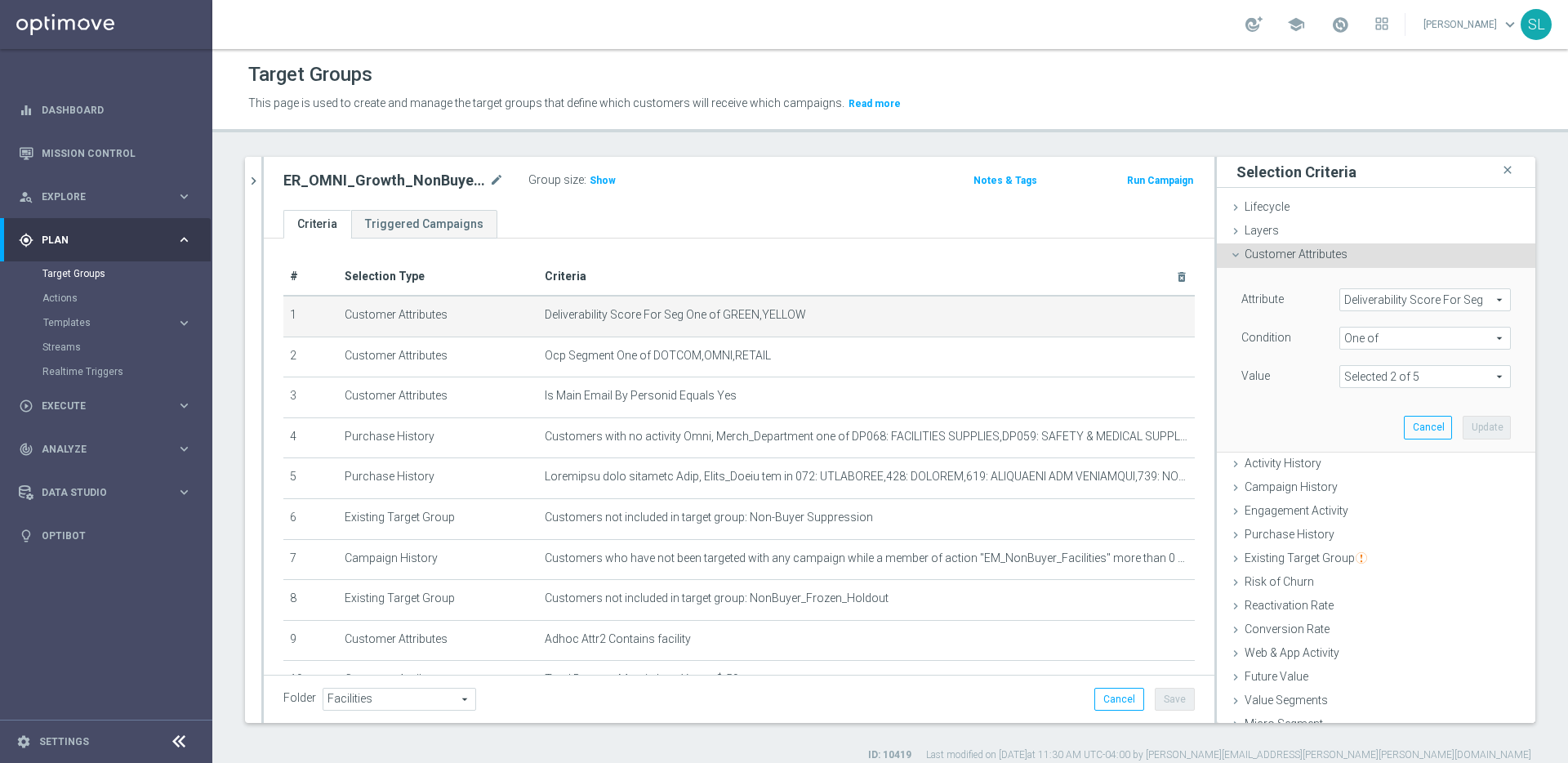
click at [1375, 301] on span "Deliverability Score For Seg" at bounding box center [1424, 299] width 170 height 21
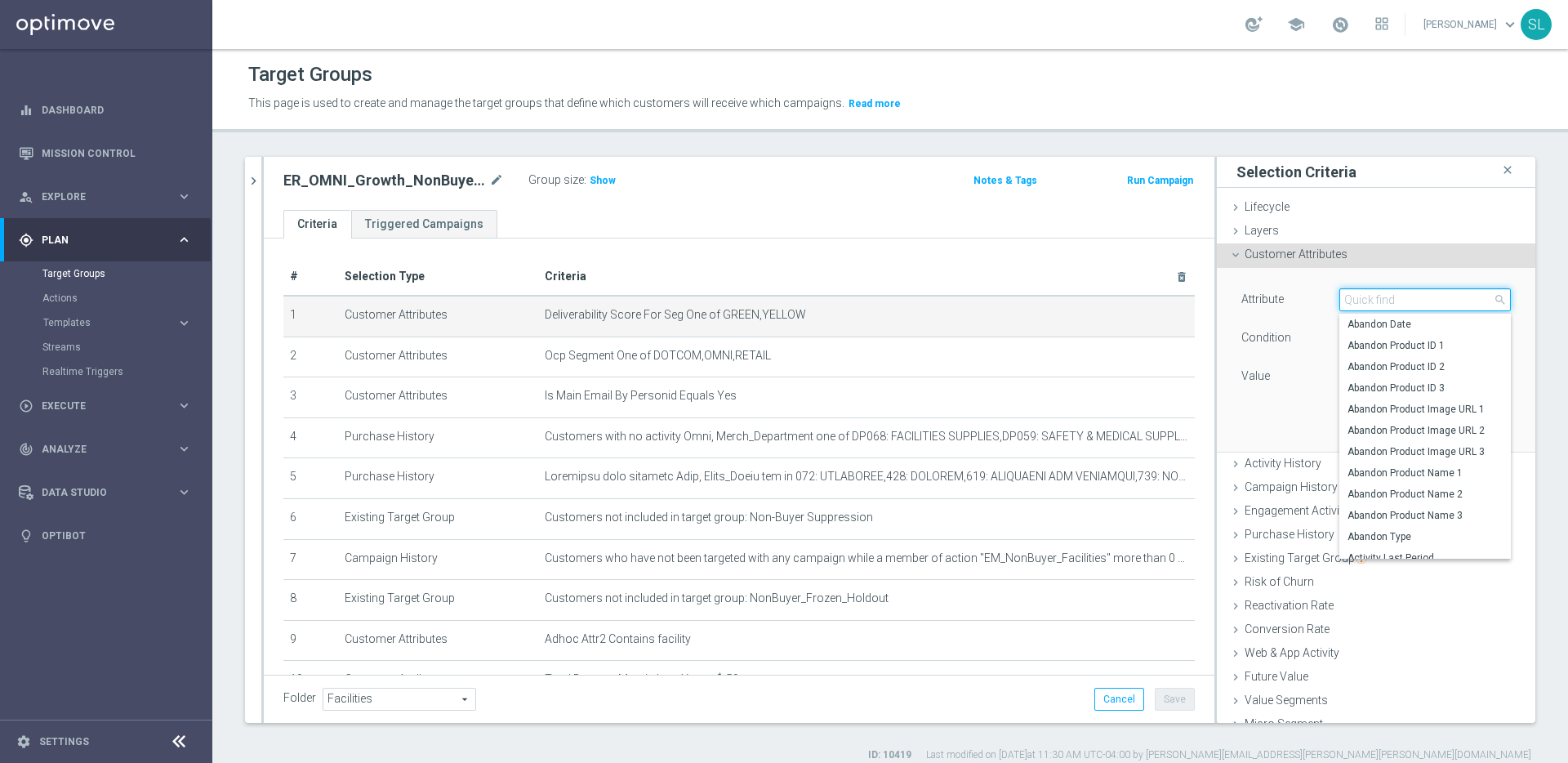
click at [1375, 301] on input "search" at bounding box center [1424, 299] width 172 height 23
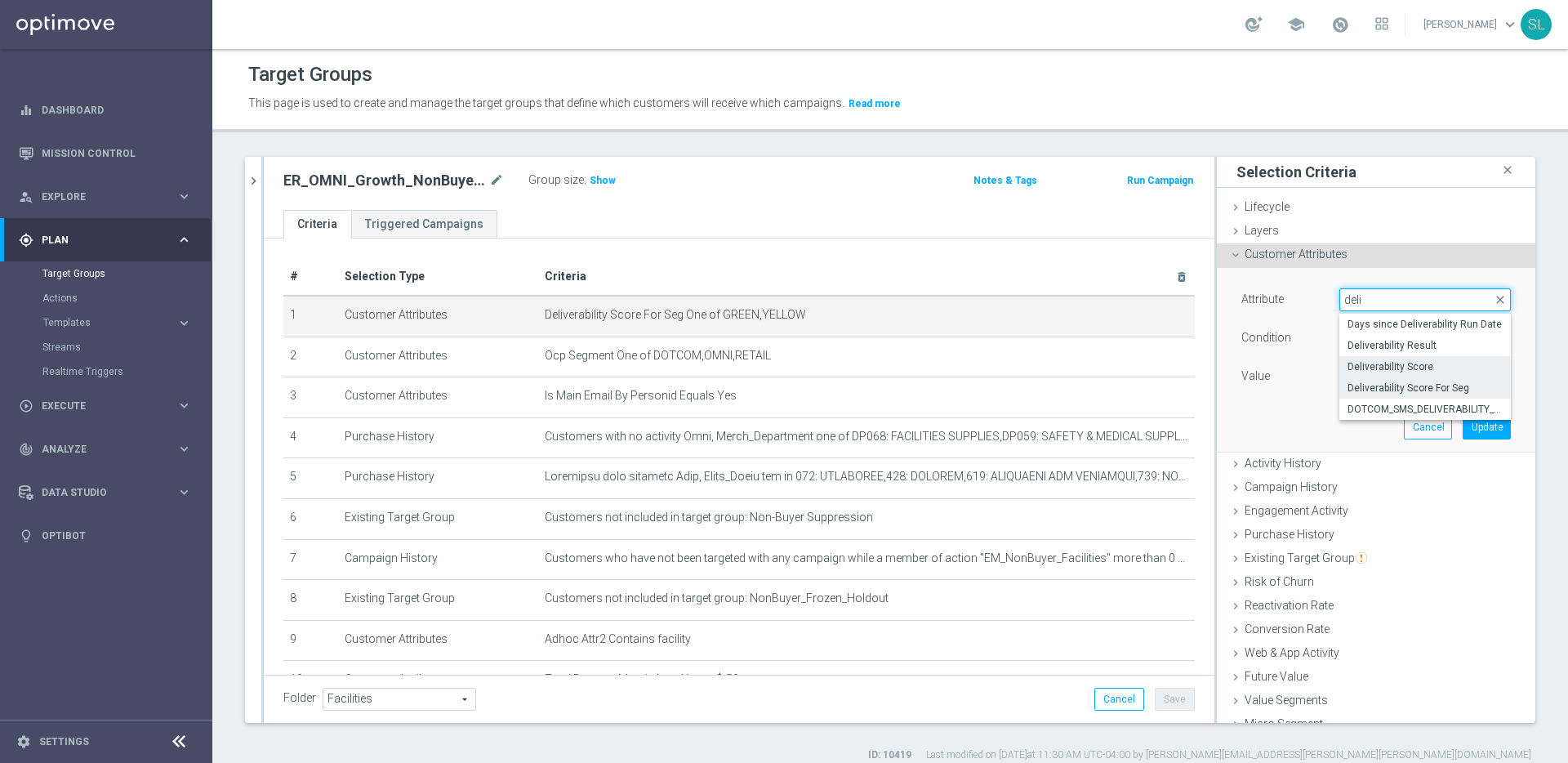
type input "deli"
click at [1401, 365] on span "Deliverability Score" at bounding box center [1424, 367] width 155 height 13
type input "Deliverability Score"
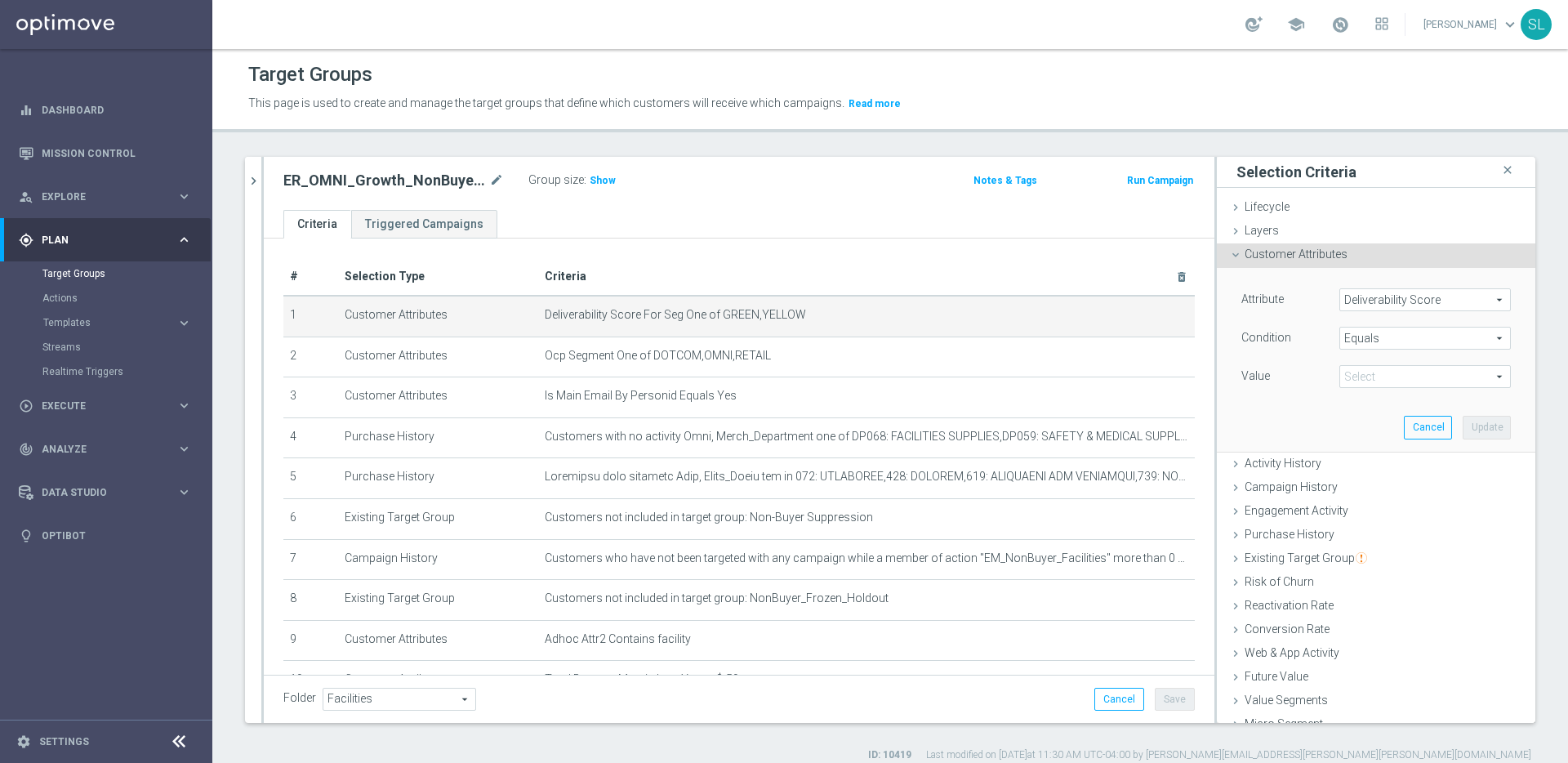
click at [1388, 327] on div "Equals Equals arrow_drop_down search" at bounding box center [1424, 338] width 172 height 23
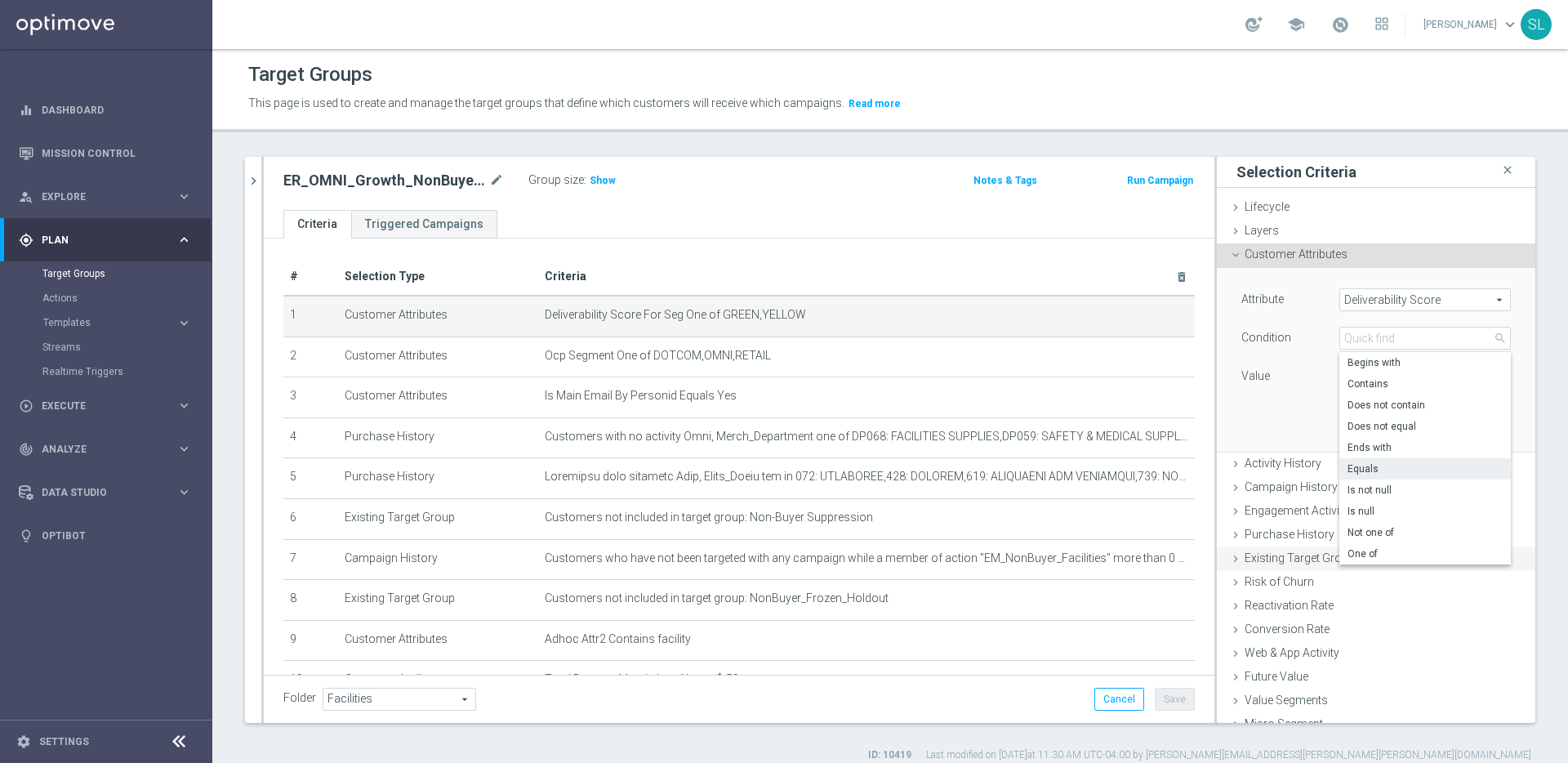
drag, startPoint x: 1373, startPoint y: 560, endPoint x: 1370, endPoint y: 549, distance: 11.4
click at [1373, 560] on label "One of" at bounding box center [1424, 553] width 172 height 21
type input "One of"
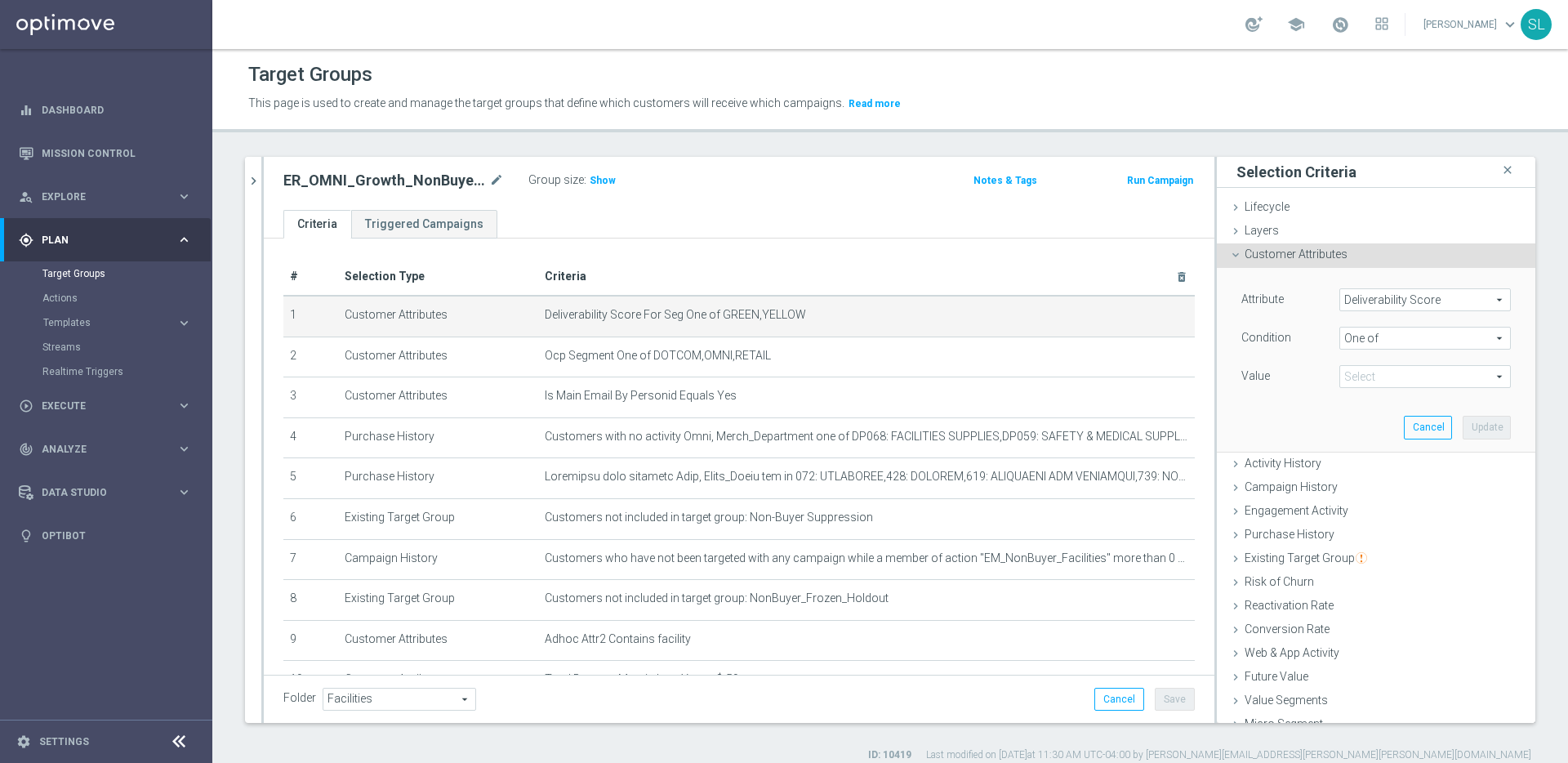
click at [1397, 376] on span at bounding box center [1424, 376] width 170 height 21
click at [1387, 466] on span "GREEN" at bounding box center [1436, 464] width 148 height 13
click at [1362, 466] on input "GREEN" at bounding box center [1356, 464] width 11 height 11
checkbox input "true"
type input "GREEN"
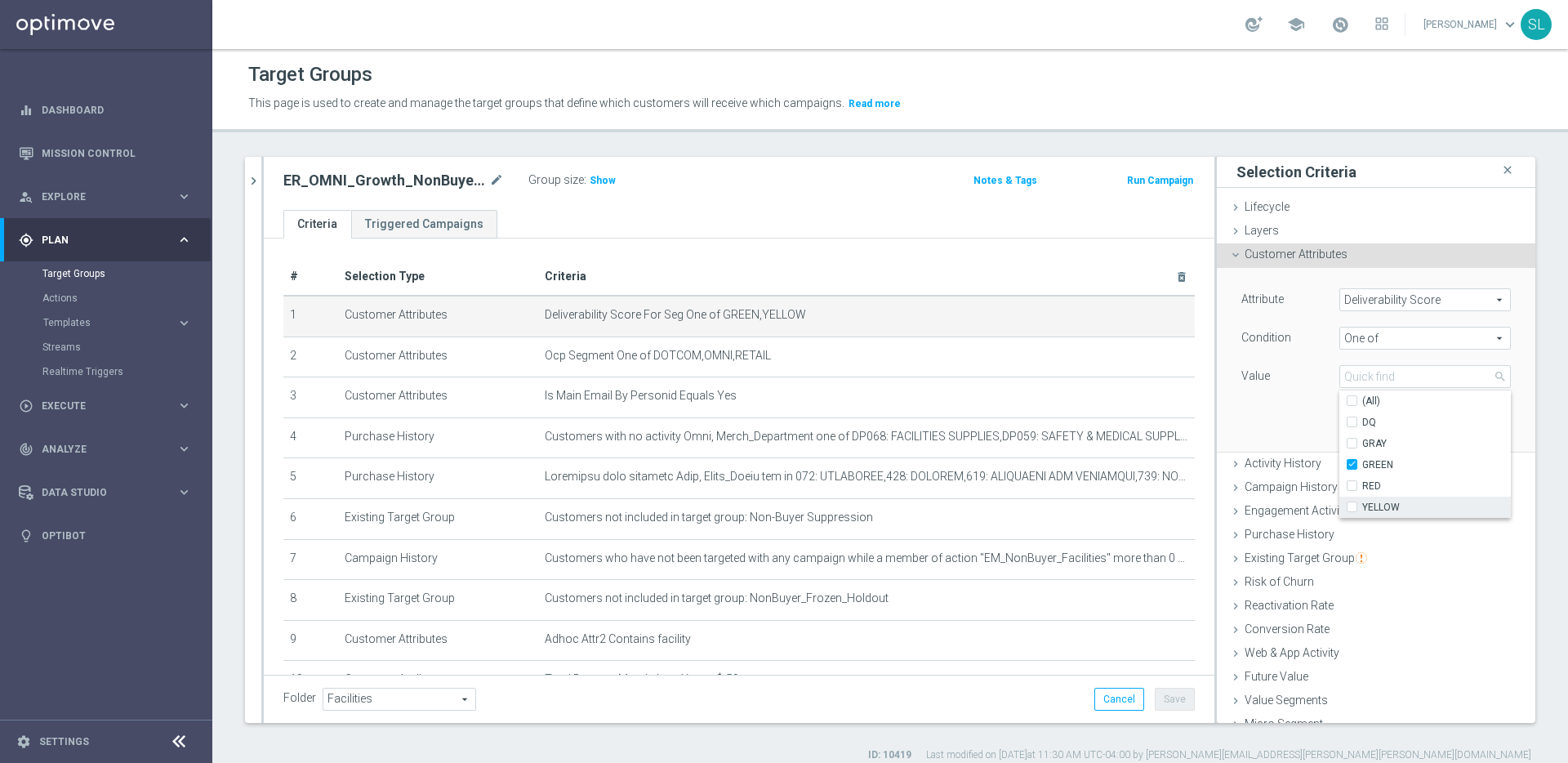
drag, startPoint x: 1377, startPoint y: 507, endPoint x: 1345, endPoint y: 486, distance: 38.3
click at [1377, 507] on span "YELLOW" at bounding box center [1436, 507] width 148 height 13
click at [1362, 507] on input "YELLOW" at bounding box center [1356, 507] width 11 height 11
checkbox input "true"
type input "Selected 2 of 5"
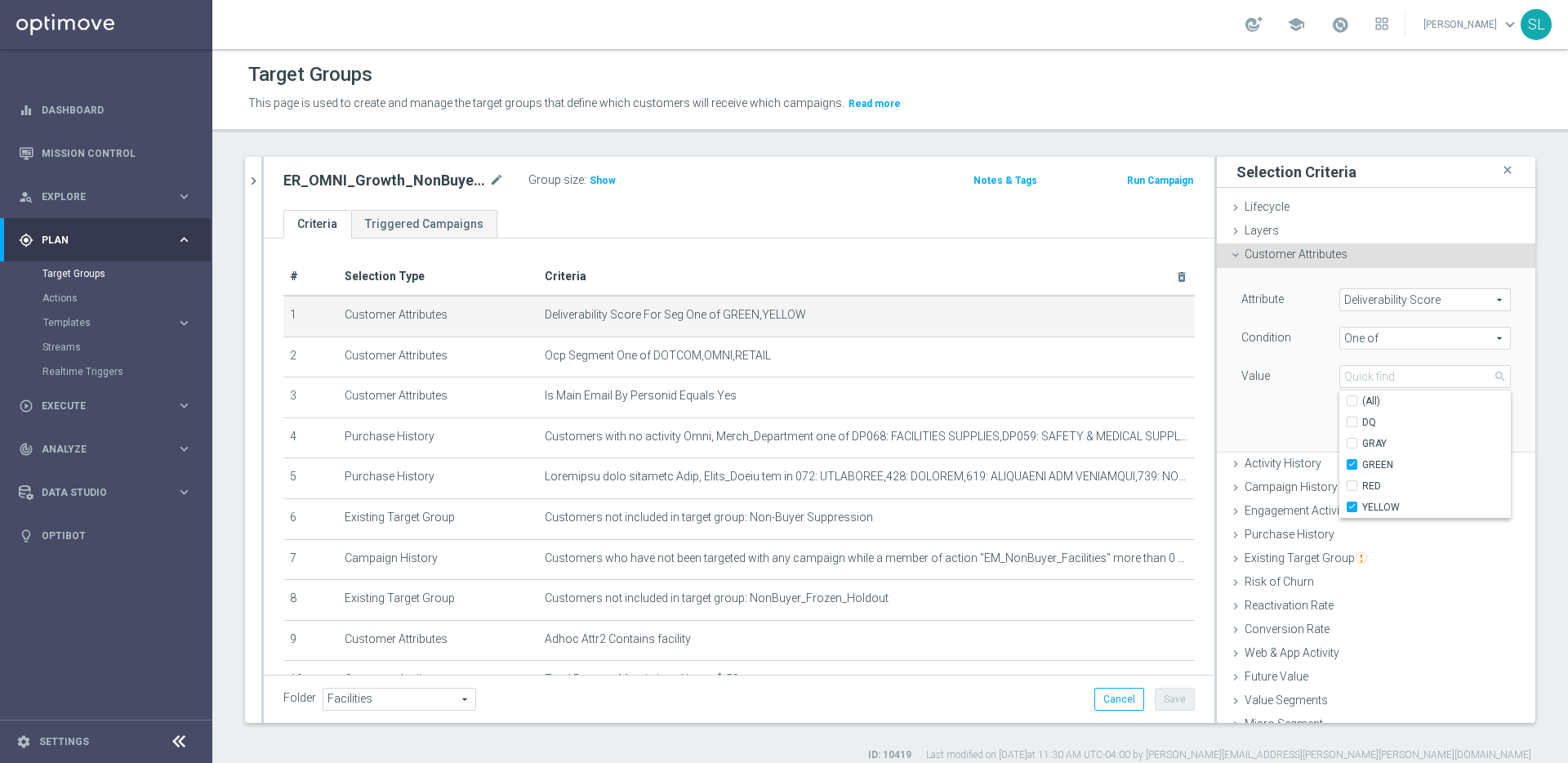
click at [1271, 426] on div "Attribute Deliverability Score Deliverability Score arrow_drop_down search Cond…" at bounding box center [1376, 360] width 294 height 183
click at [1485, 429] on button "Update" at bounding box center [1486, 427] width 48 height 23
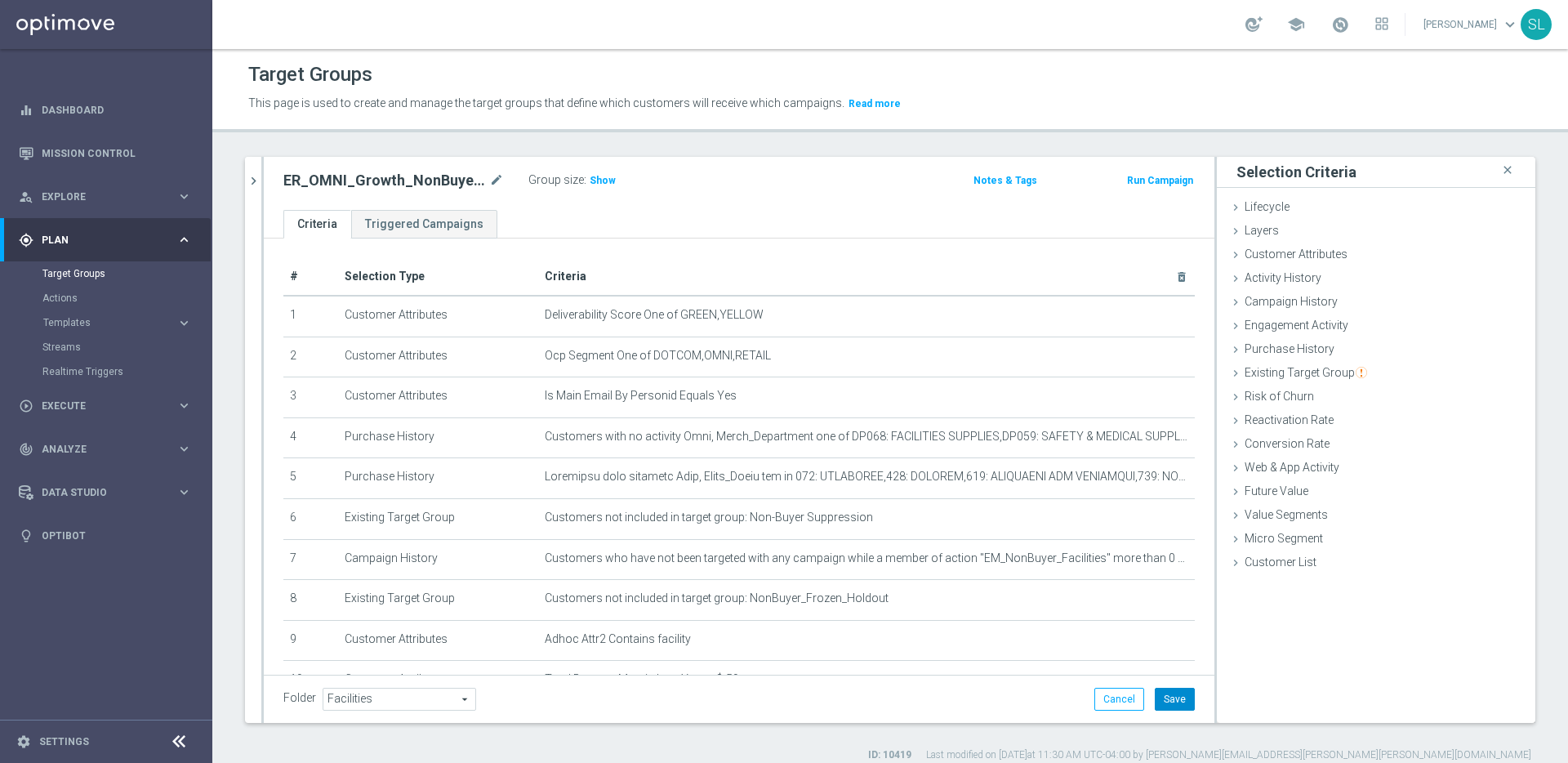
click at [1184, 695] on button "Save" at bounding box center [1175, 699] width 40 height 23
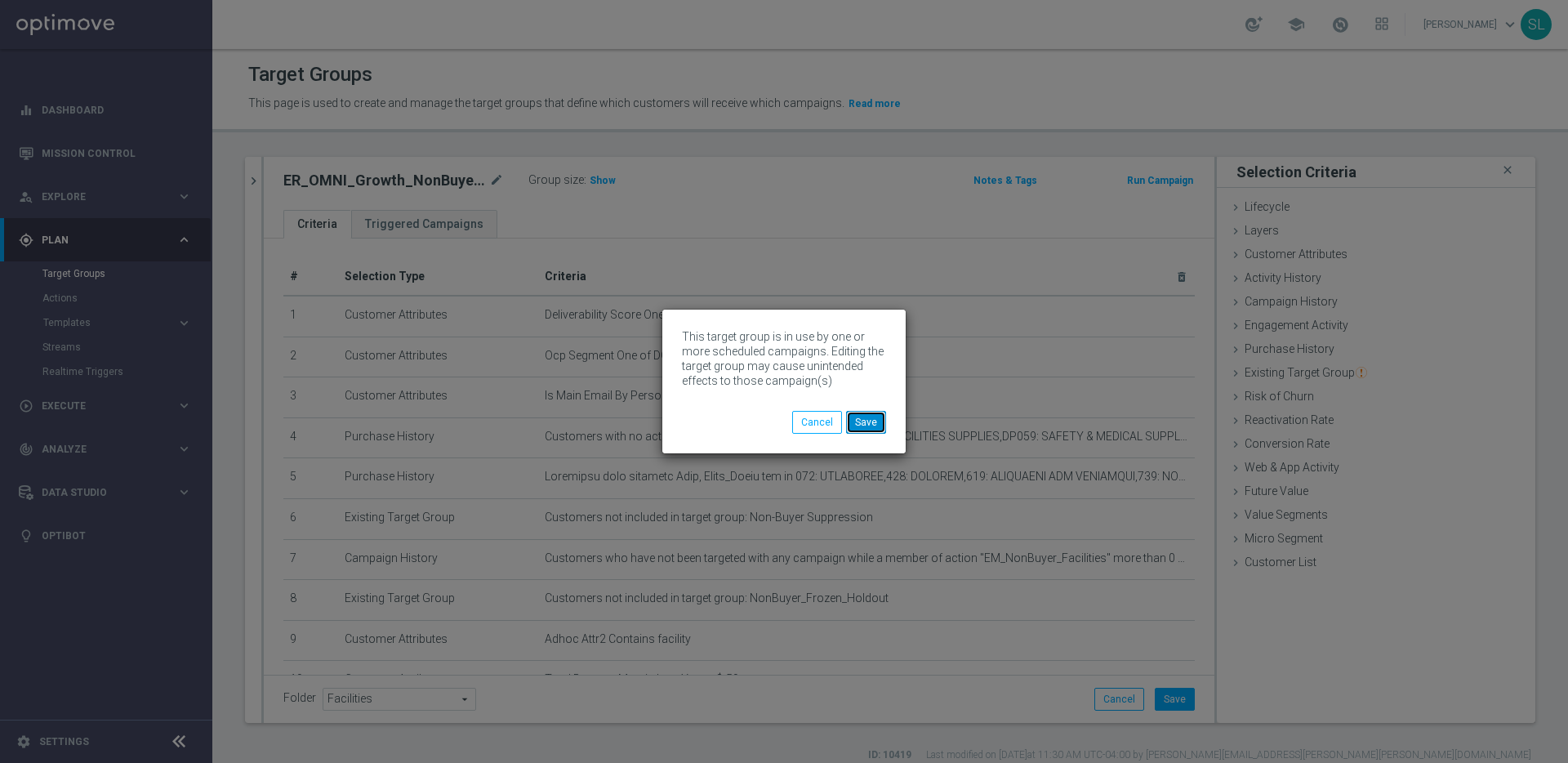
click at [874, 412] on button "Save" at bounding box center [866, 422] width 40 height 23
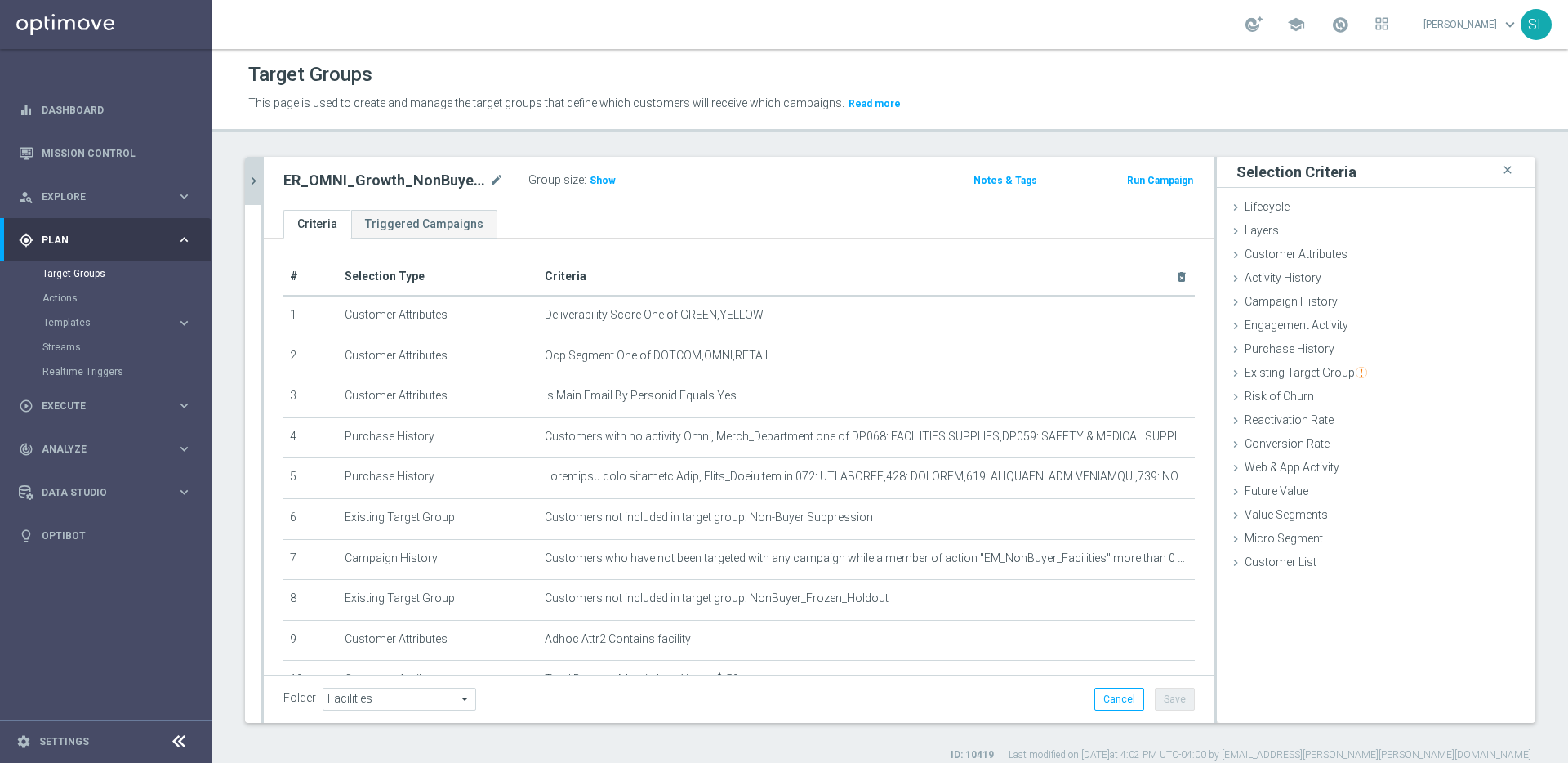
click at [258, 177] on icon "chevron_right" at bounding box center [253, 181] width 16 height 16
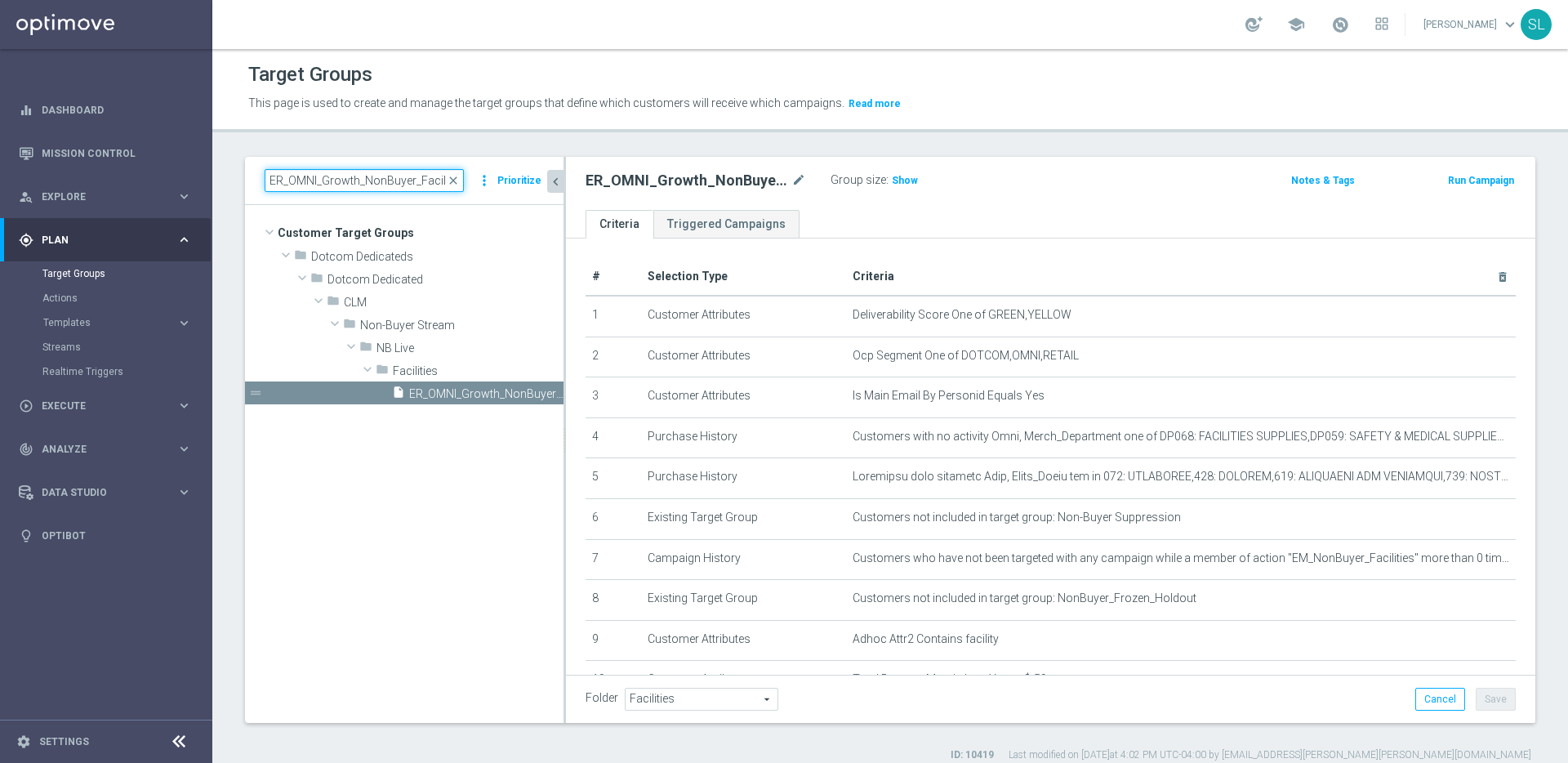
click at [318, 174] on input "ER_OMNI_Growth_NonBuyer_Facilities_T1" at bounding box center [365, 181] width 200 height 23
click at [318, 175] on input "ER_OMNI_Growth_NonBuyer_Facilities_T1" at bounding box center [365, 181] width 200 height 23
paste input "OS"
type input "ER_OMNI_Growth_NonBuyer_OS_T1"
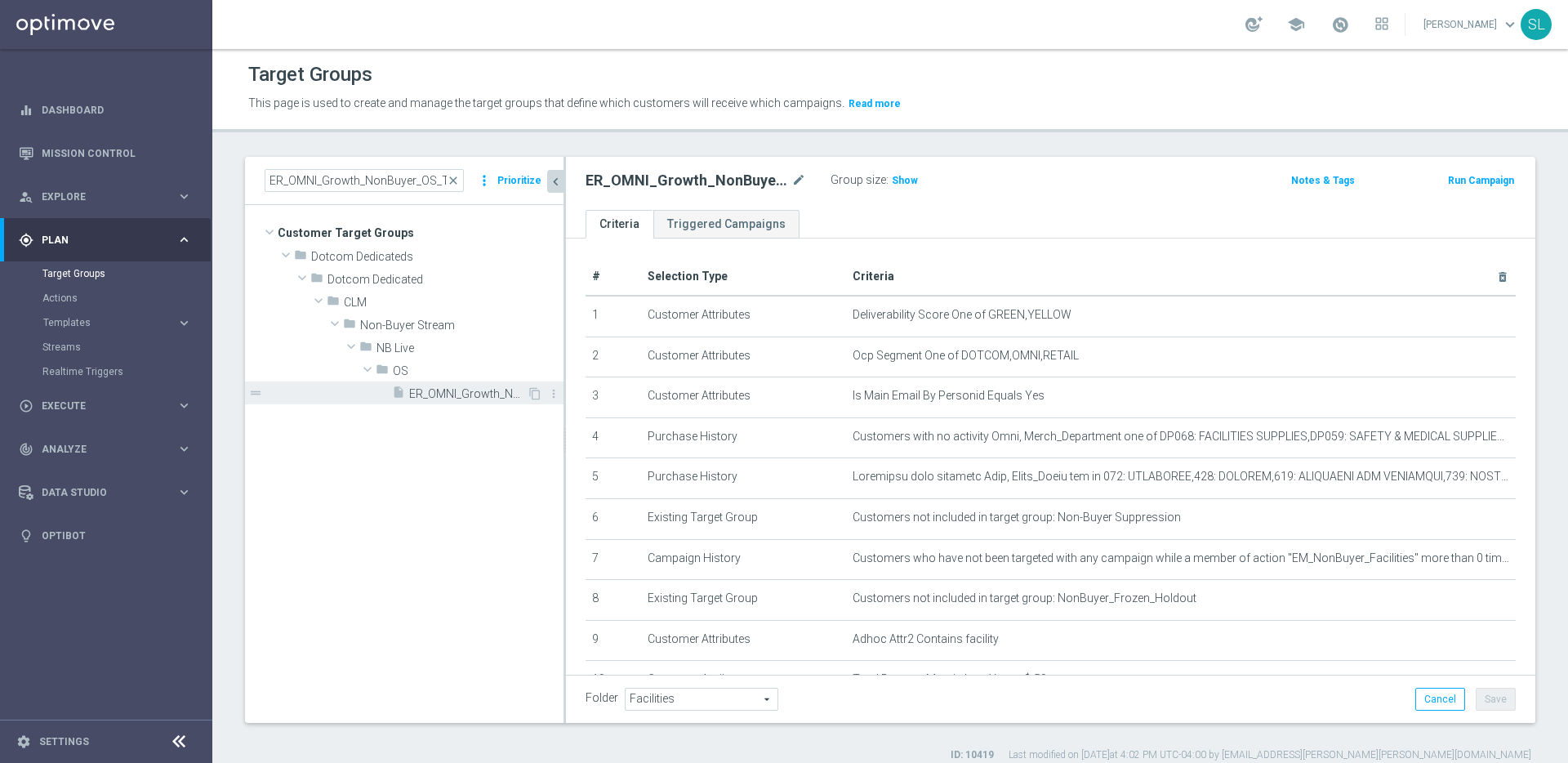
click at [445, 393] on span "ER_OMNI_Growth_NonBuyer_OS_T1" at bounding box center [468, 393] width 118 height 14
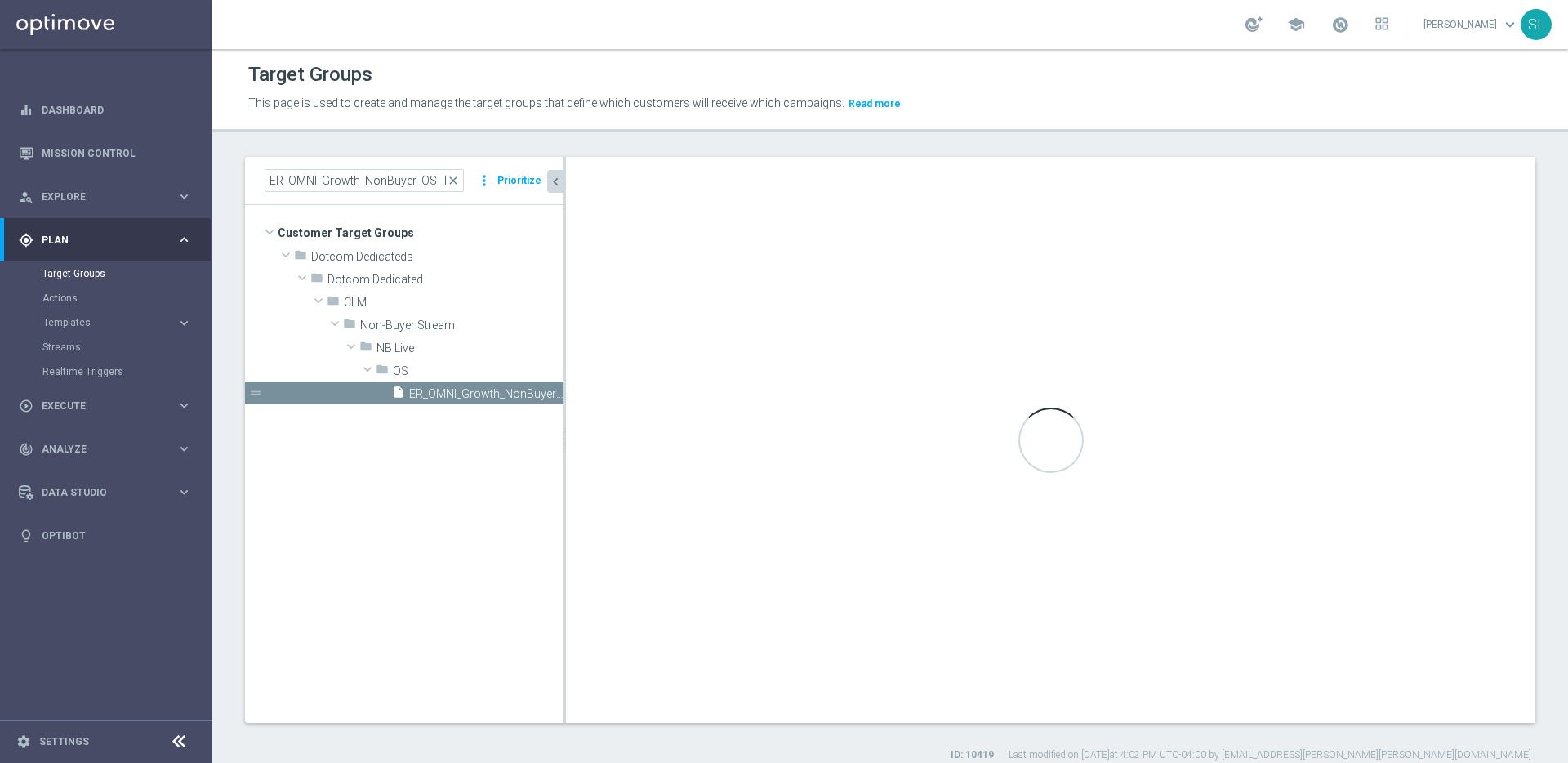
type input "OS"
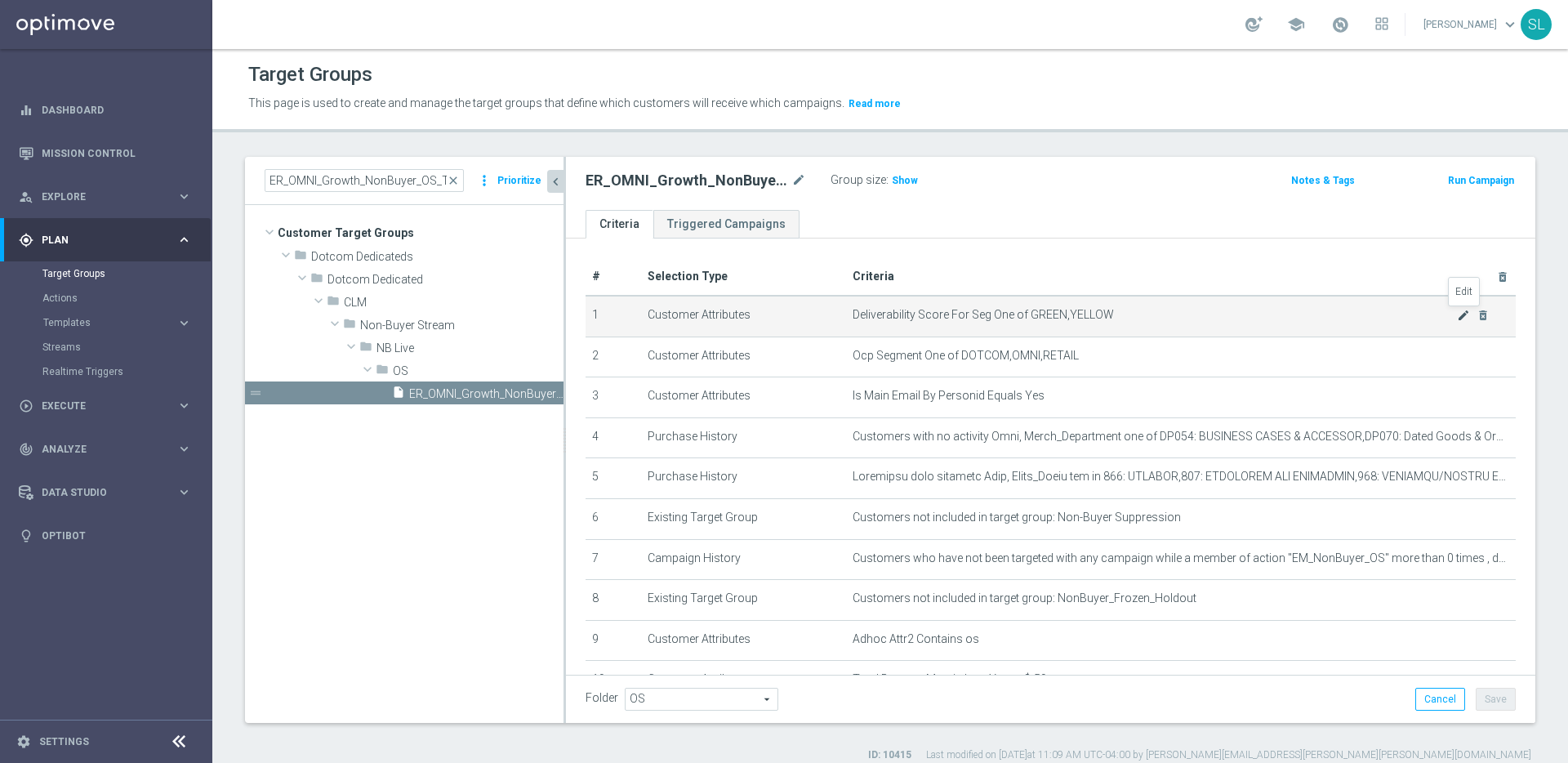
click at [1466, 312] on icon "mode_edit" at bounding box center [1463, 315] width 13 height 13
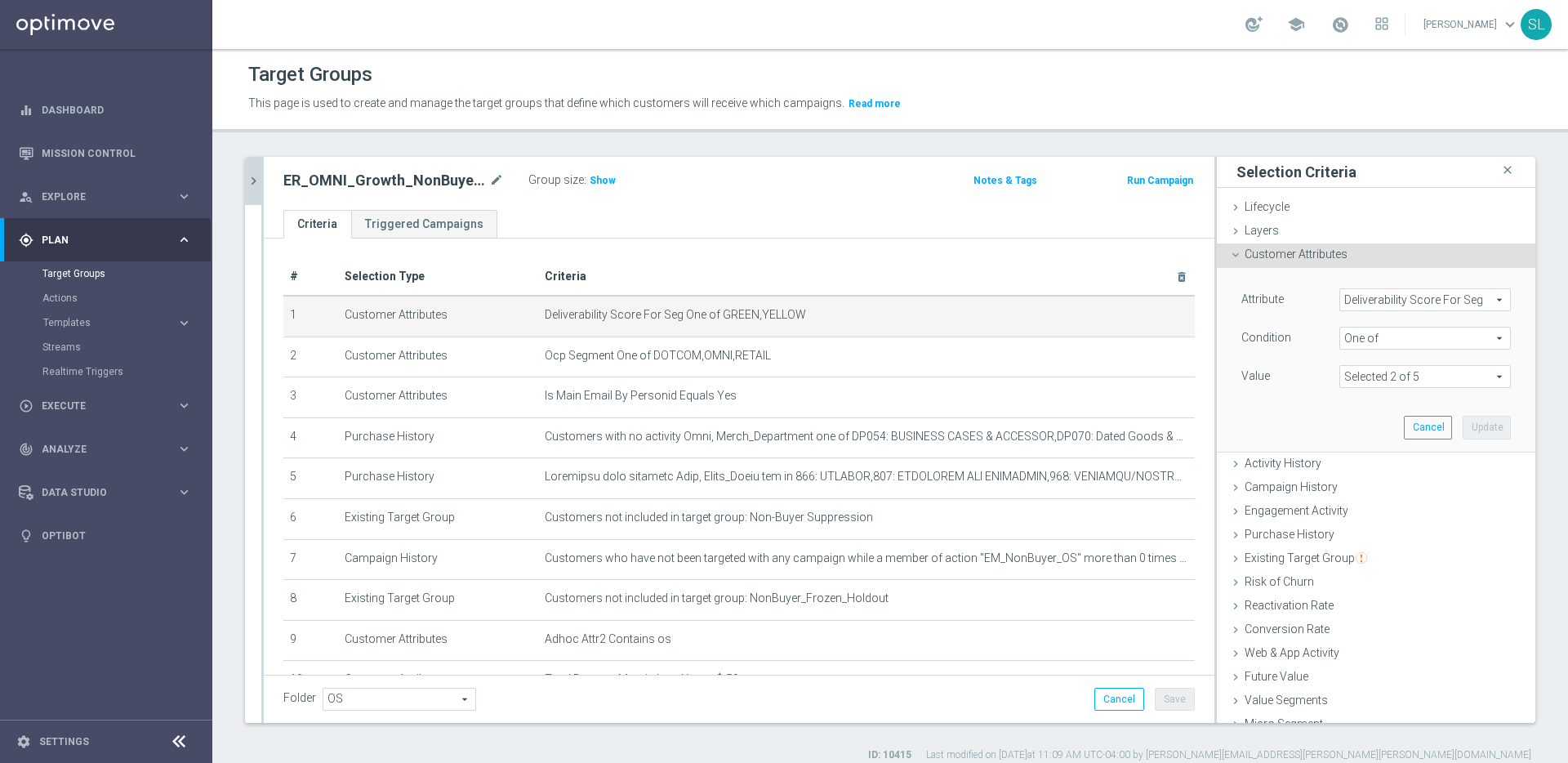
click at [1418, 301] on span "Deliverability Score For Seg" at bounding box center [1424, 299] width 170 height 21
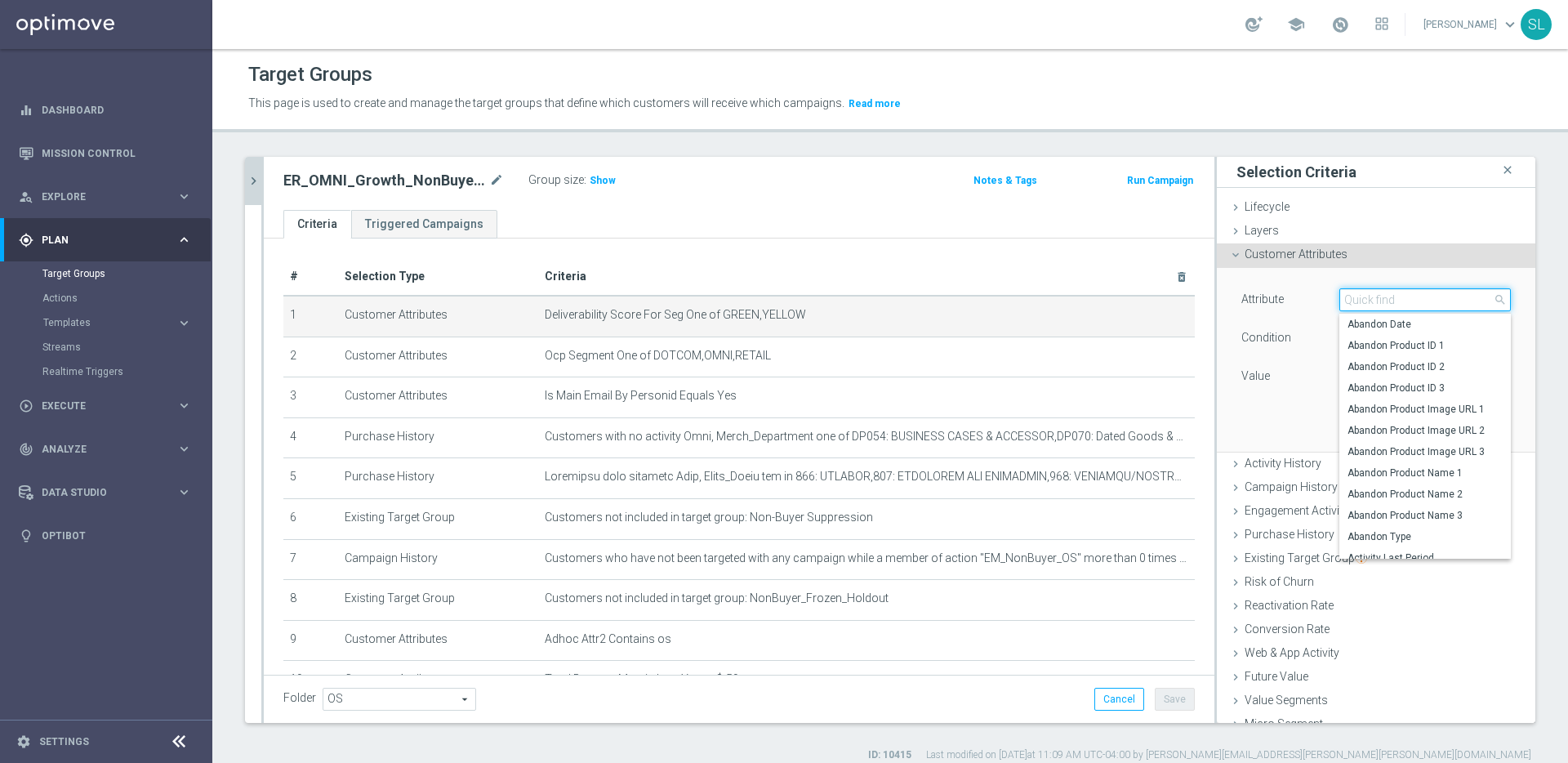
click at [1413, 299] on input "search" at bounding box center [1424, 299] width 172 height 23
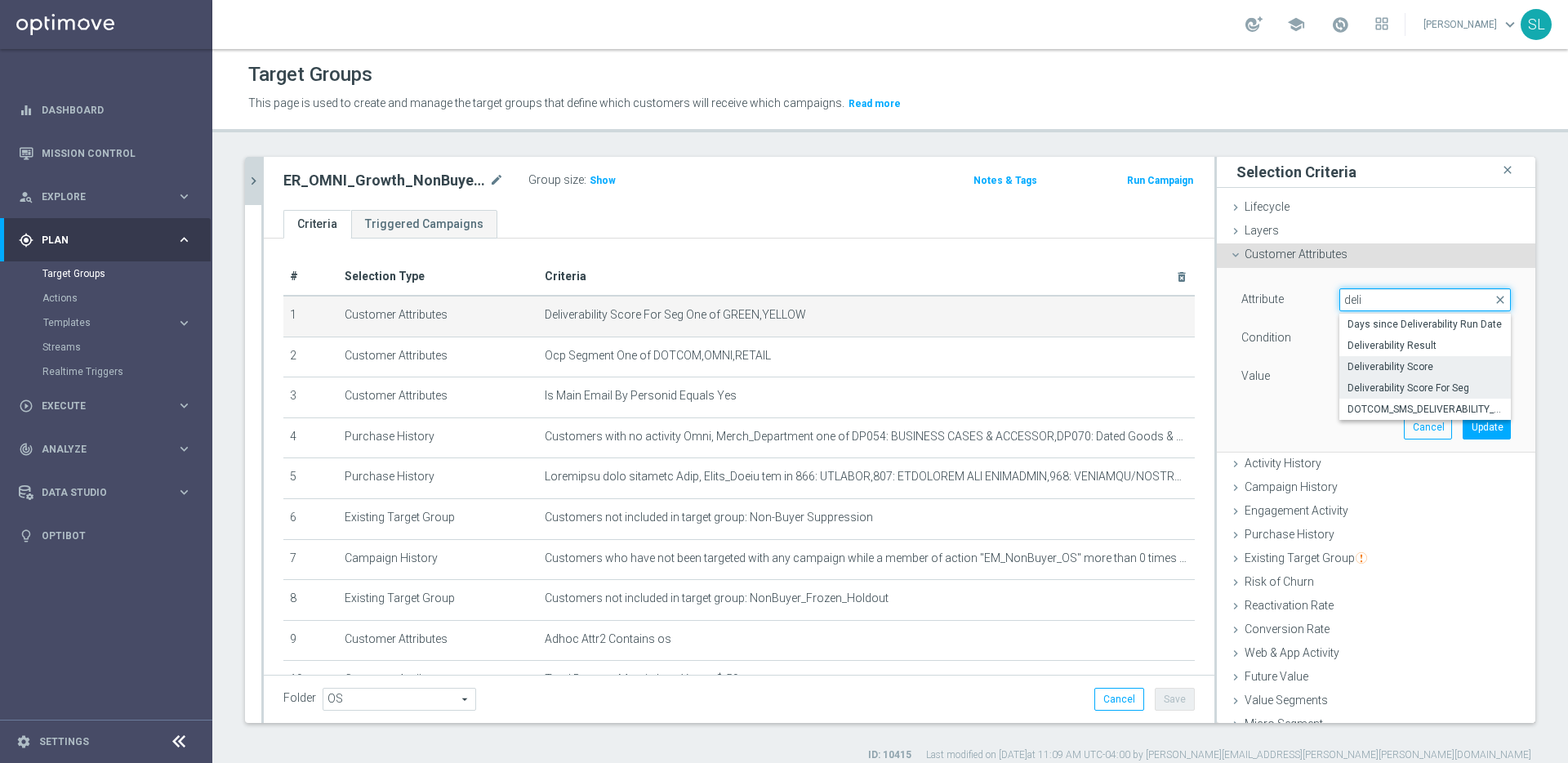
type input "deli"
click at [1445, 363] on span "Deliverability Score" at bounding box center [1424, 367] width 155 height 13
type input "Deliverability Score"
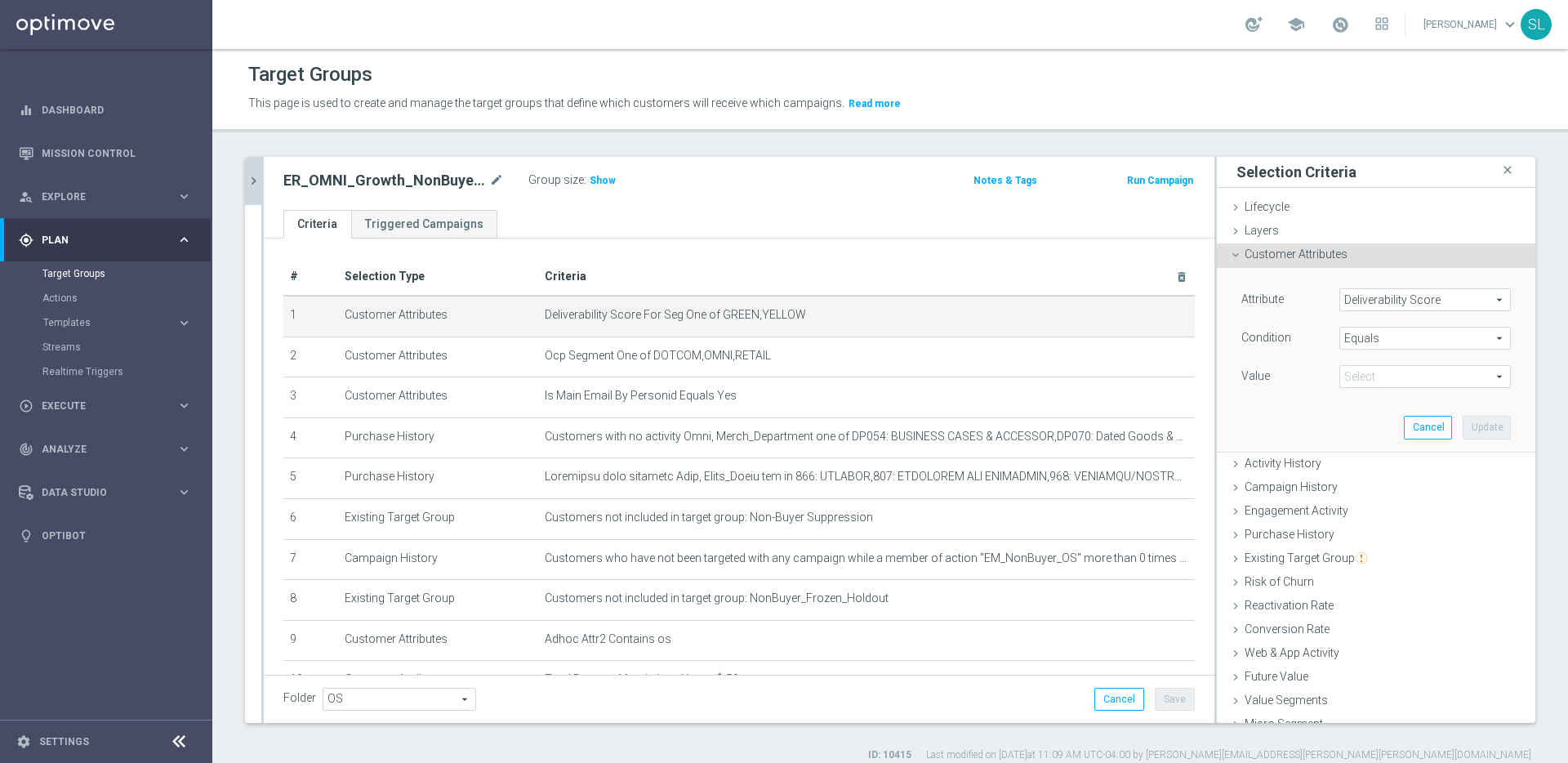
click at [1396, 337] on span "Equals" at bounding box center [1424, 338] width 170 height 21
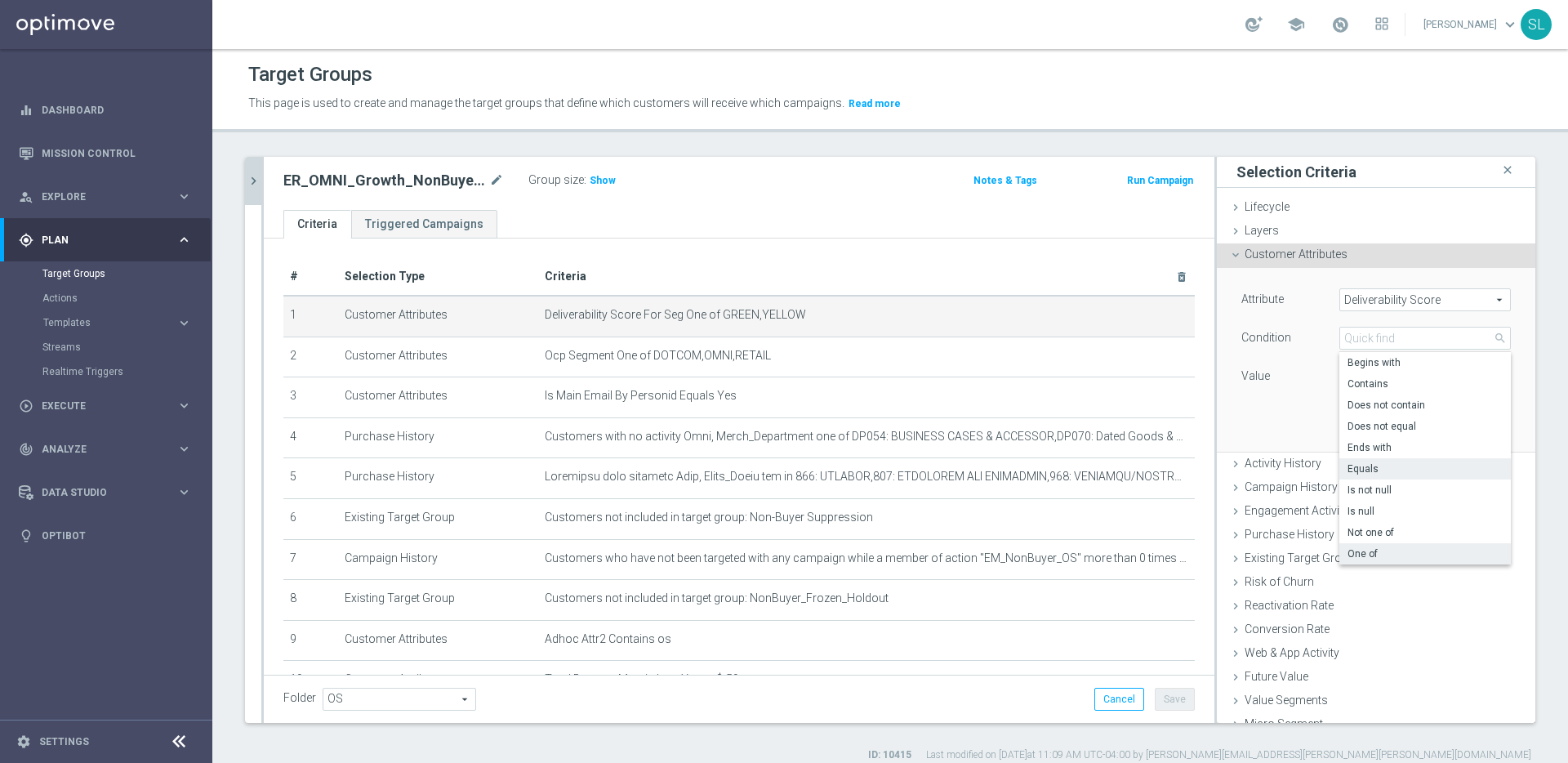
drag, startPoint x: 1374, startPoint y: 552, endPoint x: 1379, endPoint y: 542, distance: 11.2
click at [1375, 552] on span "One of" at bounding box center [1424, 553] width 155 height 13
type input "One of"
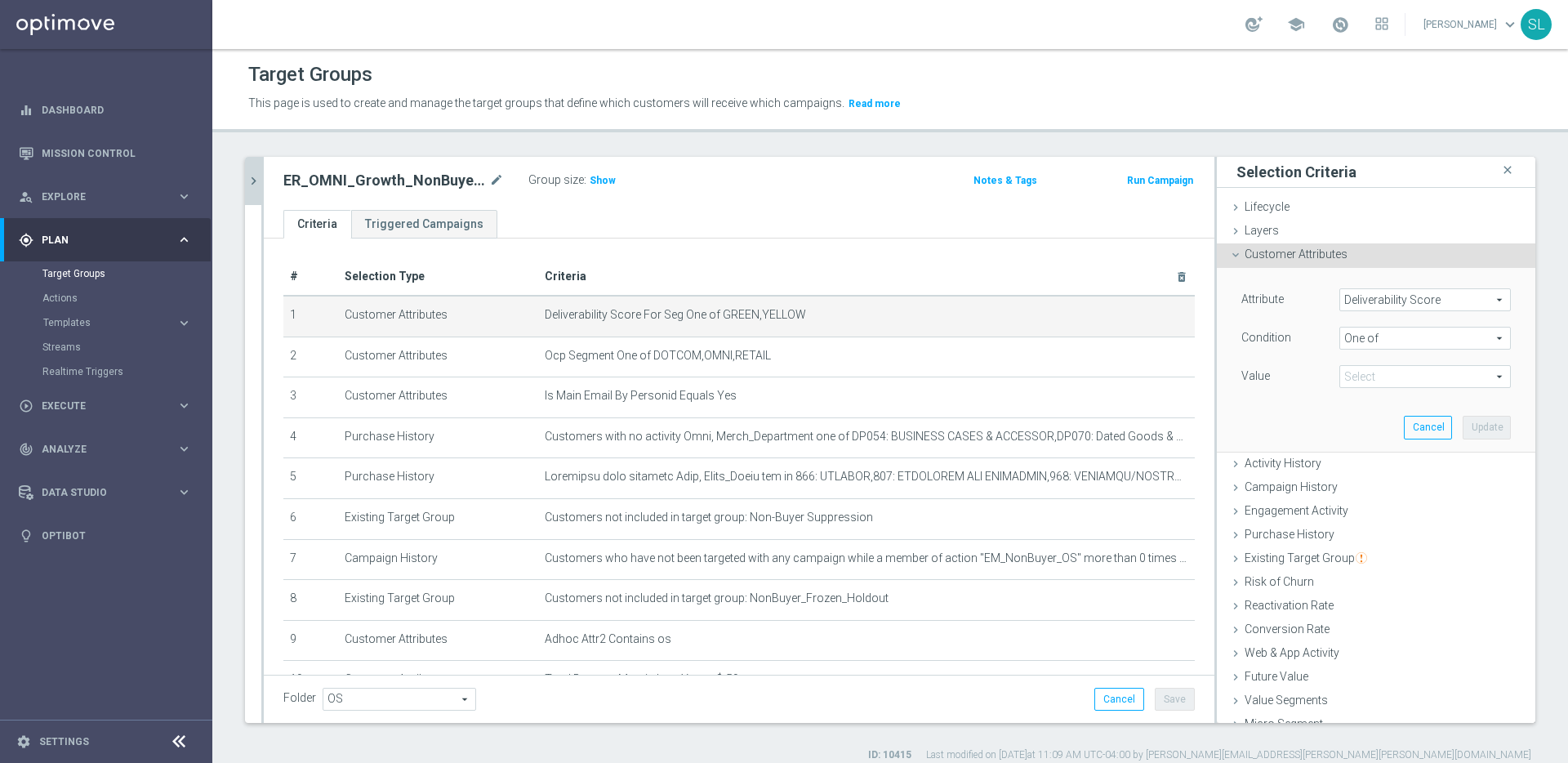
click at [1390, 377] on span at bounding box center [1424, 376] width 170 height 21
drag, startPoint x: 1382, startPoint y: 462, endPoint x: 1386, endPoint y: 490, distance: 28.3
click at [1381, 462] on span "GREEN" at bounding box center [1436, 464] width 148 height 13
click at [1362, 462] on input "GREEN" at bounding box center [1356, 464] width 11 height 11
checkbox input "true"
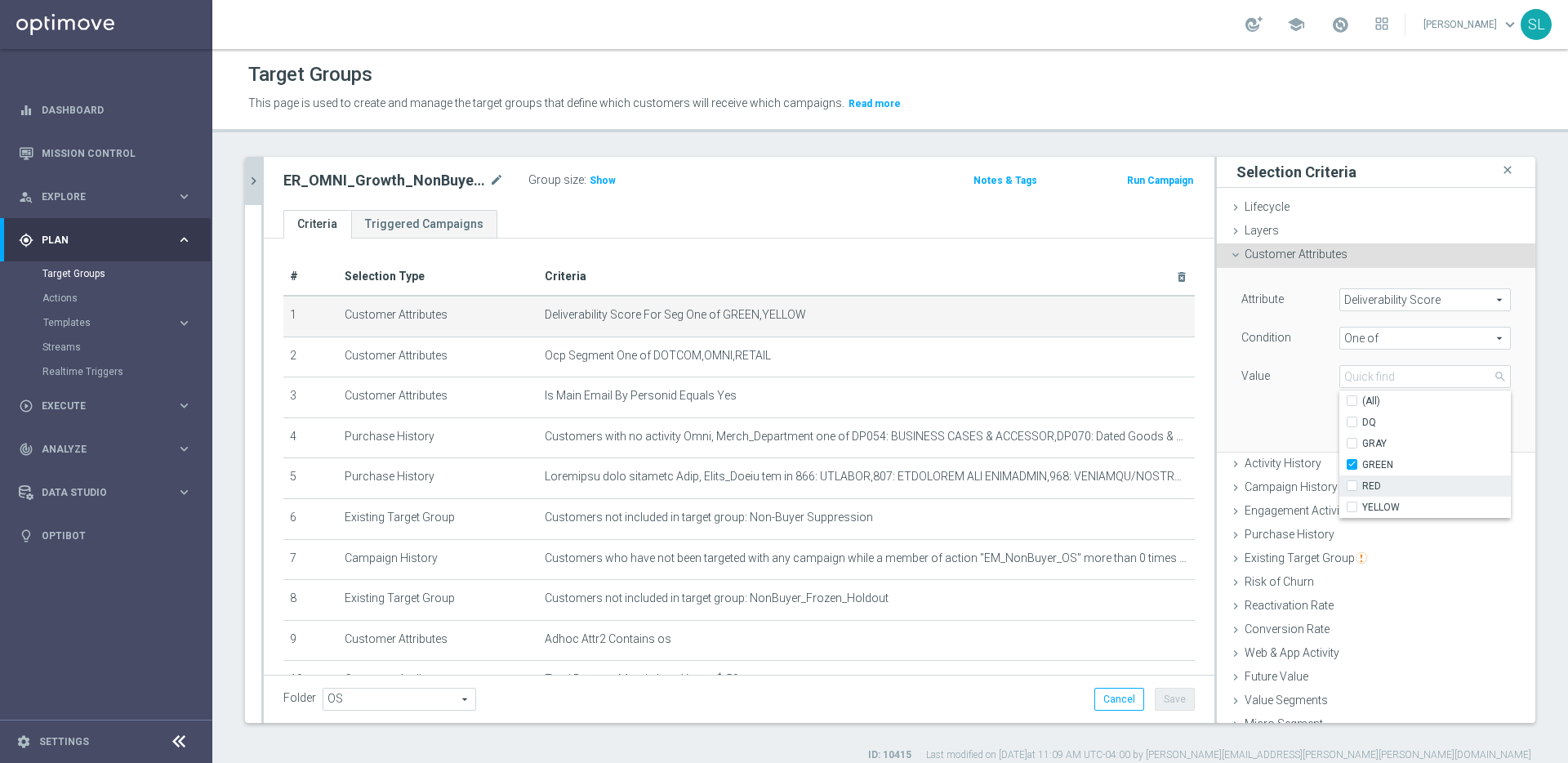
type input "GREEN"
click at [1385, 510] on span "YELLOW" at bounding box center [1436, 507] width 148 height 13
click at [1362, 510] on input "YELLOW" at bounding box center [1356, 507] width 11 height 11
checkbox input "true"
type input "Selected 2 of 5"
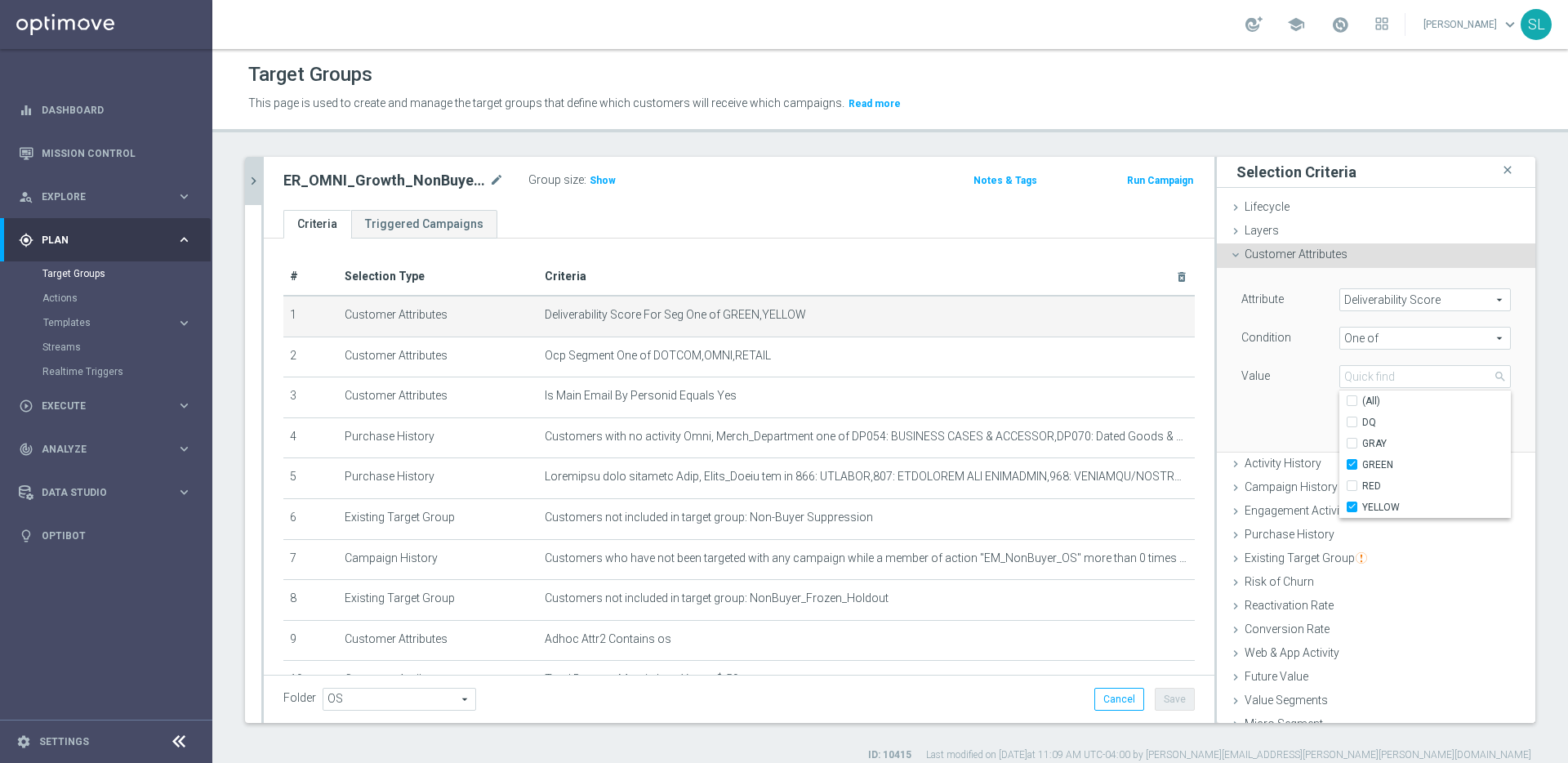
drag, startPoint x: 1271, startPoint y: 388, endPoint x: 1284, endPoint y: 389, distance: 13.0
click at [1274, 387] on div "Value" at bounding box center [1278, 378] width 98 height 26
drag, startPoint x: 1453, startPoint y: 418, endPoint x: 1471, endPoint y: 419, distance: 18.0
click at [1455, 418] on div "Cancel Update" at bounding box center [1457, 427] width 107 height 23
click at [1478, 419] on button "Update" at bounding box center [1486, 427] width 48 height 23
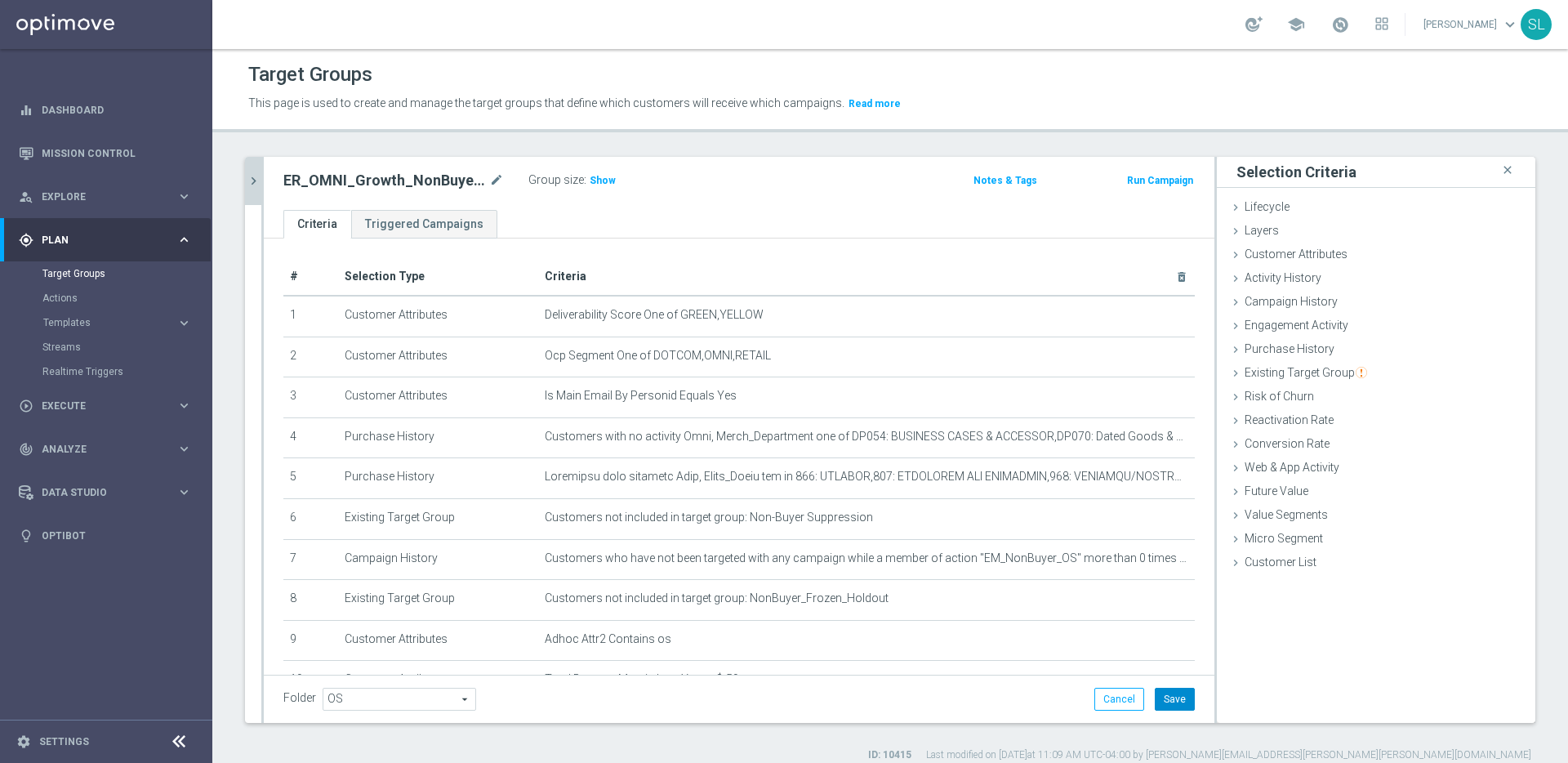
click at [1175, 699] on button "Save" at bounding box center [1175, 699] width 40 height 23
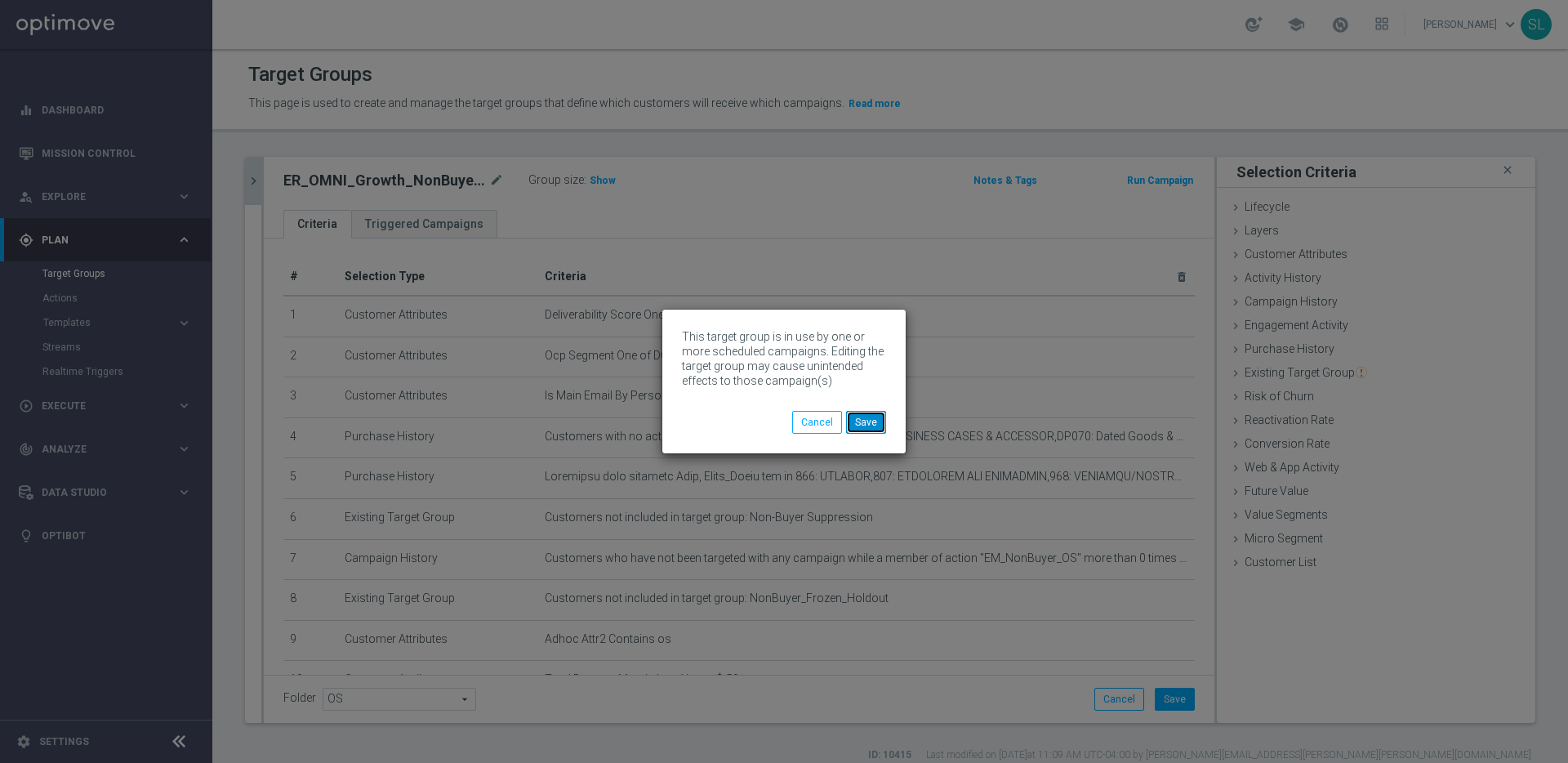
click at [869, 417] on button "Save" at bounding box center [866, 422] width 40 height 23
